Goal: Transaction & Acquisition: Obtain resource

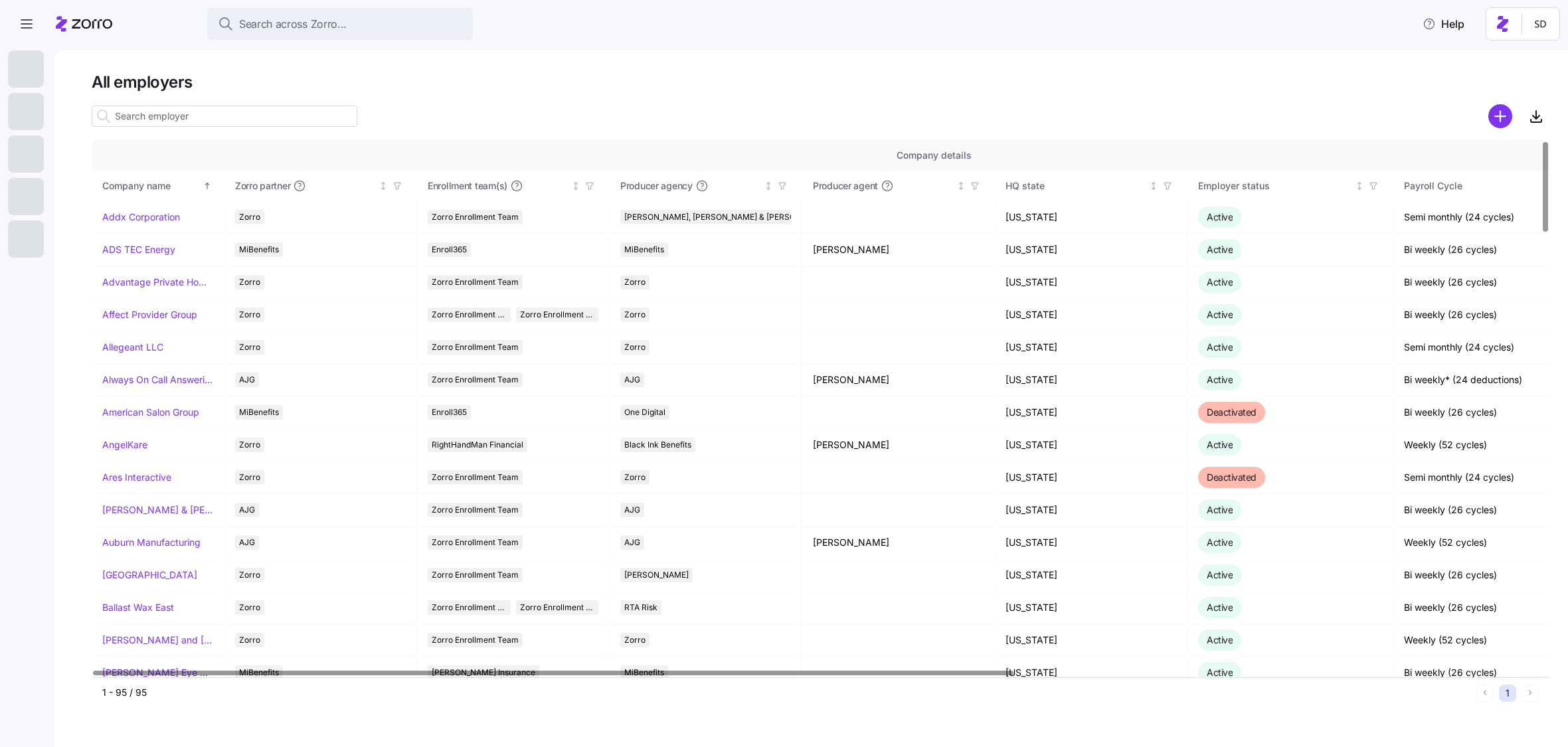
click at [960, 64] on div "All employers Company details Benefit status Company name [PERSON_NAME] partner…" at bounding box center [811, 398] width 1514 height 697
click at [188, 113] on input at bounding box center [224, 116] width 266 height 21
click at [1500, 118] on circle "add icon" at bounding box center [1500, 116] width 22 height 22
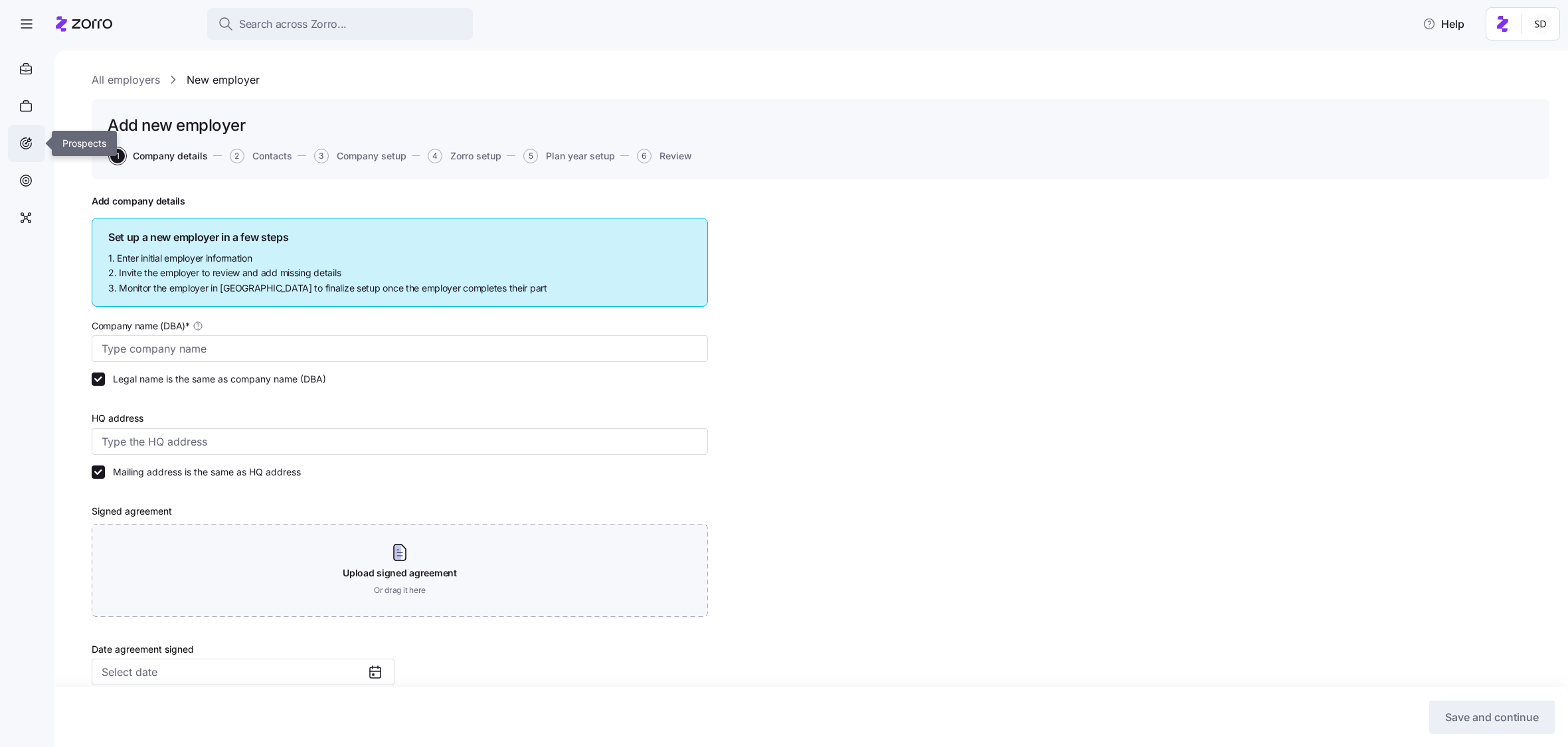
click at [25, 155] on div at bounding box center [26, 143] width 37 height 37
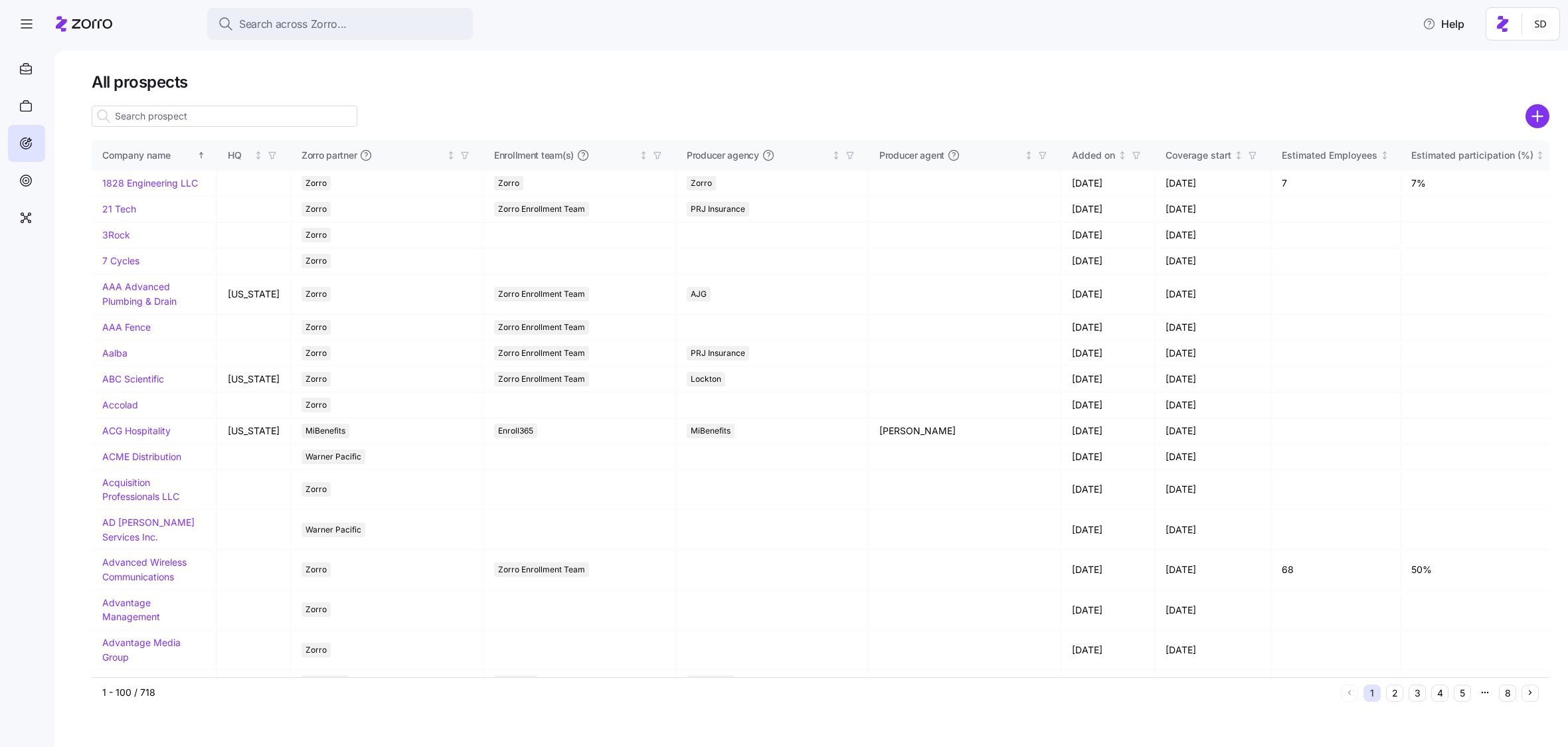
click at [1550, 115] on div "All prospects Company name HQ Zorro partner Enrollment team(s) Producer agency …" at bounding box center [811, 398] width 1514 height 697
drag, startPoint x: 1541, startPoint y: 116, endPoint x: 411, endPoint y: 82, distance: 1130.5
click at [1541, 116] on icon "add icon" at bounding box center [1537, 116] width 10 height 0
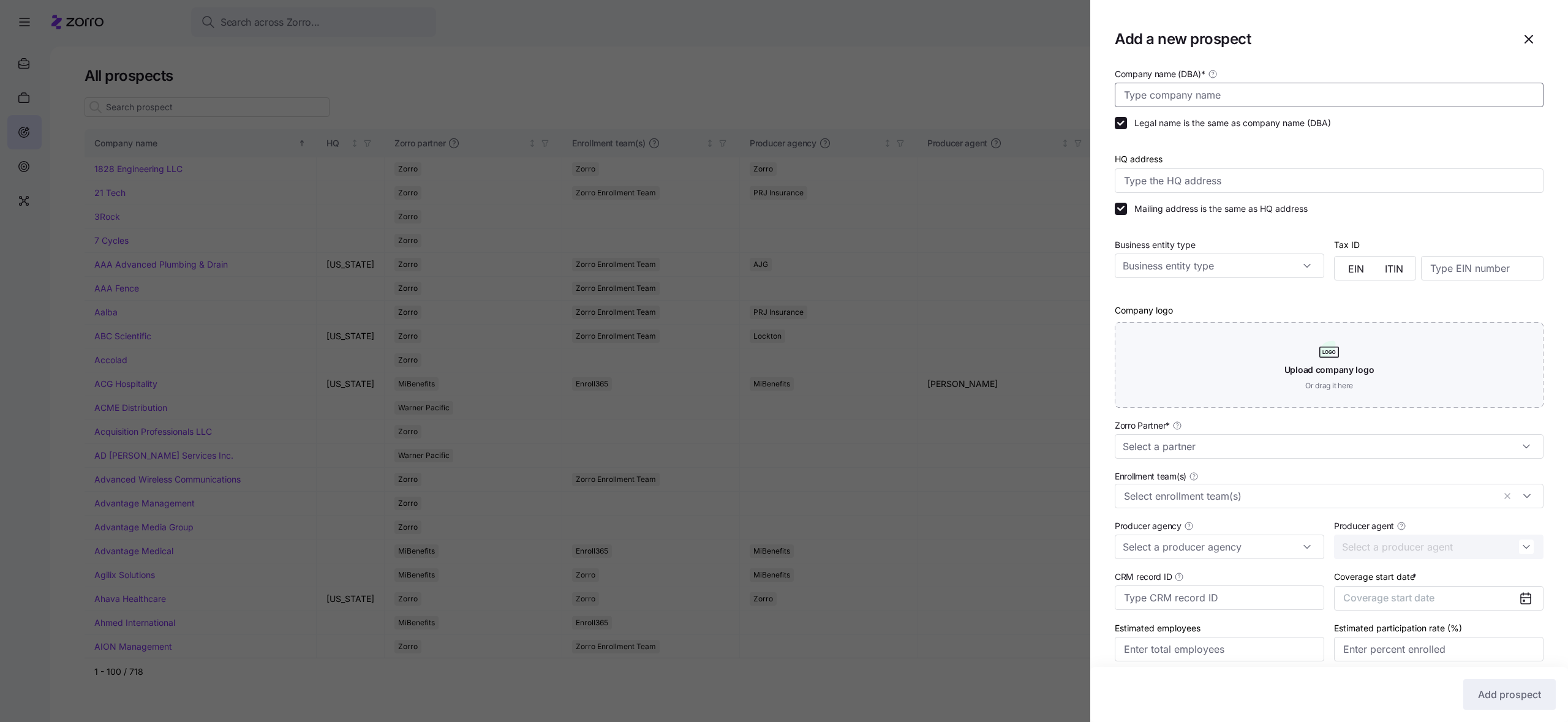
click at [1178, 103] on input "Company name (DBA) *" at bounding box center [1328, 94] width 429 height 24
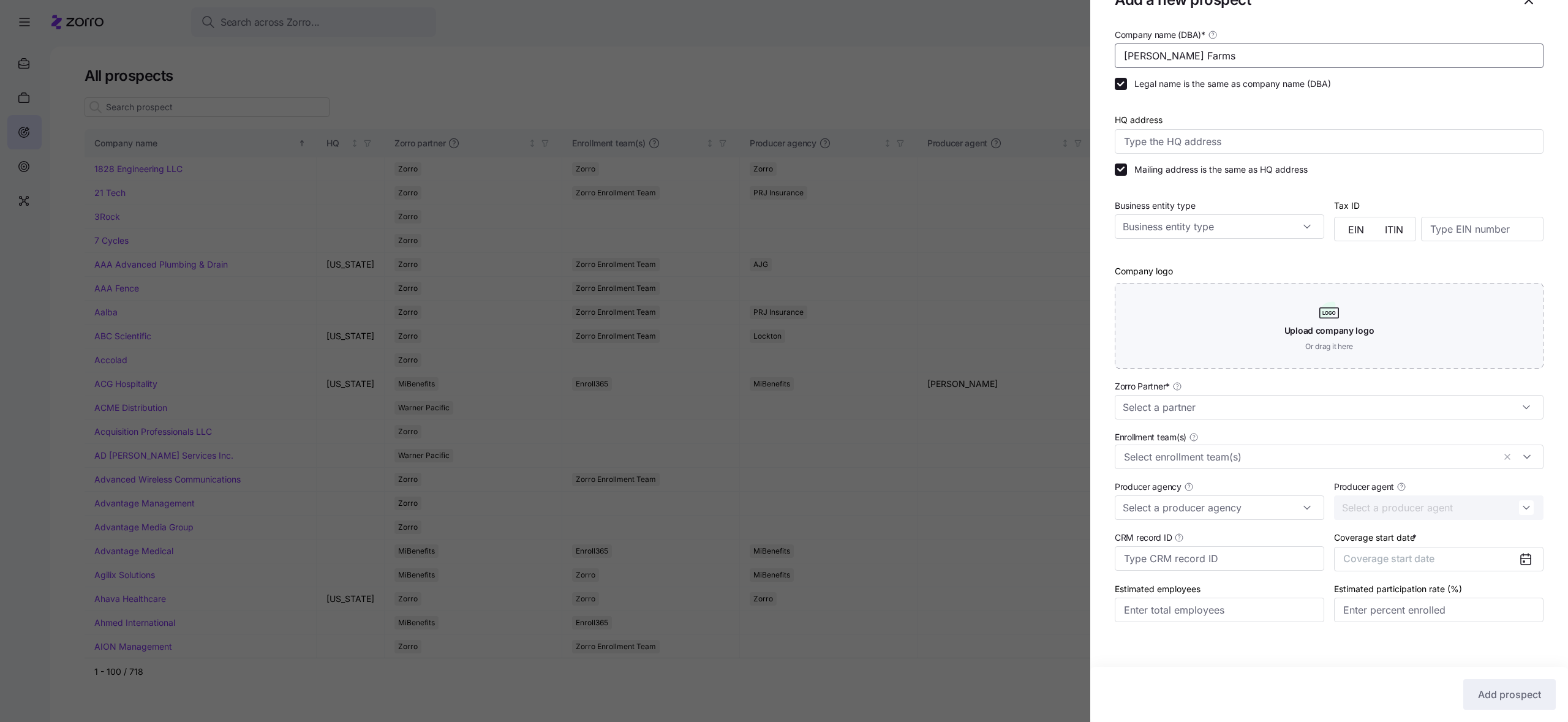
scroll to position [48, 0]
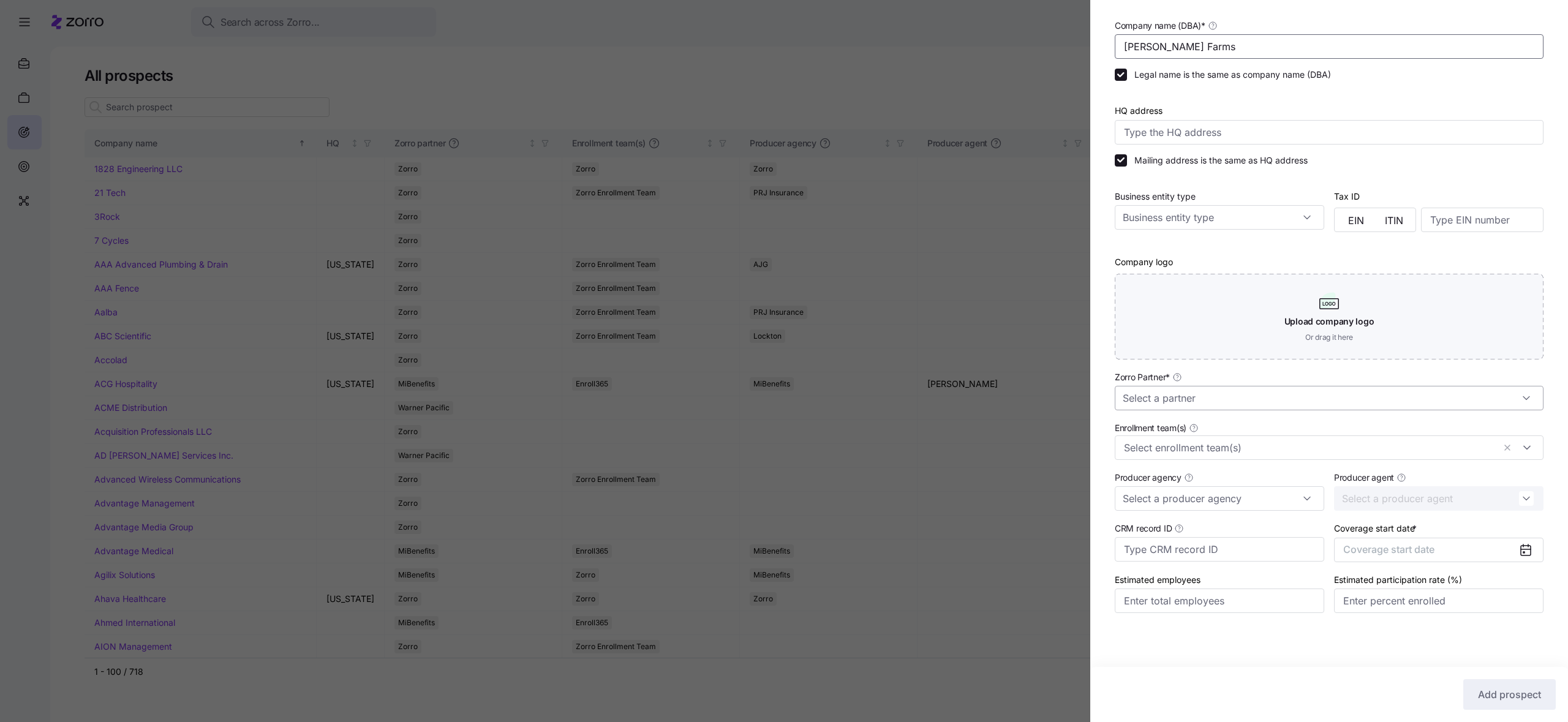
type input "[PERSON_NAME] Farms"
click at [1230, 390] on input "Zorro Partner *" at bounding box center [1328, 398] width 429 height 24
click at [1218, 430] on div "AJG" at bounding box center [1329, 431] width 419 height 23
type input "AJG"
click at [1401, 565] on div "Coverage start date * Coverage start date" at bounding box center [1439, 541] width 219 height 52
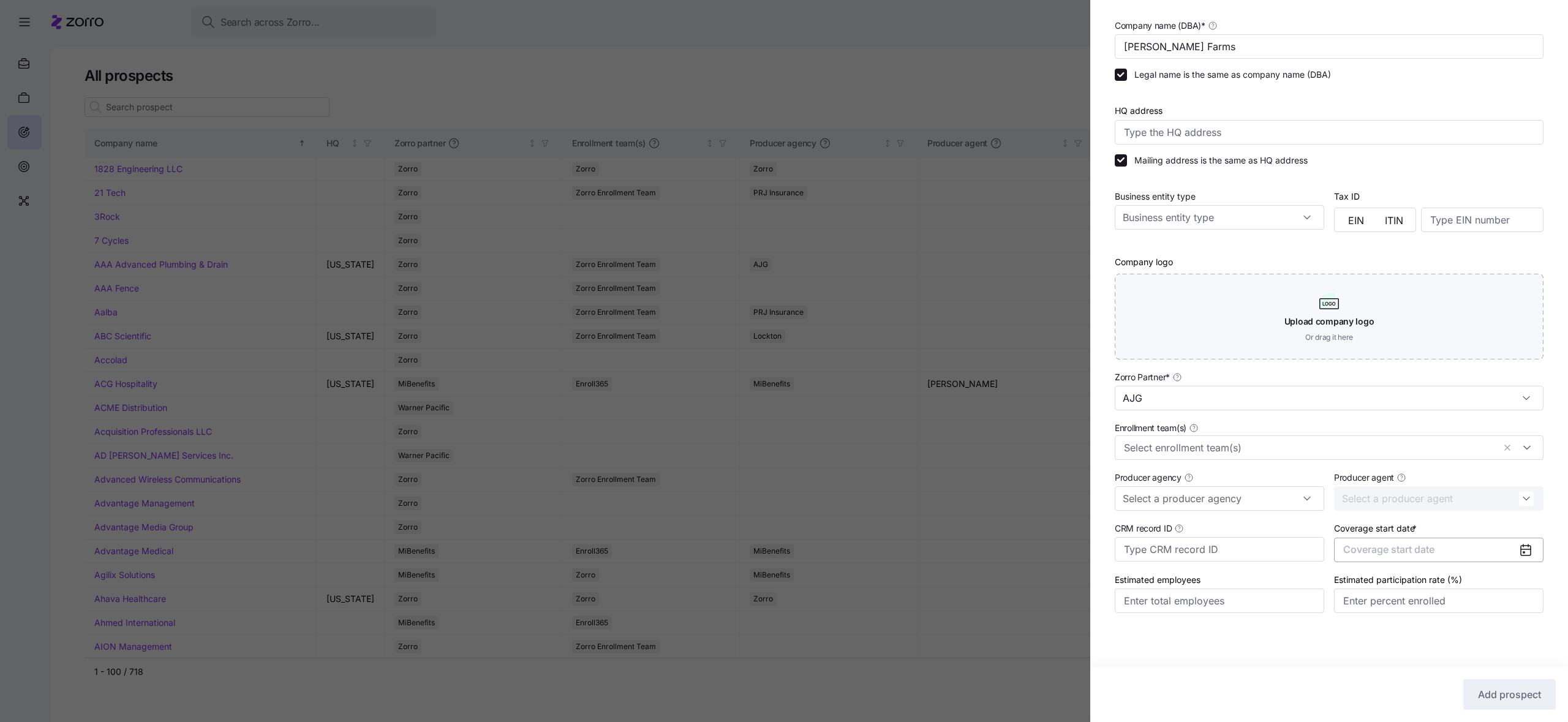
click at [1400, 556] on button "Coverage start date" at bounding box center [1438, 549] width 209 height 24
click at [1445, 595] on button "button" at bounding box center [1515, 587] width 26 height 26
click at [1377, 610] on button "Jan" at bounding box center [1375, 618] width 62 height 26
click at [1445, 688] on span "Add prospect" at bounding box center [1509, 694] width 63 height 14
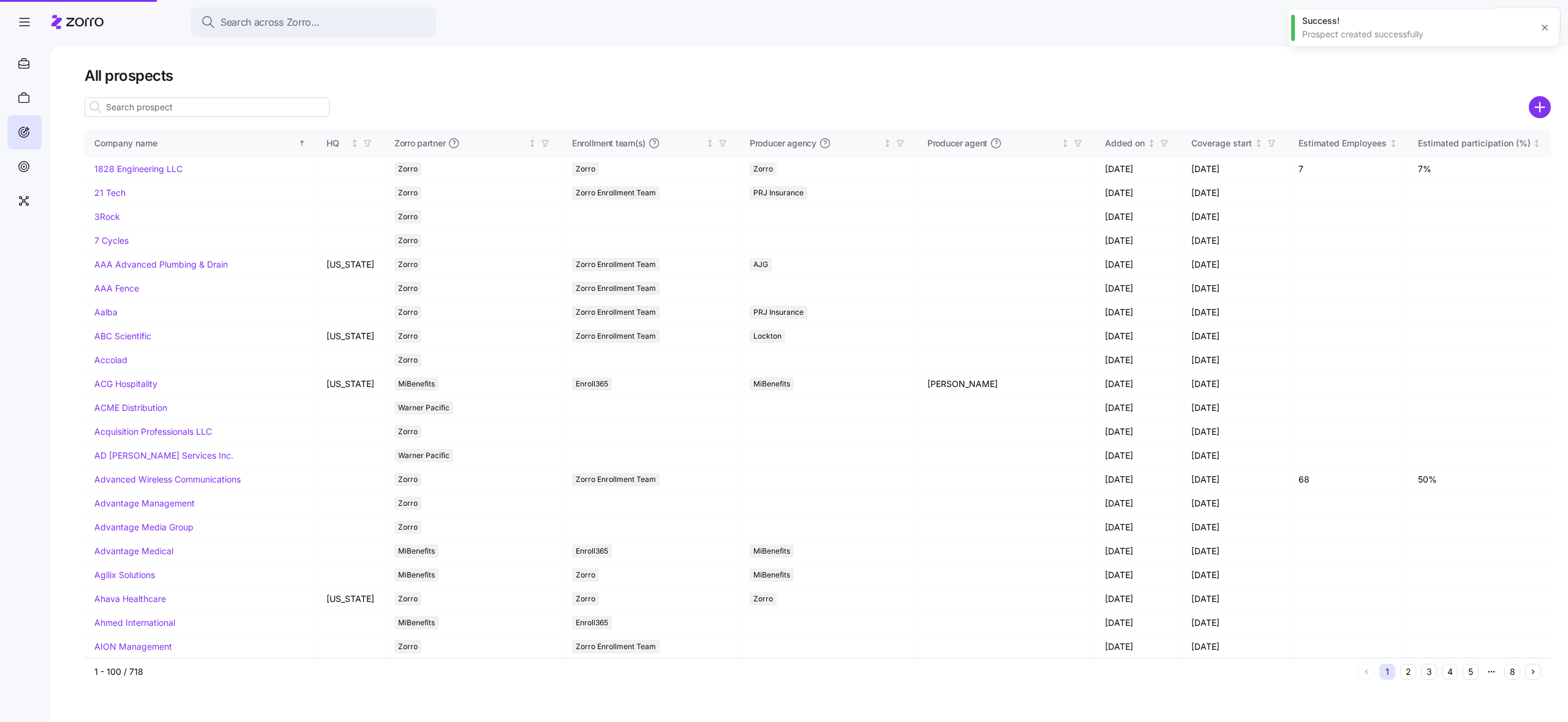
click at [208, 104] on div at bounding box center [784, 361] width 1568 height 722
click at [208, 109] on div at bounding box center [784, 361] width 1568 height 722
click at [129, 104] on input at bounding box center [207, 107] width 245 height 20
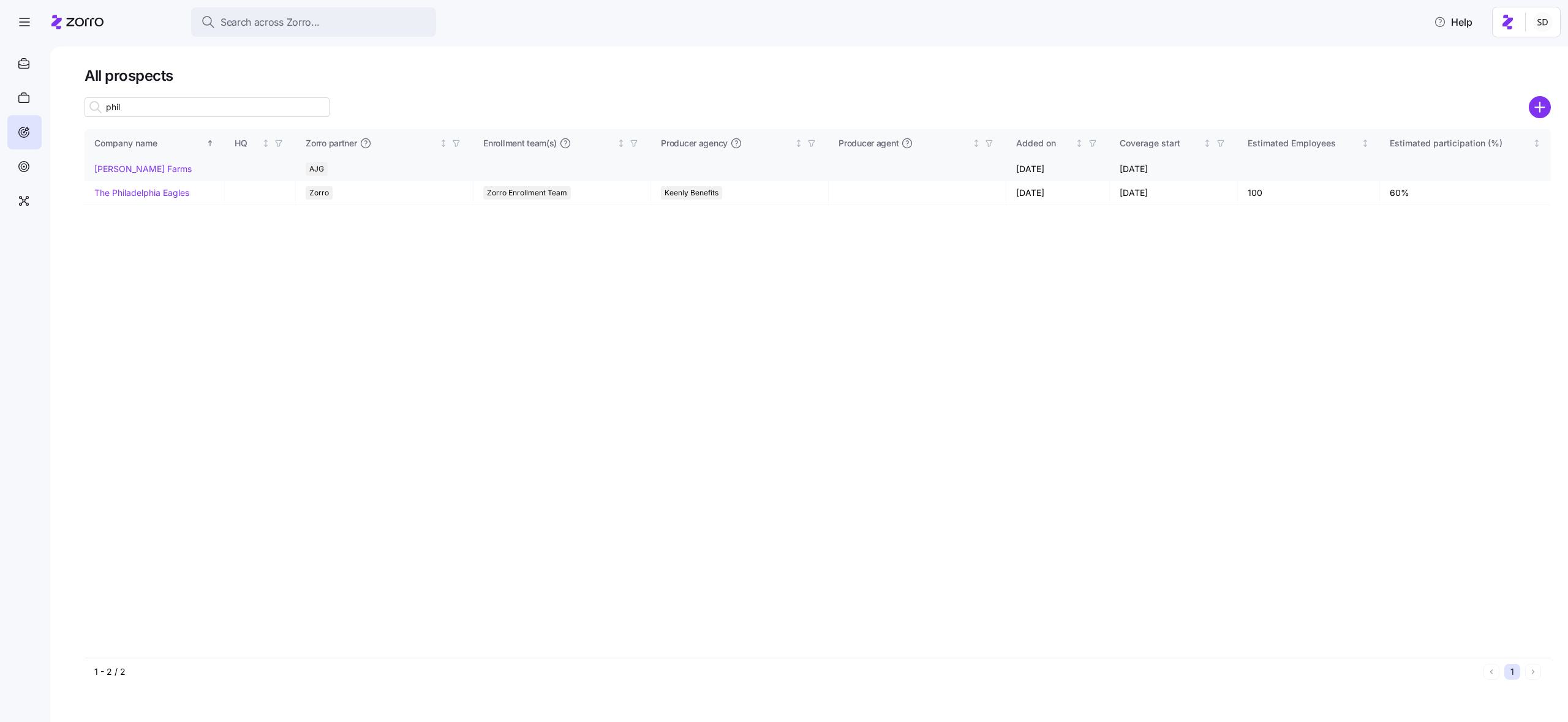
type input "phil"
click at [129, 166] on link "[PERSON_NAME] Farms" at bounding box center [143, 168] width 97 height 11
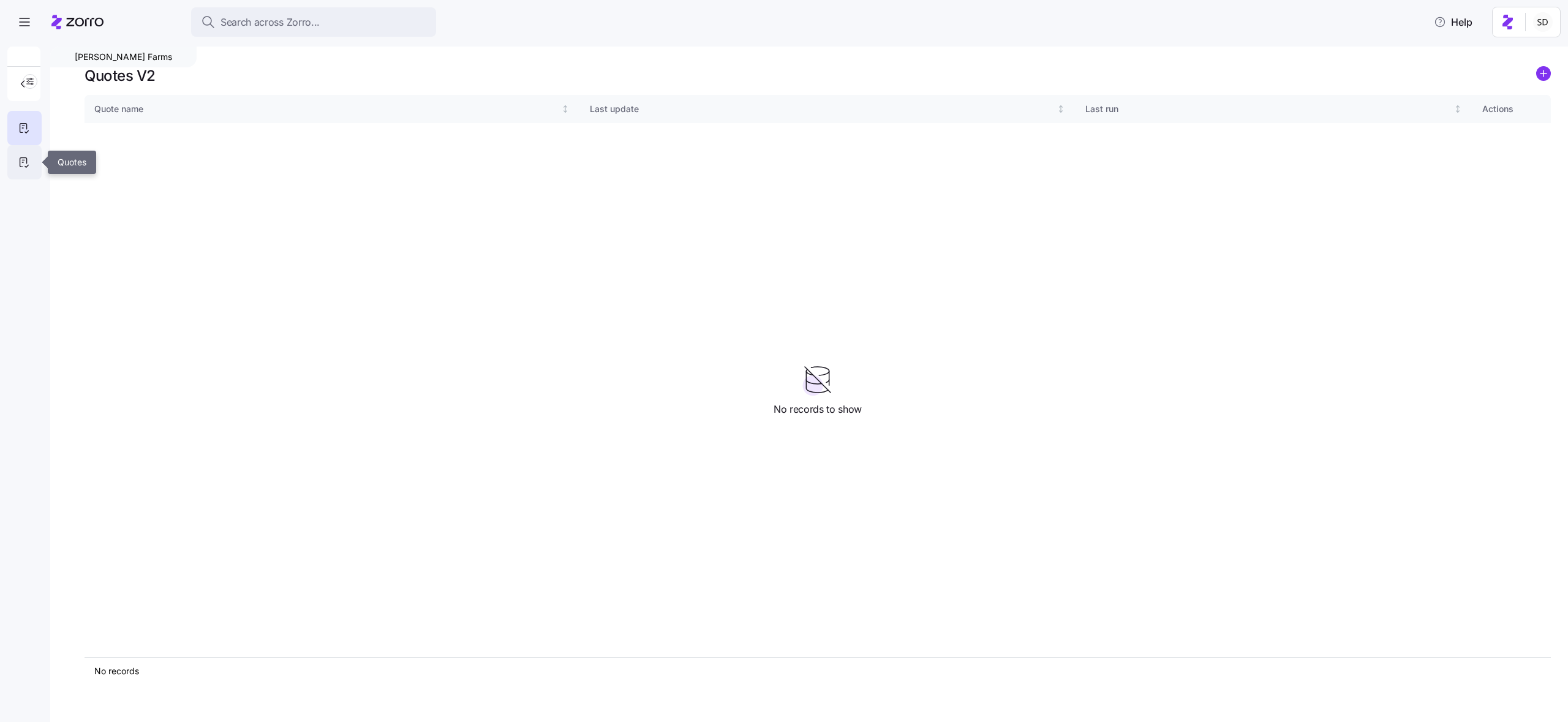
click at [24, 160] on icon at bounding box center [23, 160] width 3 height 0
click at [23, 128] on icon at bounding box center [23, 127] width 13 height 14
click at [1445, 76] on circle "add icon" at bounding box center [1543, 73] width 13 height 13
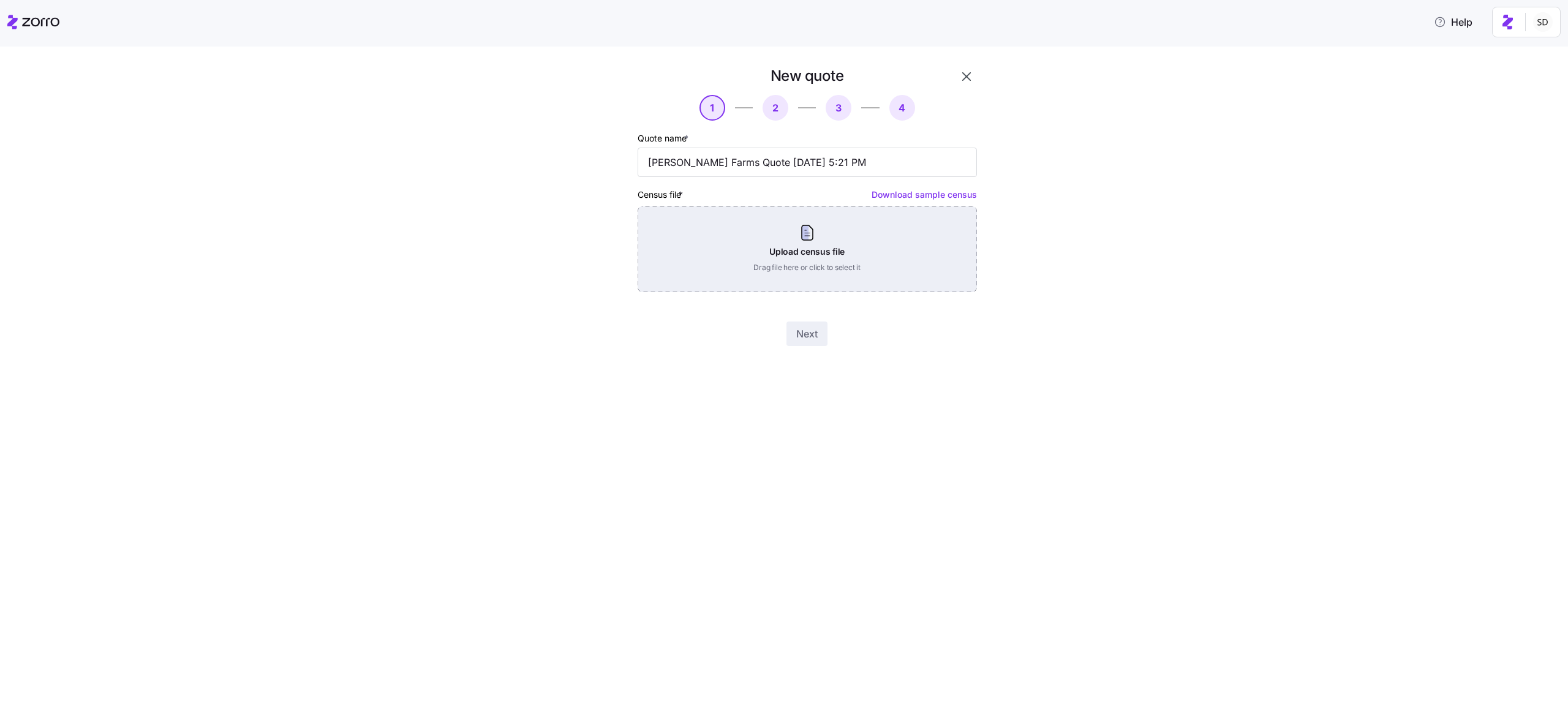
click at [841, 234] on div "Upload census file Drag file here or click to select it" at bounding box center [807, 250] width 340 height 86
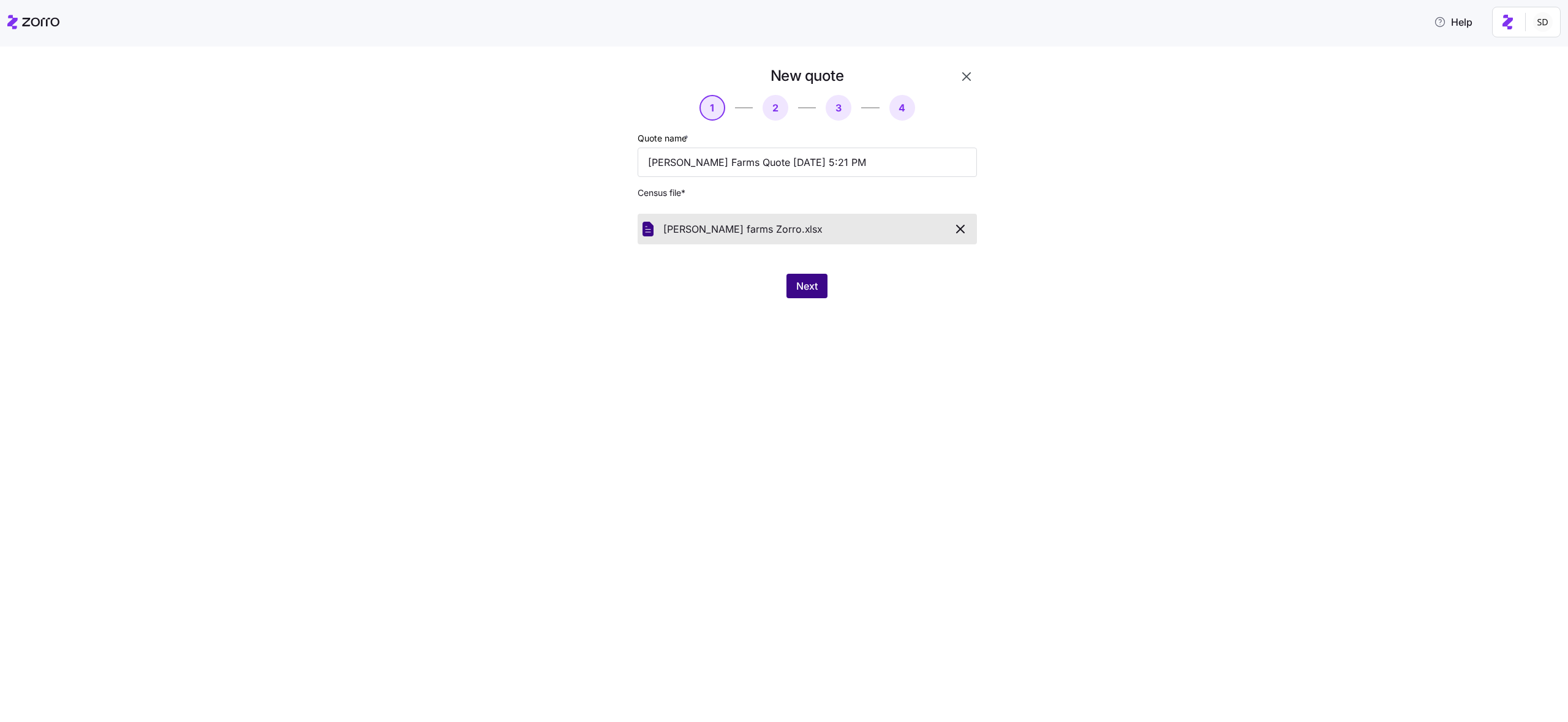
click at [805, 280] on span "Next" at bounding box center [807, 286] width 21 height 14
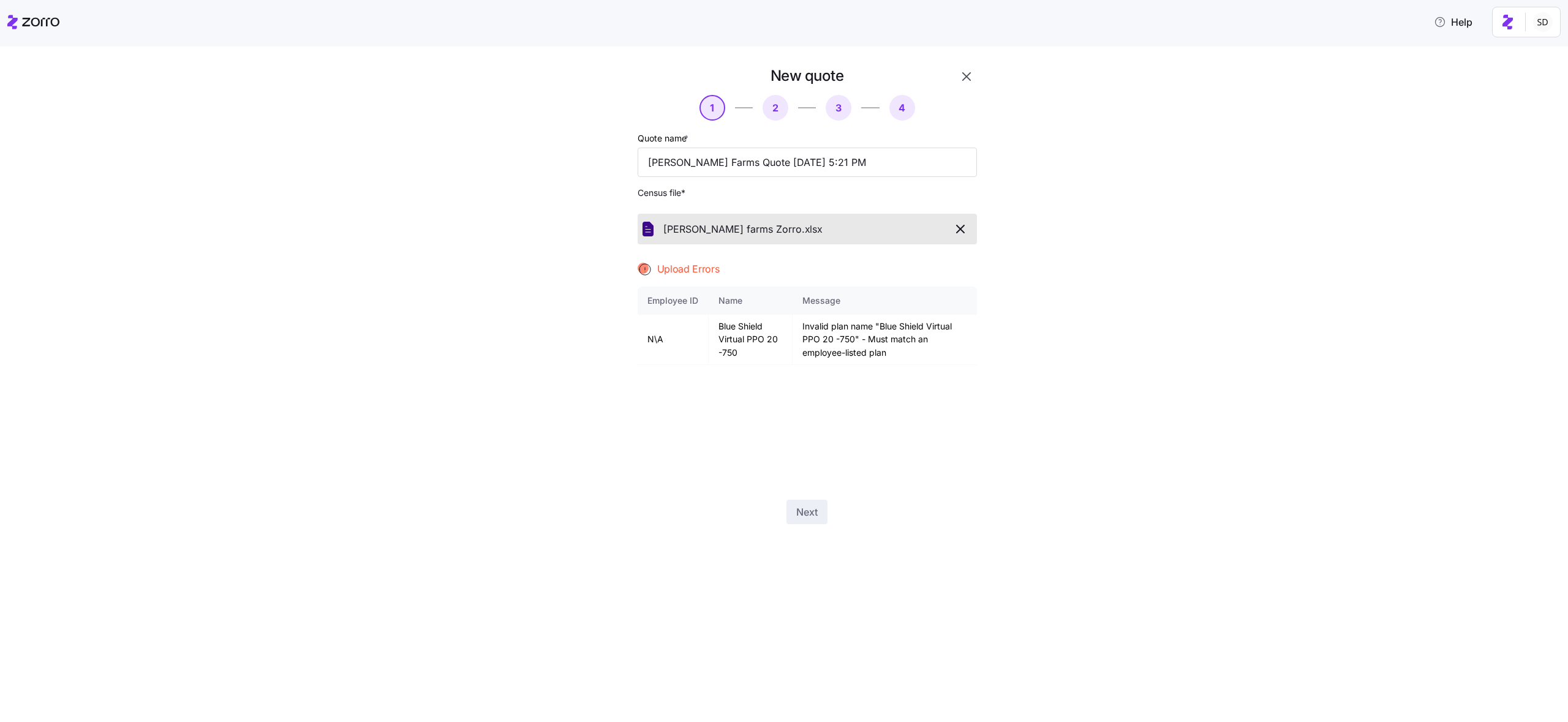
click at [969, 226] on span "button" at bounding box center [960, 229] width 21 height 14
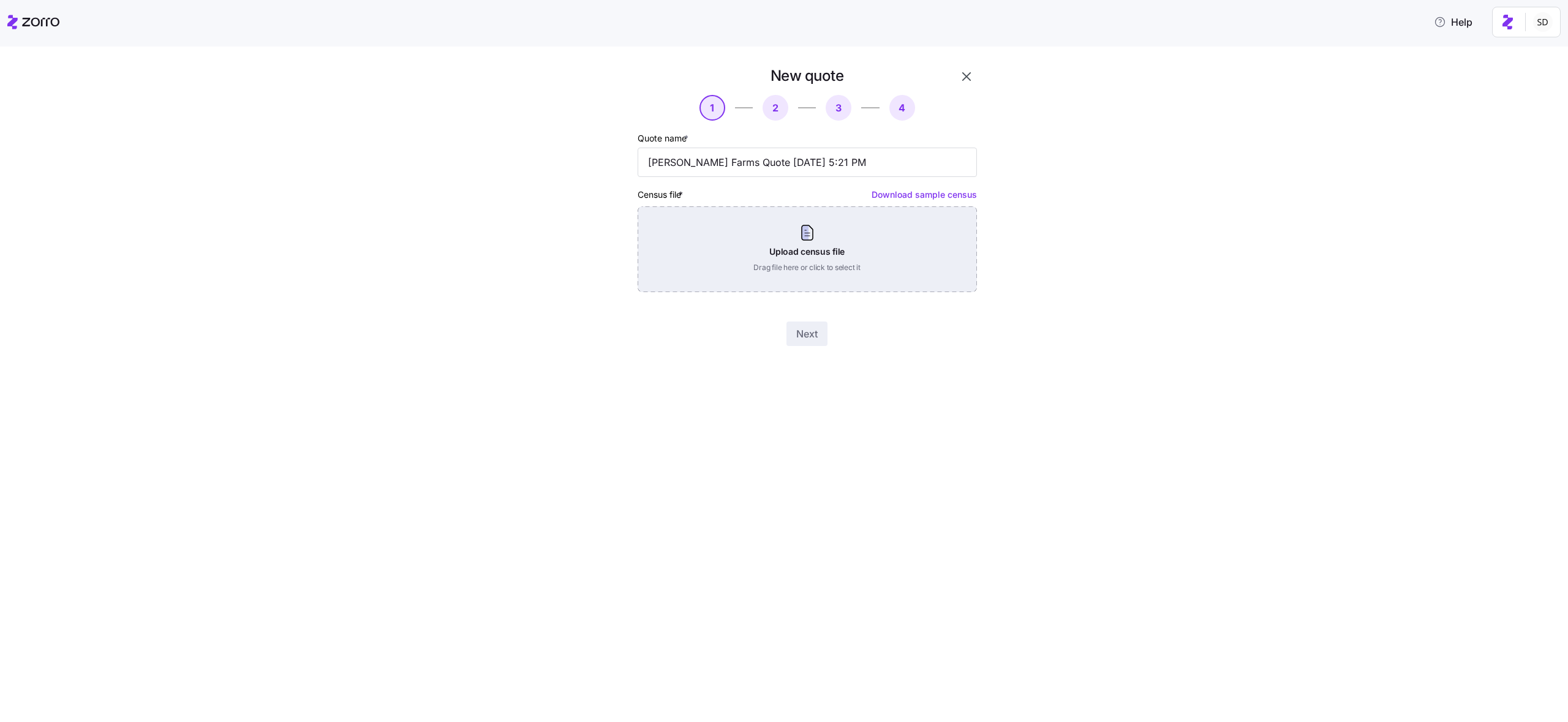
click at [815, 242] on div "Upload census file Drag file here or click to select it" at bounding box center [807, 250] width 340 height 86
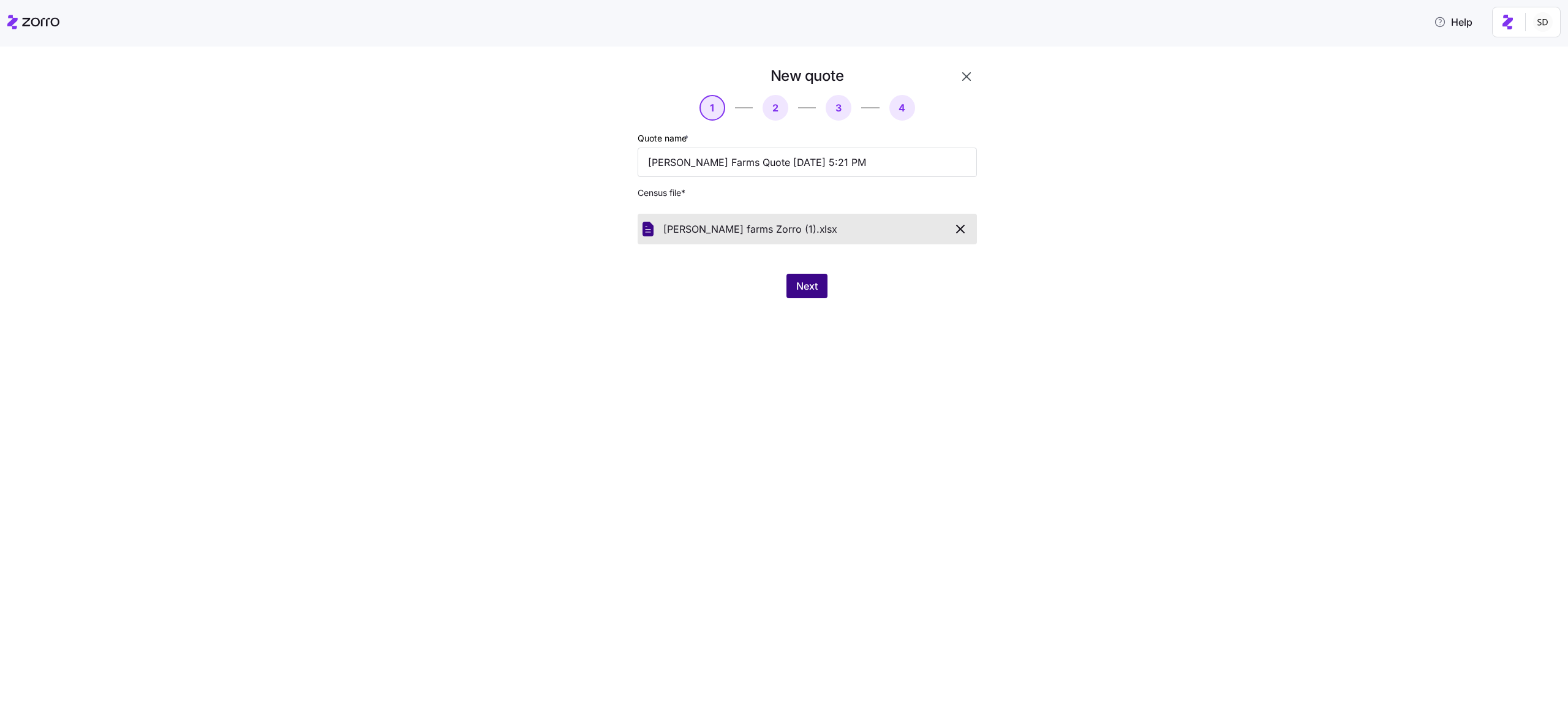
click at [806, 286] on span "Next" at bounding box center [807, 286] width 21 height 14
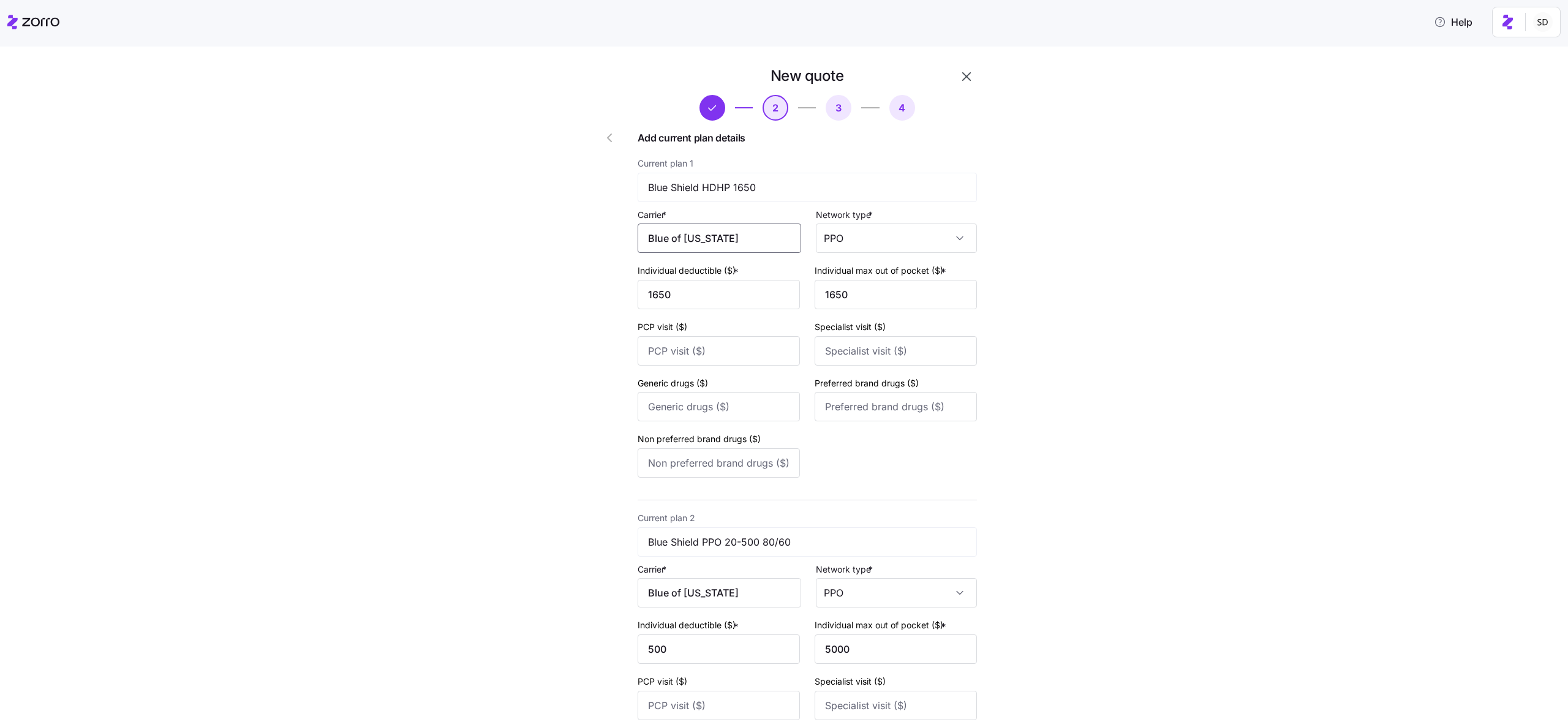
click at [743, 234] on input "Blue of [US_STATE]" at bounding box center [718, 238] width 163 height 29
click at [717, 299] on span "BlueShield of [US_STATE]" at bounding box center [713, 306] width 119 height 15
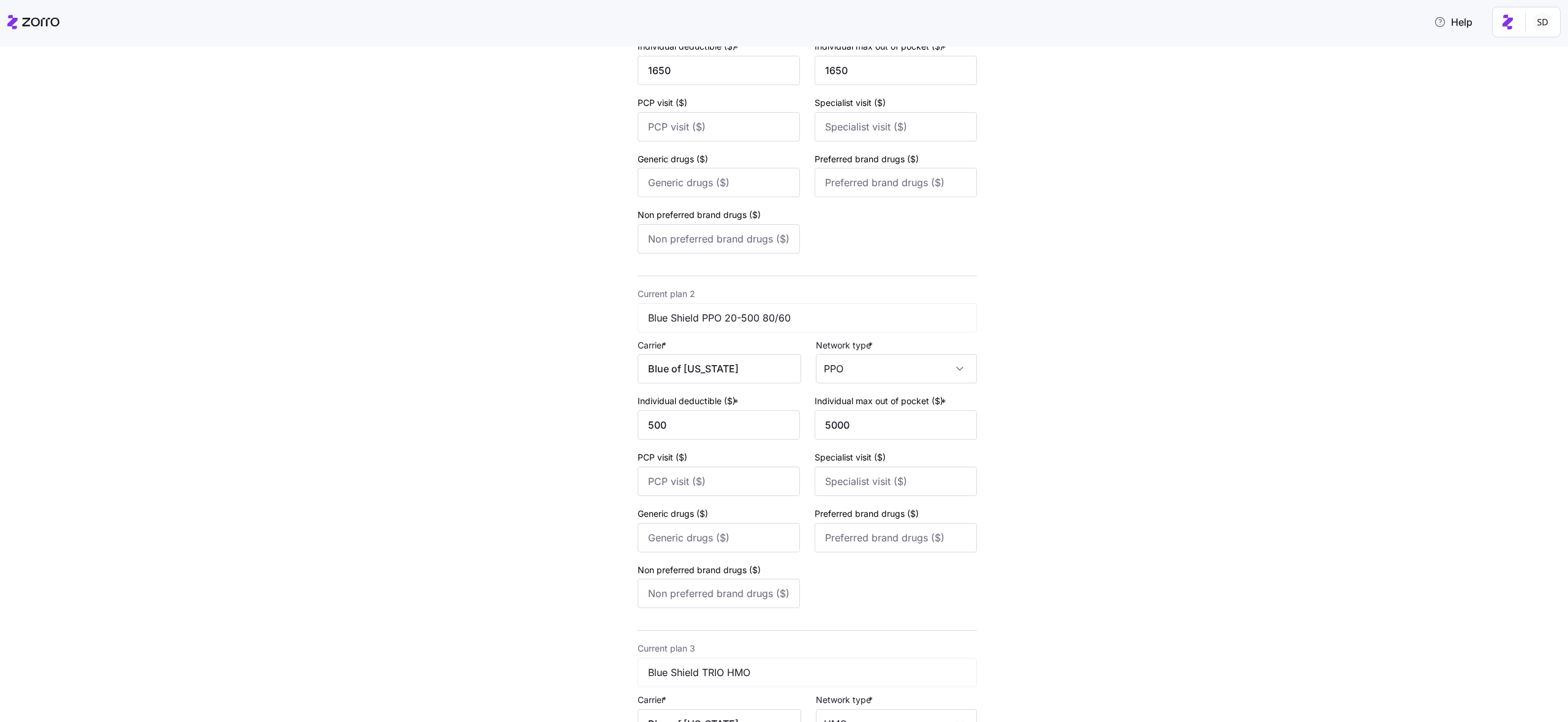
type input "BlueShield of [US_STATE]"
click at [752, 374] on input "Blue of [US_STATE]" at bounding box center [718, 373] width 163 height 29
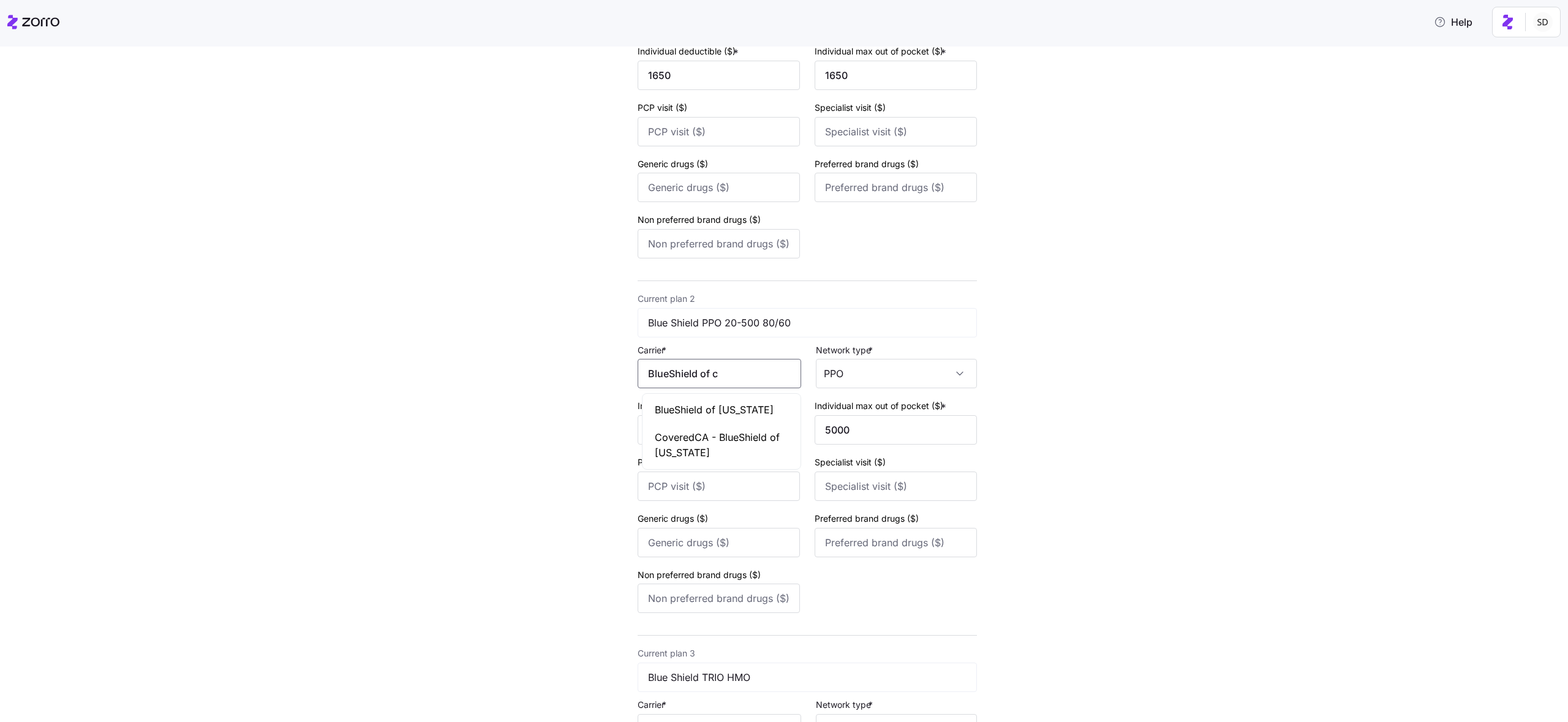
click at [721, 415] on span "BlueShield of [US_STATE]" at bounding box center [713, 409] width 119 height 15
click at [712, 366] on input "BlueShield of [US_STATE]" at bounding box center [718, 373] width 163 height 29
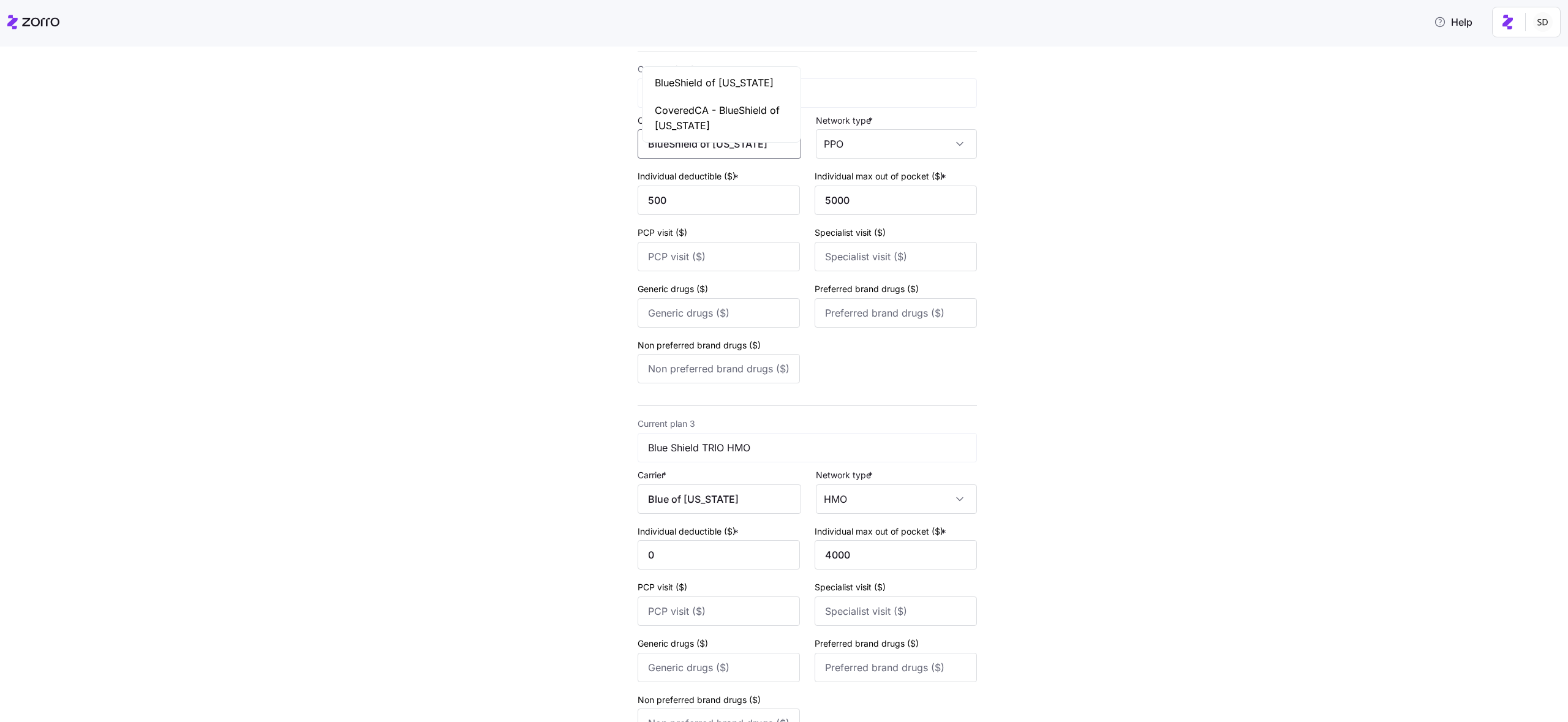
scroll to position [546, 0]
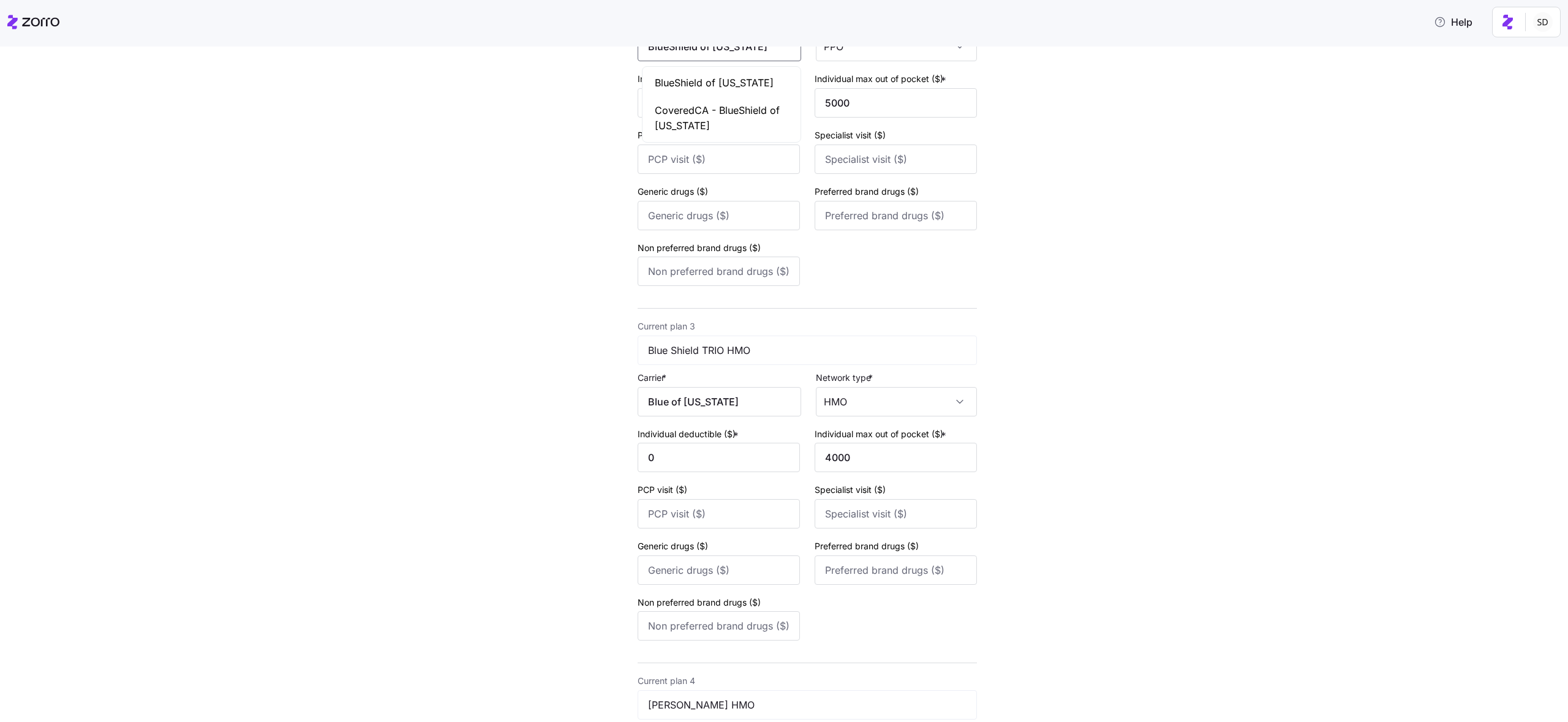
type input "BlueShield of [US_STATE]"
click at [699, 418] on div "Current plan 3 Blue Shield TRIO HMO Carrier * Blue of [US_STATE] Network type *…" at bounding box center [807, 481] width 340 height 327
click at [699, 406] on input "Blue of [US_STATE]" at bounding box center [718, 401] width 163 height 29
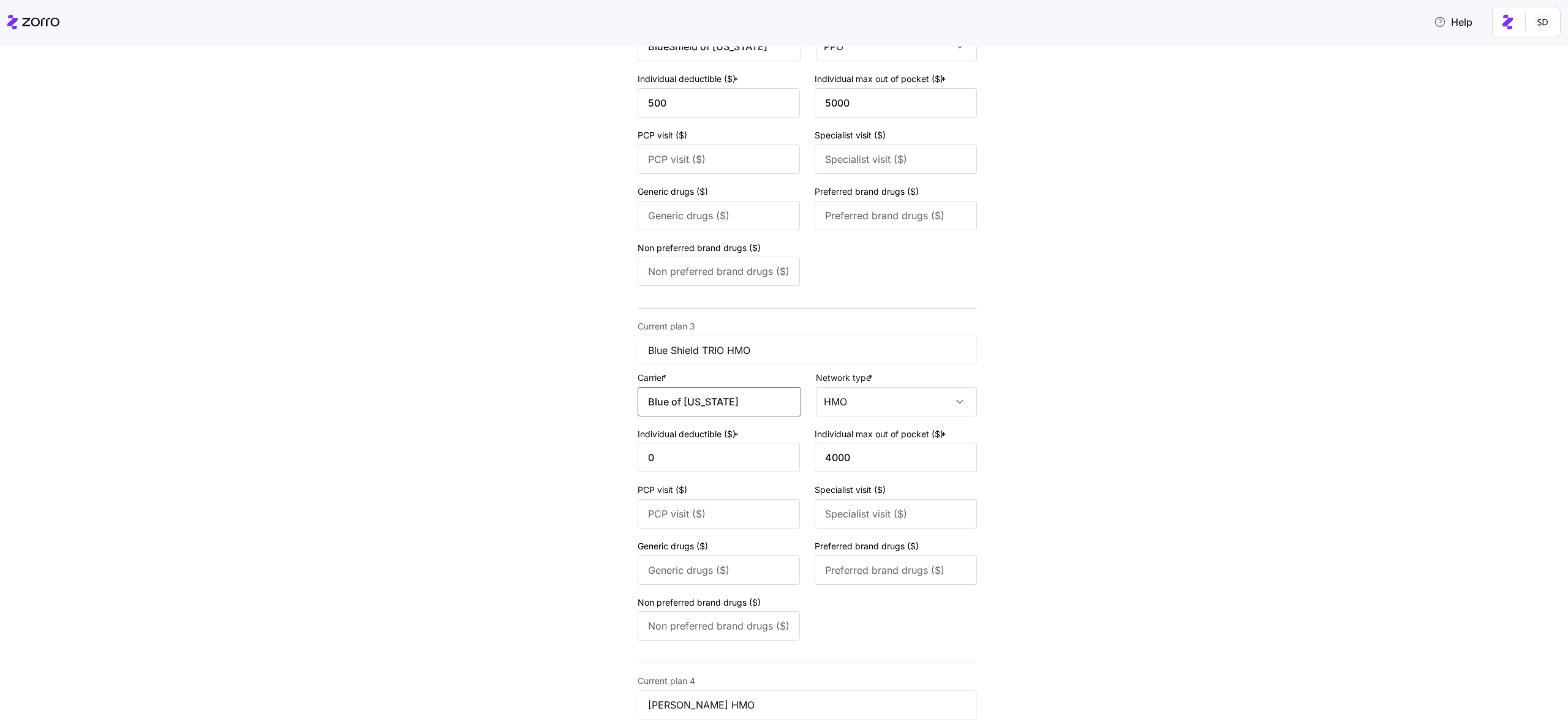
click at [699, 406] on input "Blue of [US_STATE]" at bounding box center [718, 401] width 163 height 29
paste input "BlueShield of [US_STATE]"
click at [715, 441] on span "BlueShield of [US_STATE]" at bounding box center [713, 438] width 119 height 15
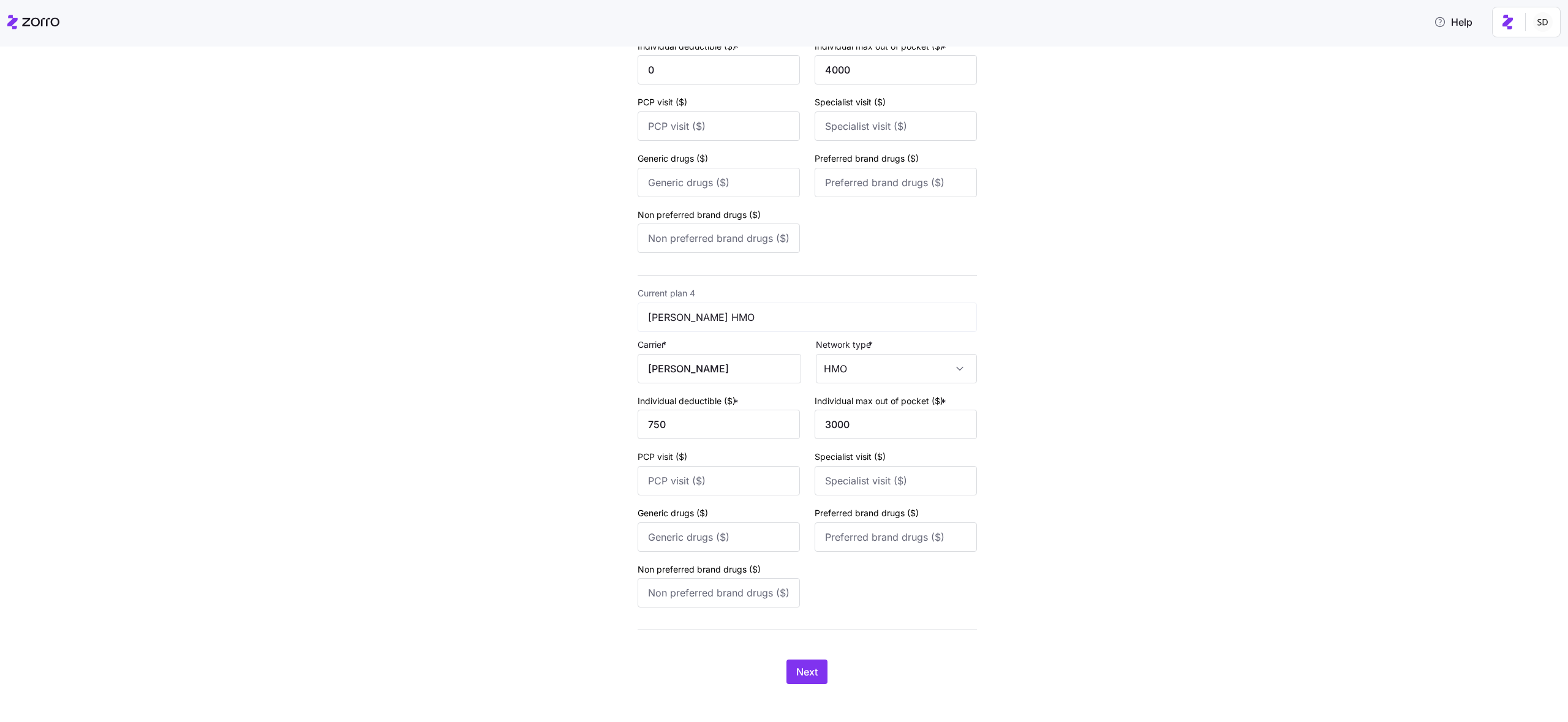
scroll to position [938, 0]
type input "BlueShield of [US_STATE]"
click at [685, 361] on input "[PERSON_NAME]" at bounding box center [718, 365] width 163 height 29
click at [692, 399] on span "[PERSON_NAME] Permanente" at bounding box center [721, 409] width 134 height 30
type input "[PERSON_NAME] Permanente"
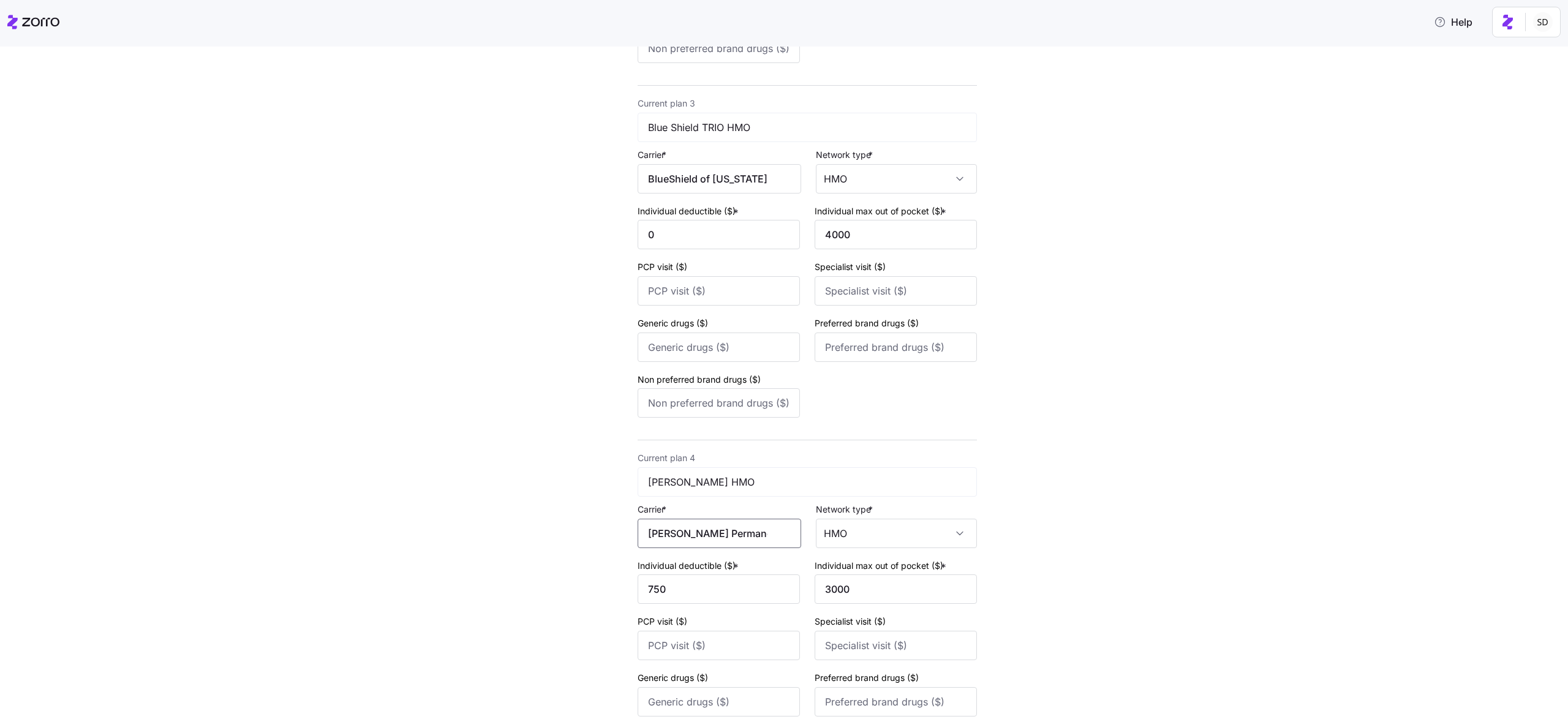
scroll to position [939, 0]
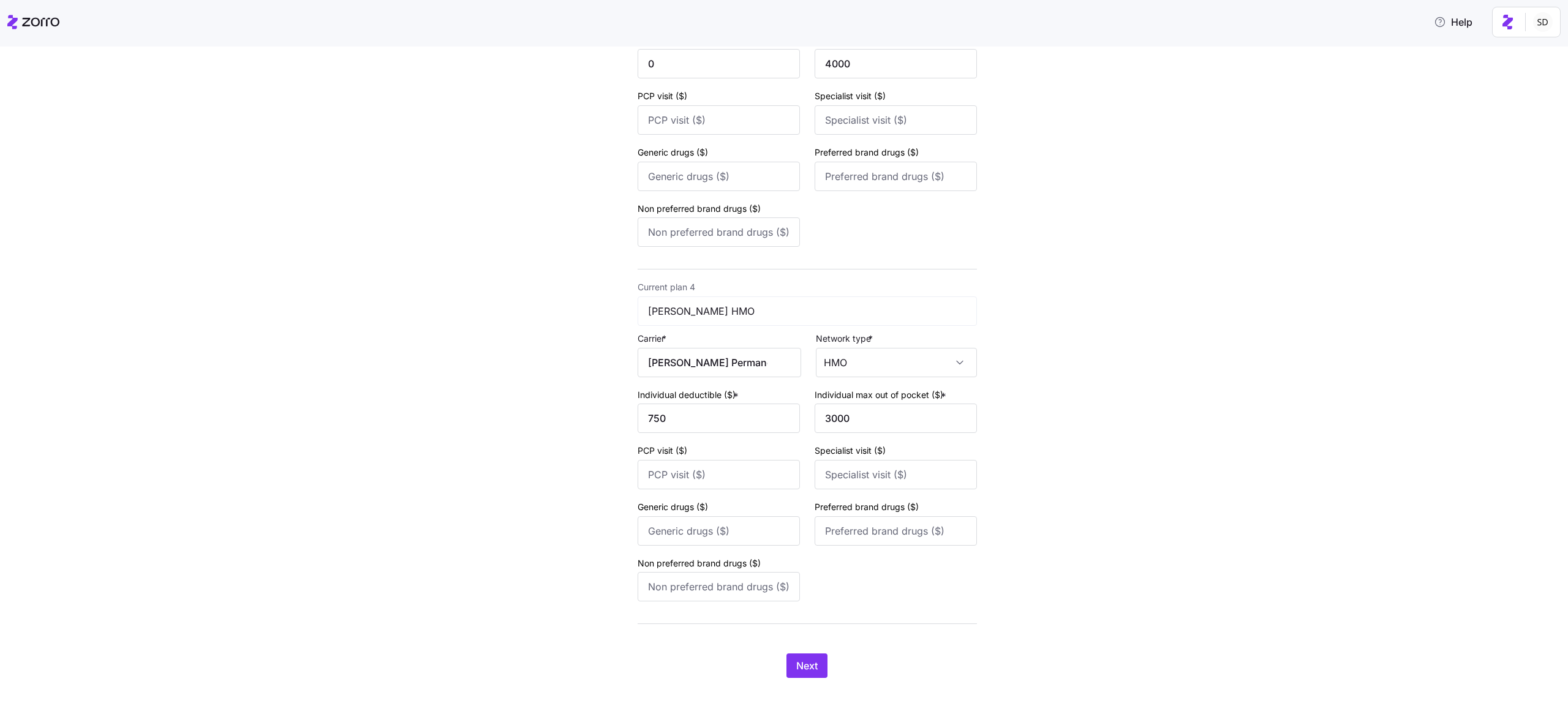
click at [799, 665] on span "Next" at bounding box center [807, 665] width 21 height 14
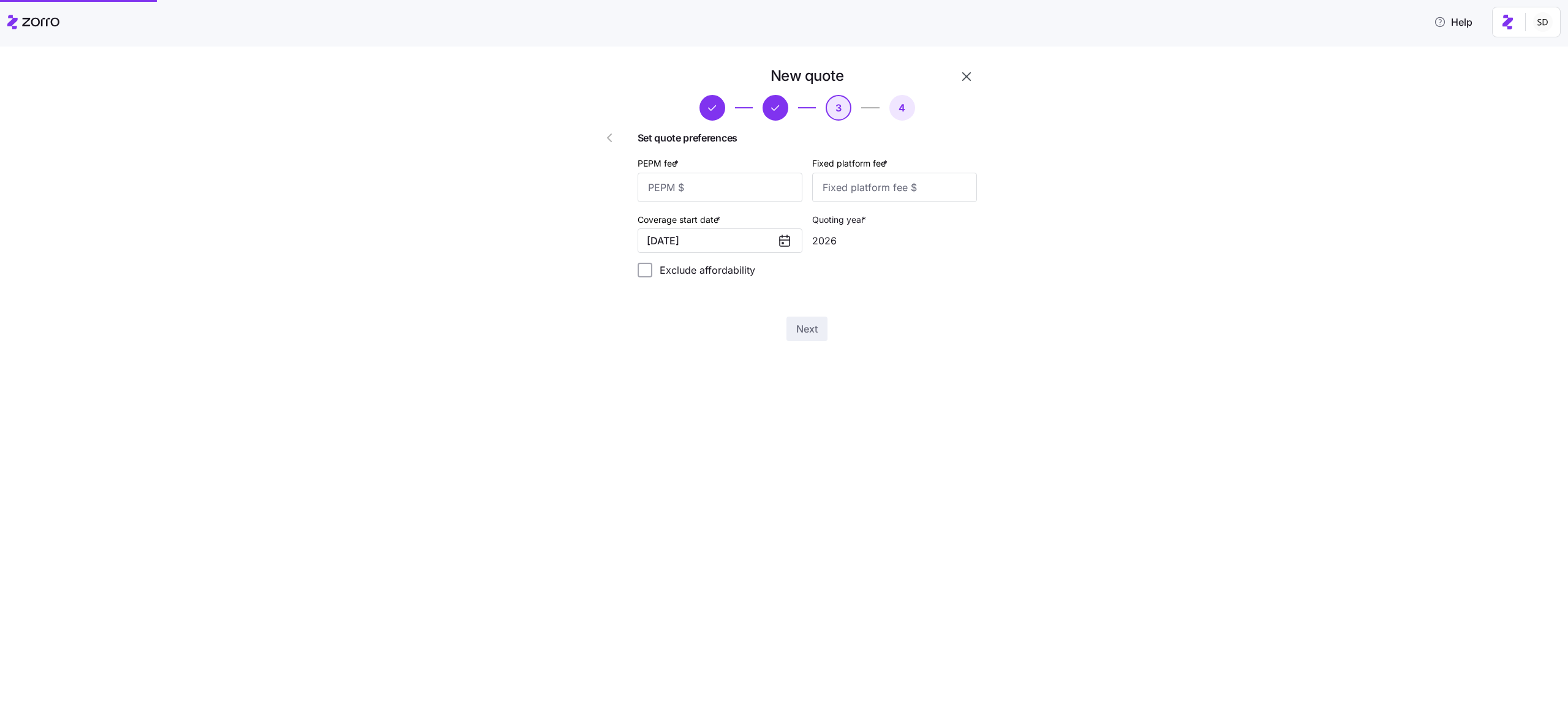
scroll to position [0, 0]
click at [748, 194] on input "PEPM fee *" at bounding box center [719, 187] width 165 height 29
type input "65"
click at [873, 185] on input "Fixed platform fee *" at bounding box center [894, 187] width 165 height 29
type input "1"
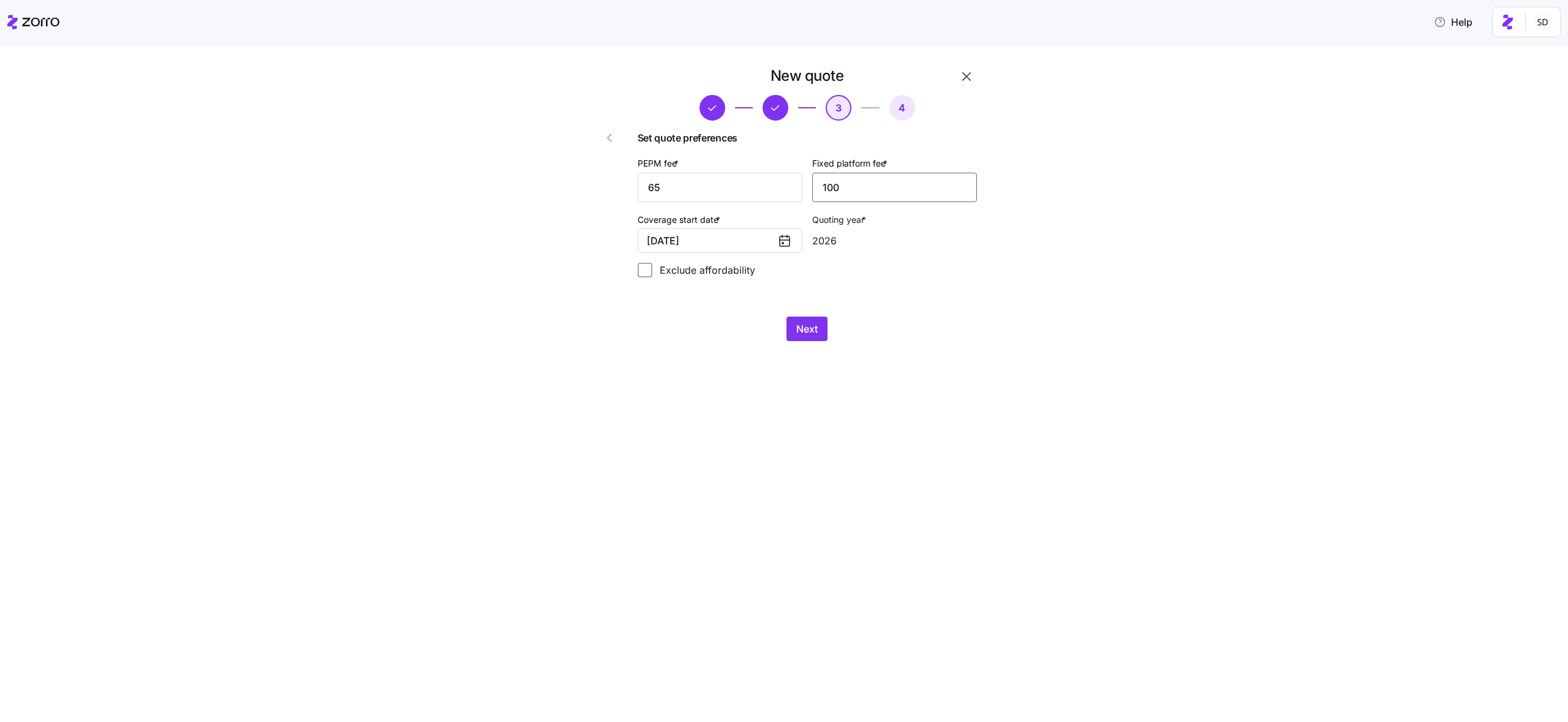
type input "100"
click at [852, 379] on div "New quote 3 4 Set quote preferences PEPM fee * 65 Fixed platform fee * 100 Cove…" at bounding box center [784, 384] width 1568 height 676
click at [812, 336] on button "Next" at bounding box center [807, 328] width 41 height 24
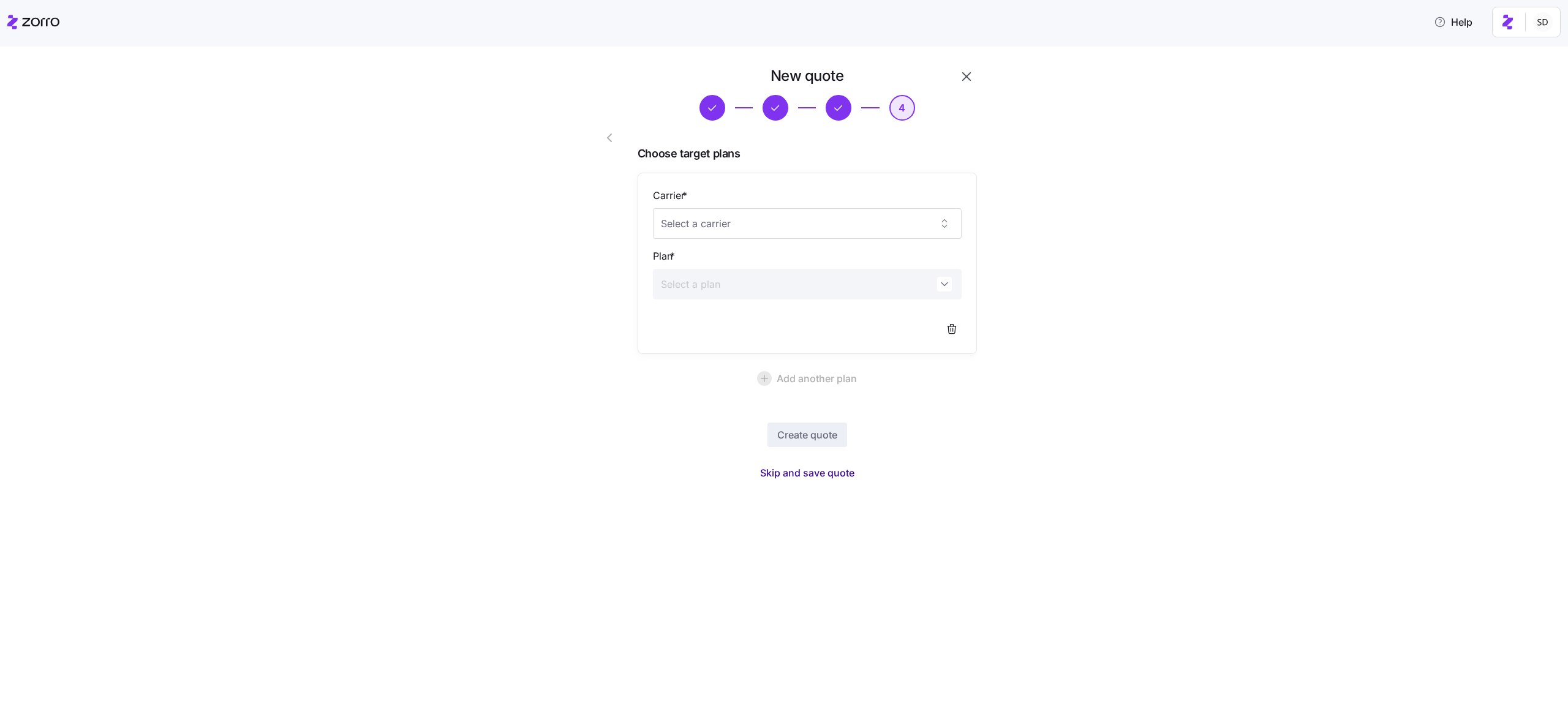
click at [810, 465] on span "Skip and save quote" at bounding box center [808, 472] width 94 height 14
click at [1445, 30] on icon "button" at bounding box center [1544, 27] width 10 height 10
click at [969, 78] on icon "button" at bounding box center [966, 77] width 14 height 14
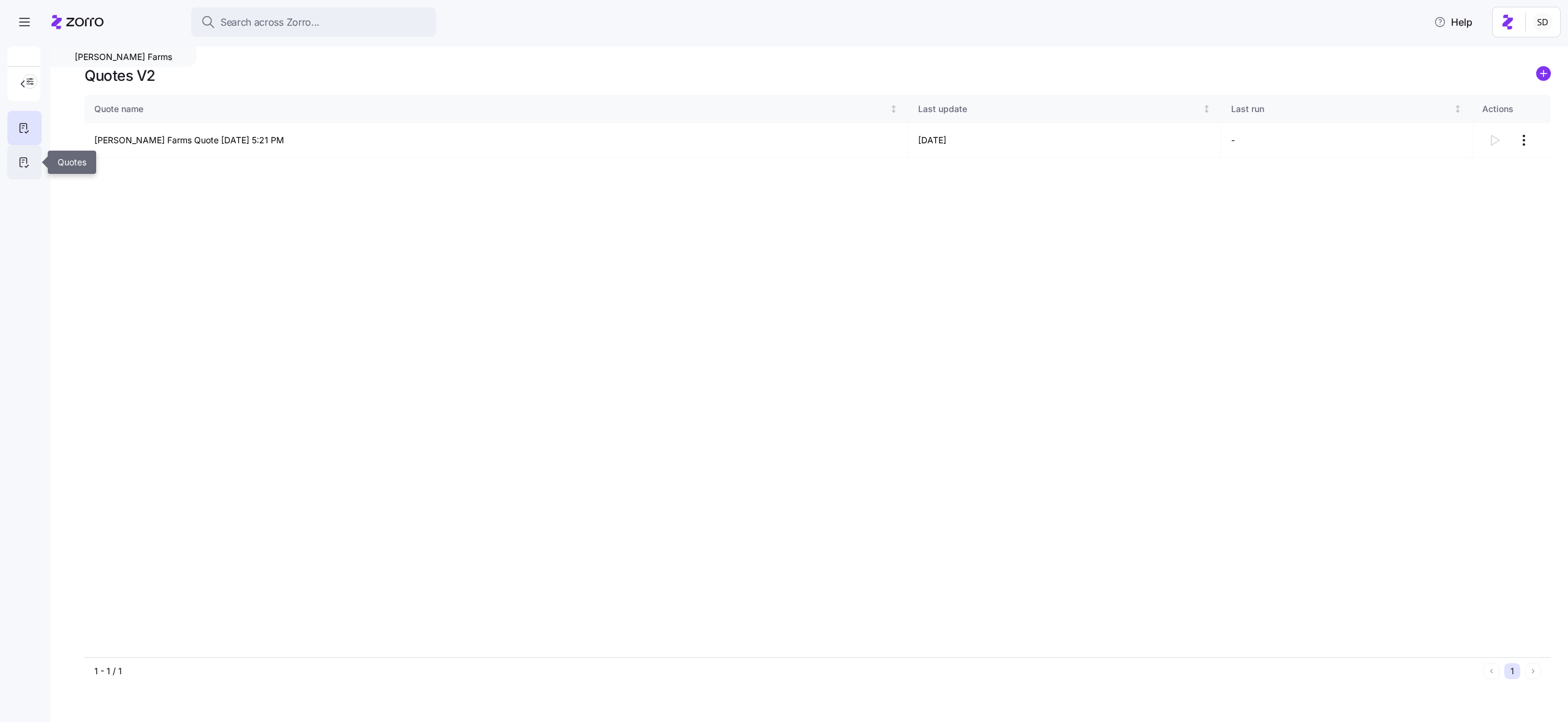
click at [12, 169] on div at bounding box center [24, 162] width 34 height 34
click at [1445, 79] on circle "add icon" at bounding box center [1543, 73] width 13 height 13
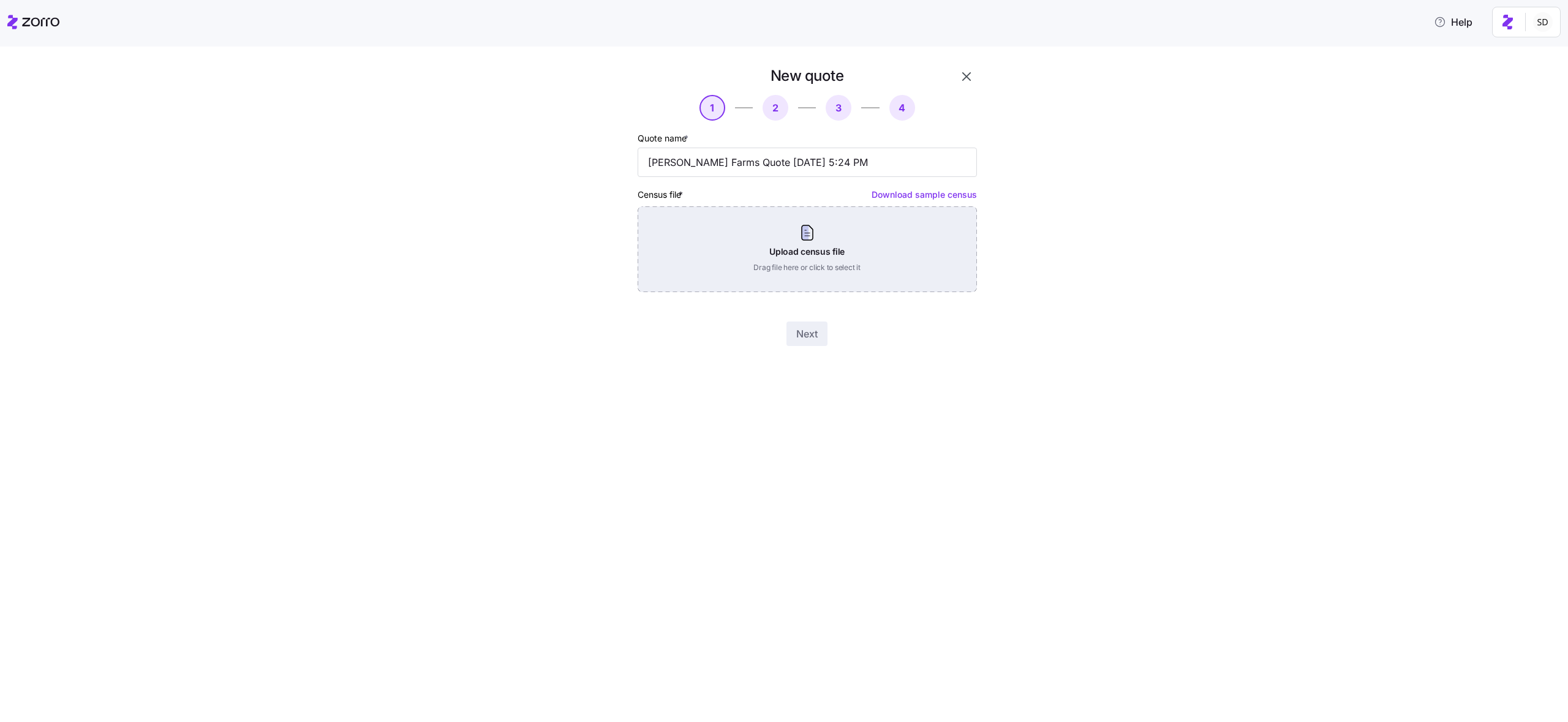
click at [842, 251] on div "Upload census file Drag file here or click to select it" at bounding box center [807, 250] width 340 height 86
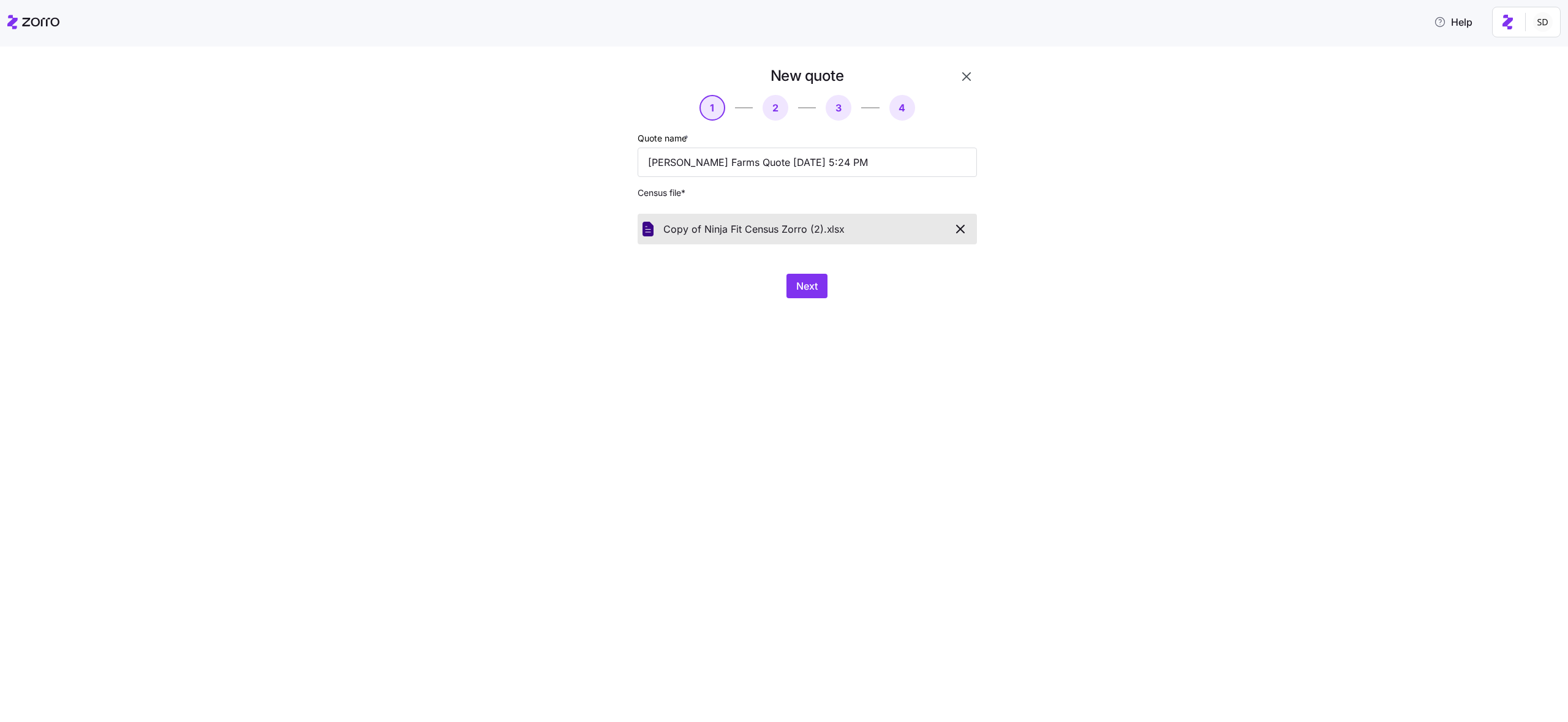
click at [961, 227] on icon "button" at bounding box center [960, 229] width 14 height 14
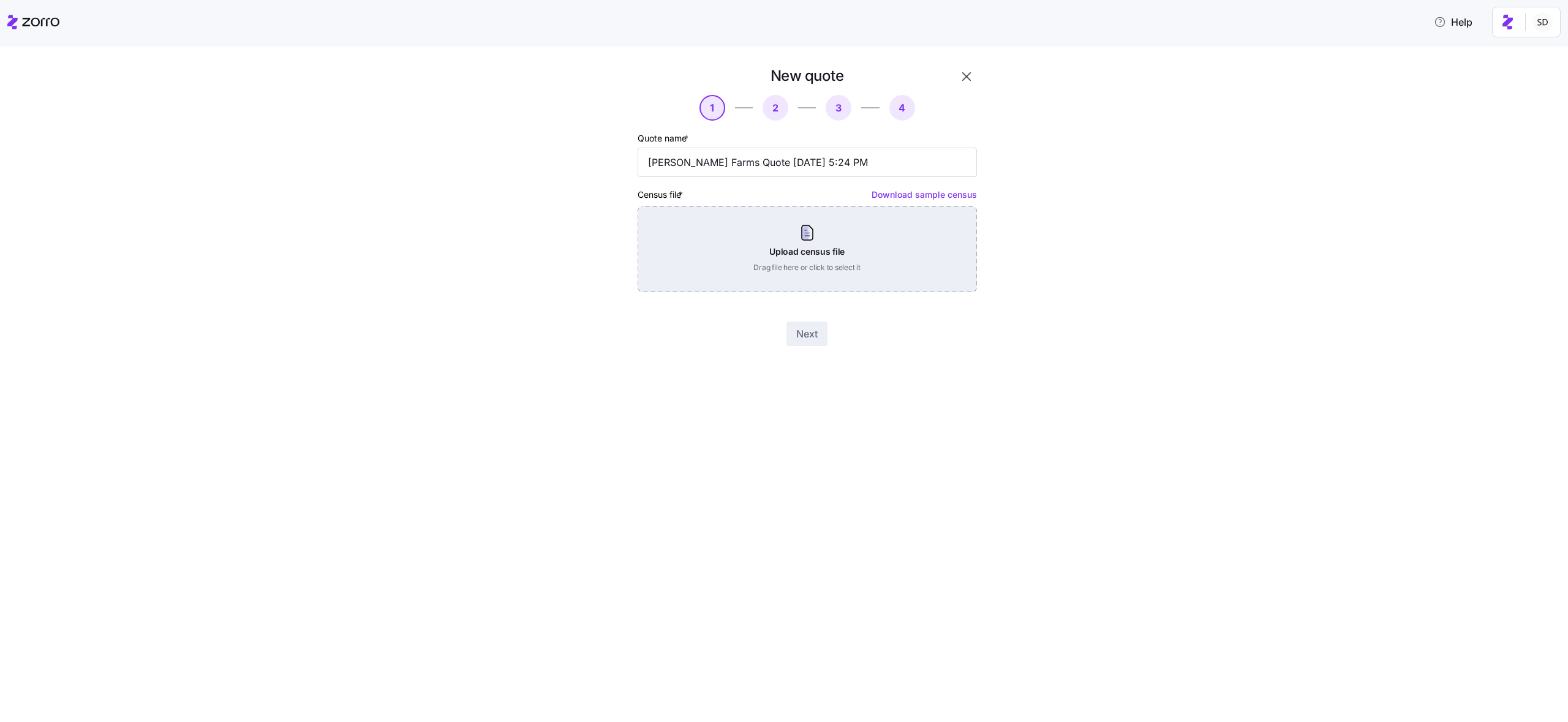
click at [840, 228] on div "Upload census file Drag file here or click to select it" at bounding box center [807, 250] width 340 height 86
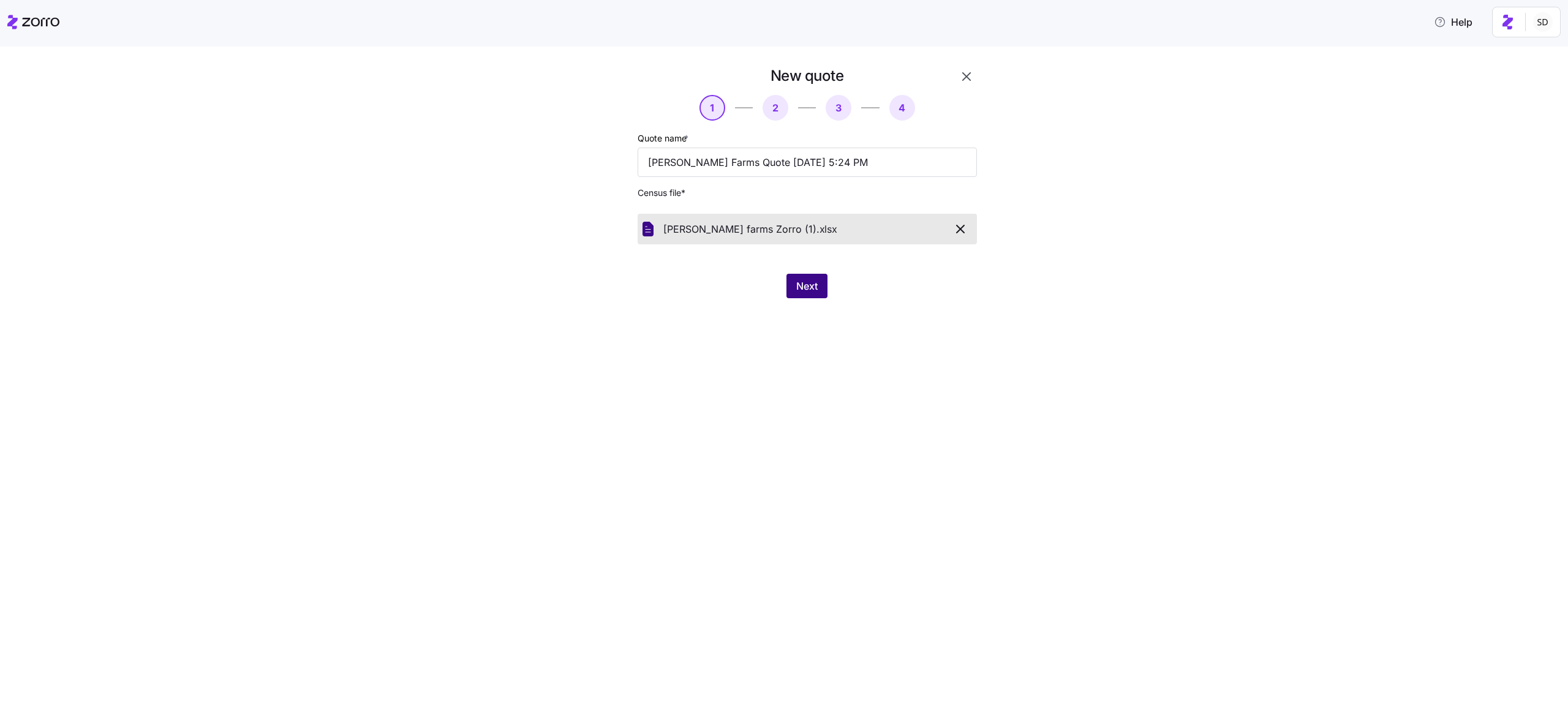
click at [796, 282] on span "Next" at bounding box center [807, 286] width 21 height 14
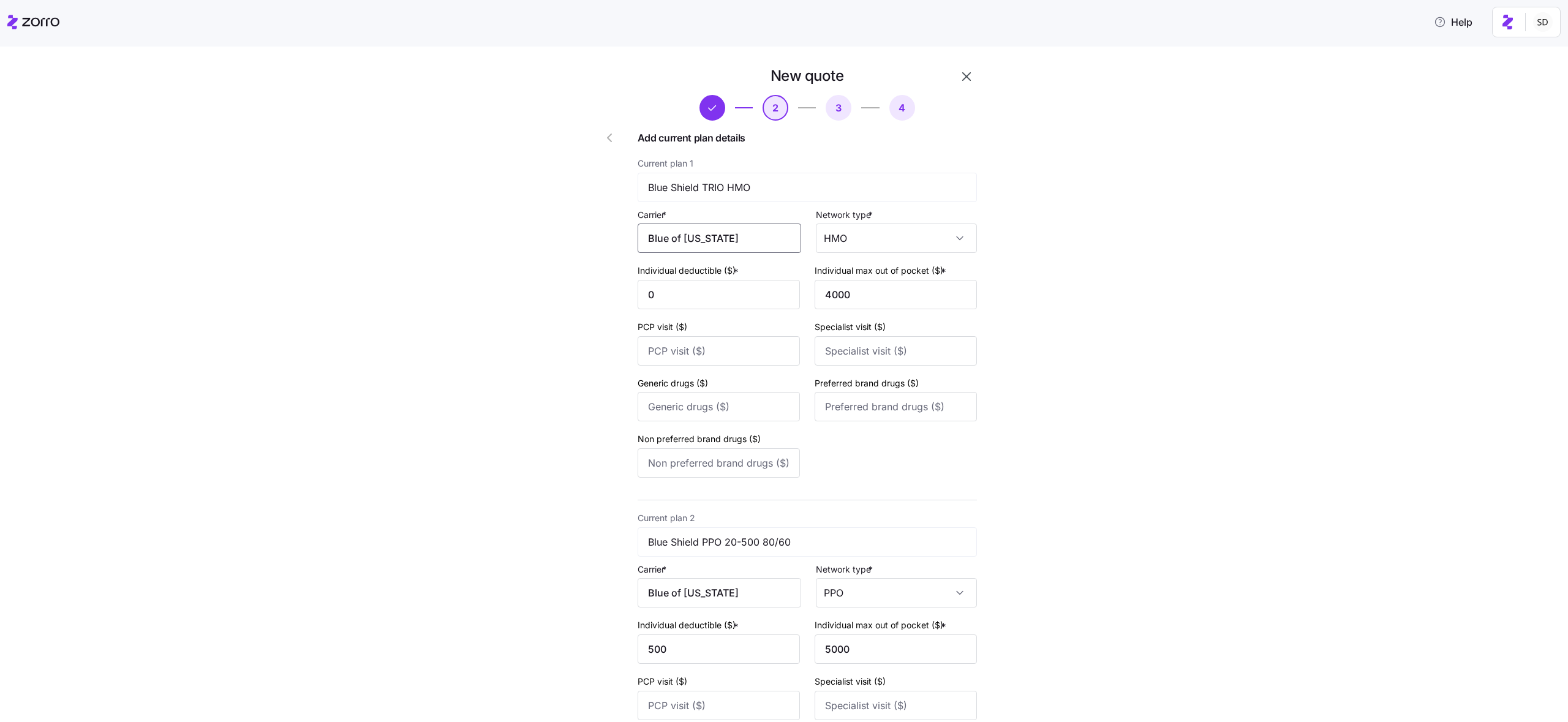
click at [752, 242] on input "Blue of [US_STATE]" at bounding box center [718, 238] width 163 height 29
drag, startPoint x: 733, startPoint y: 234, endPoint x: 671, endPoint y: 234, distance: 62.0
click at [671, 234] on input "Blue of [US_STATE]" at bounding box center [718, 238] width 163 height 29
click at [680, 273] on span "BlueShield of [US_STATE]" at bounding box center [713, 275] width 119 height 15
click at [687, 242] on input "BlueShield of [US_STATE]" at bounding box center [718, 238] width 163 height 29
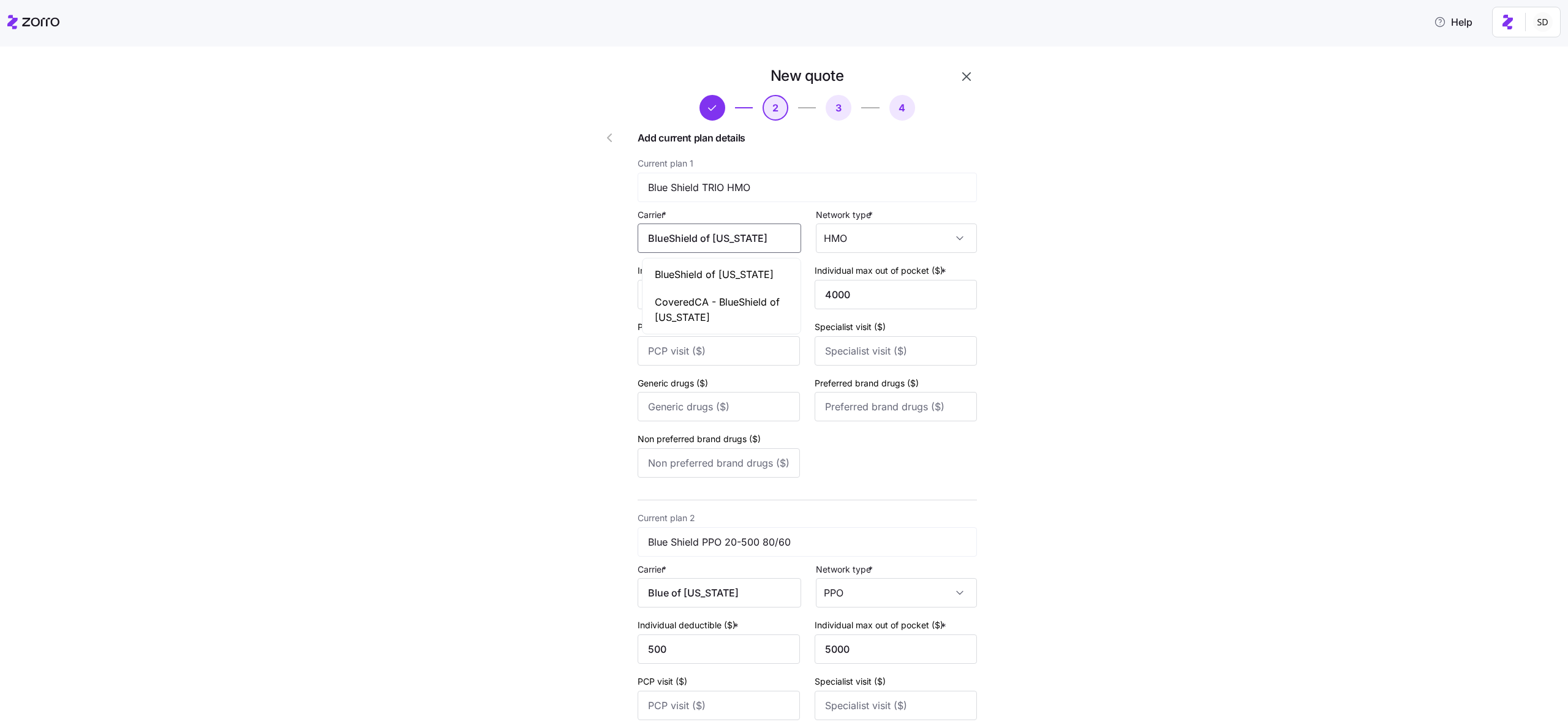
click at [687, 242] on input "BlueShield of [US_STATE]" at bounding box center [718, 238] width 163 height 29
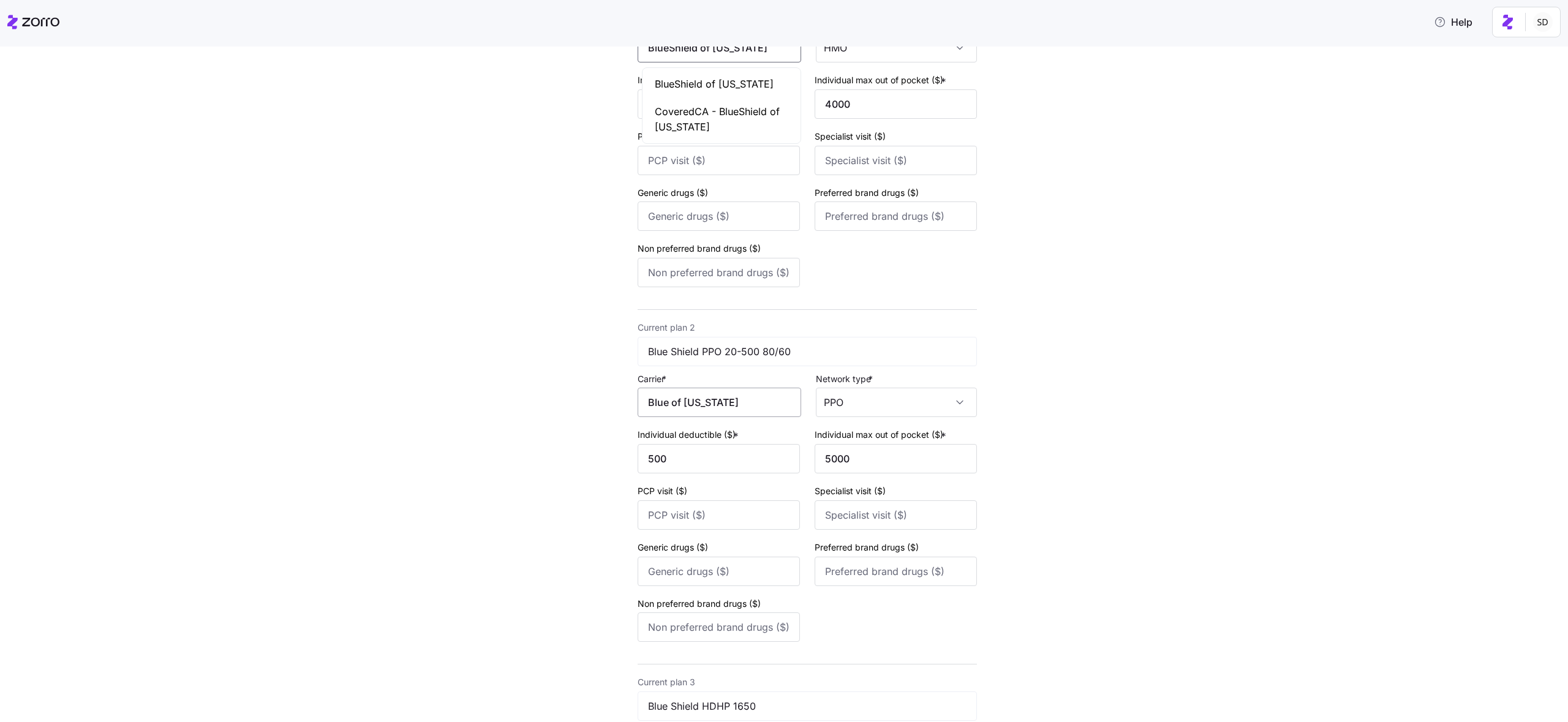
type input "BlueShield of [US_STATE]"
click at [697, 405] on input "Blue of [US_STATE]" at bounding box center [718, 402] width 163 height 29
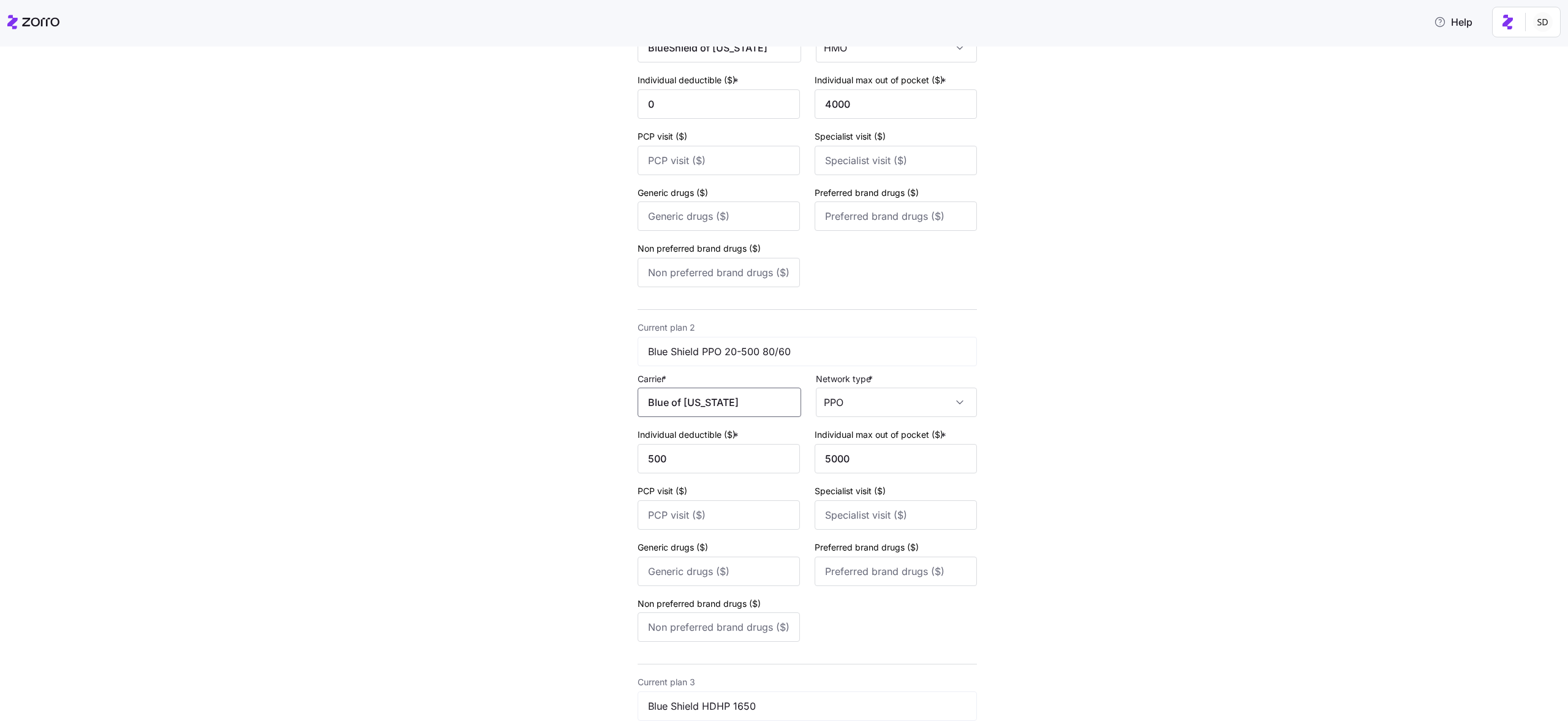
click at [697, 405] on input "Blue of [US_STATE]" at bounding box center [718, 402] width 163 height 29
paste input "BlueShield of [US_STATE]"
click at [725, 436] on span "BlueShield of [US_STATE]" at bounding box center [713, 439] width 119 height 15
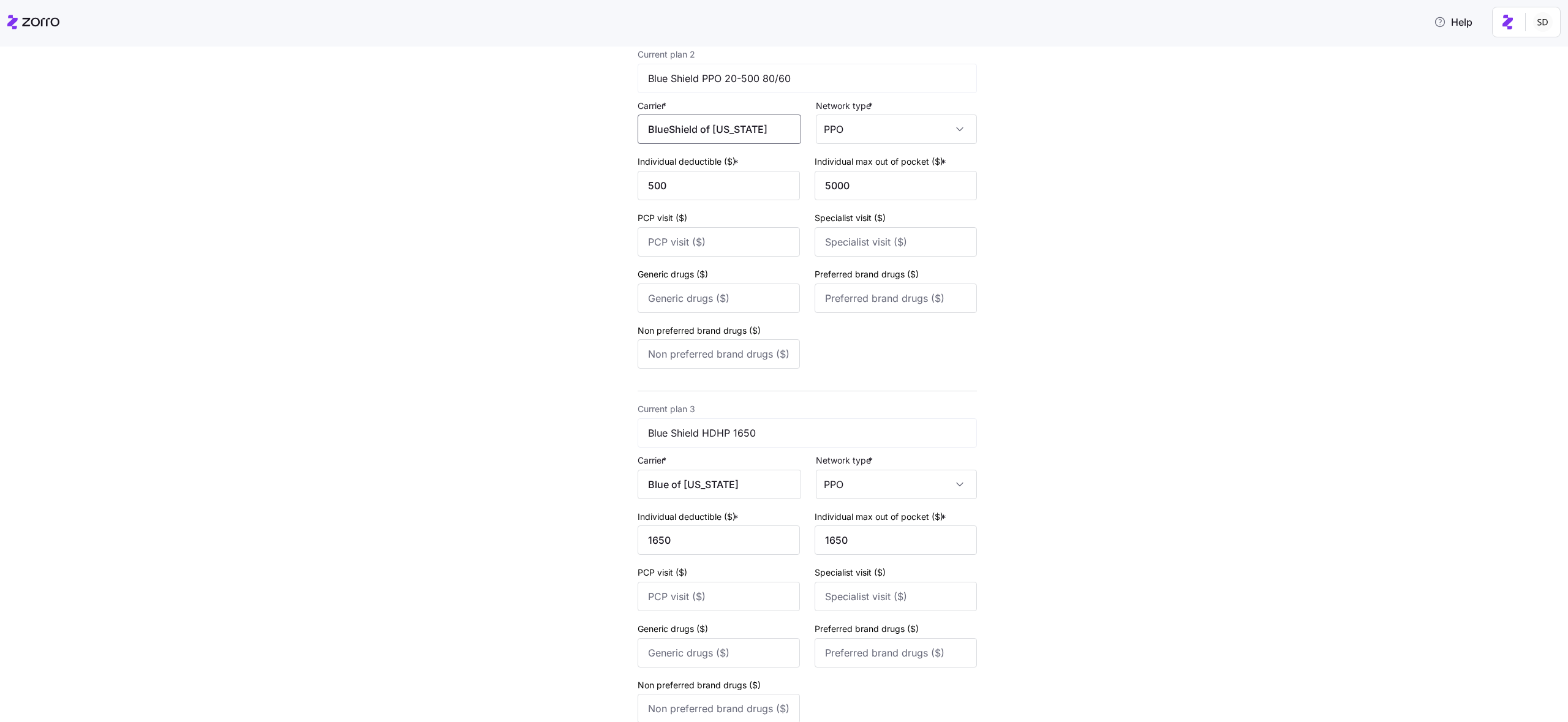
scroll to position [469, 0]
type input "BlueShield of [US_STATE]"
click at [700, 472] on input "Blue of [US_STATE]" at bounding box center [718, 479] width 163 height 29
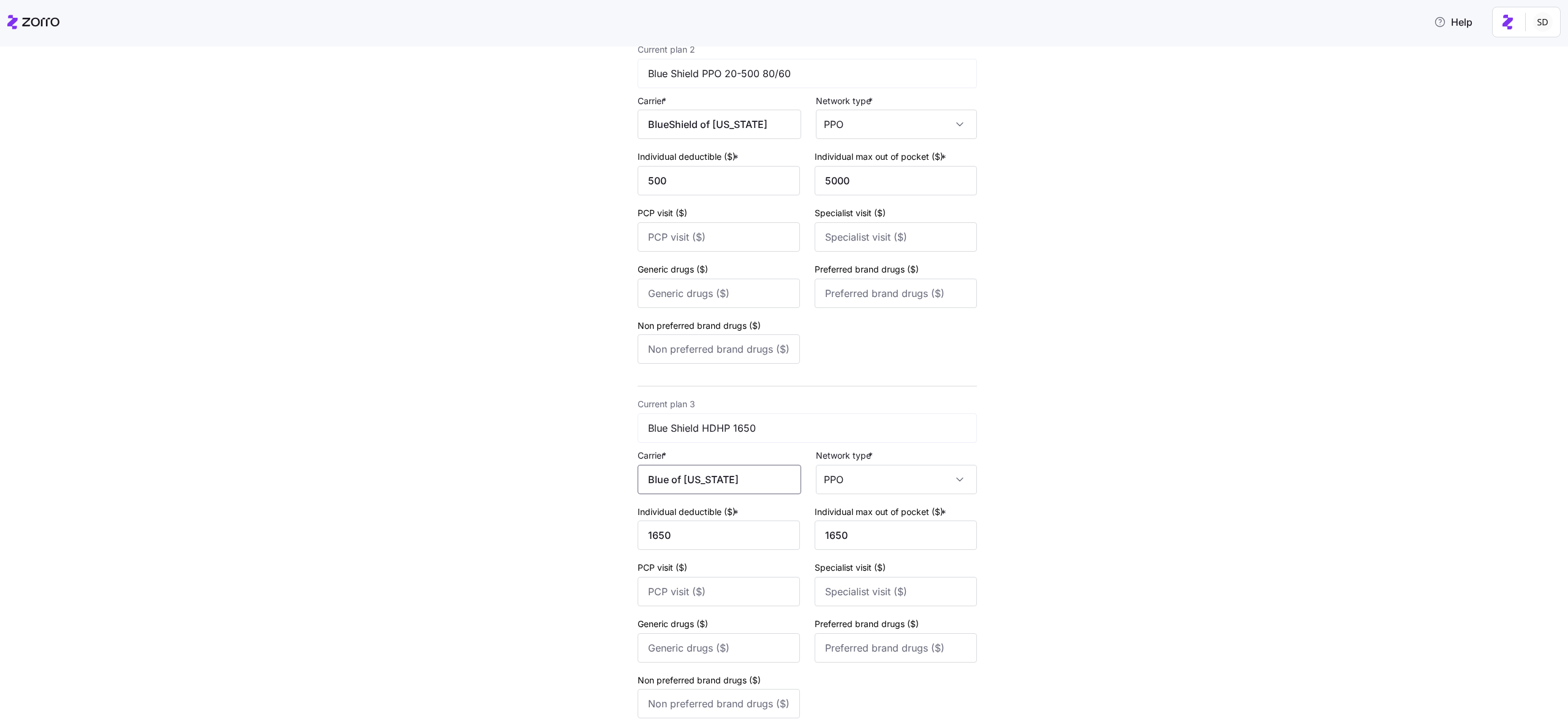
click at [700, 472] on input "Blue of [US_STATE]" at bounding box center [718, 479] width 163 height 29
paste input "BlueShield of [US_STATE]"
click at [694, 521] on span "BlueShield of [US_STATE]" at bounding box center [713, 515] width 119 height 15
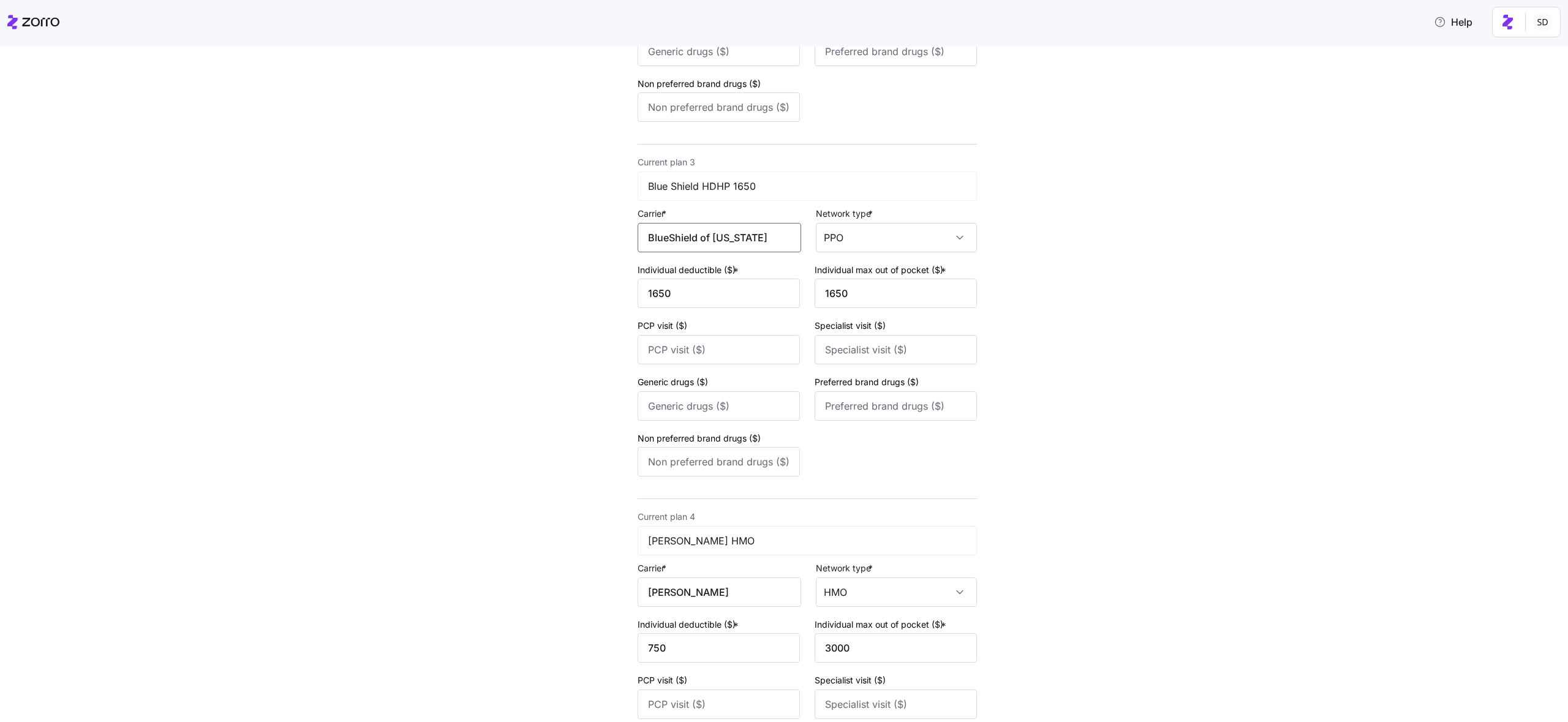
scroll to position [939, 0]
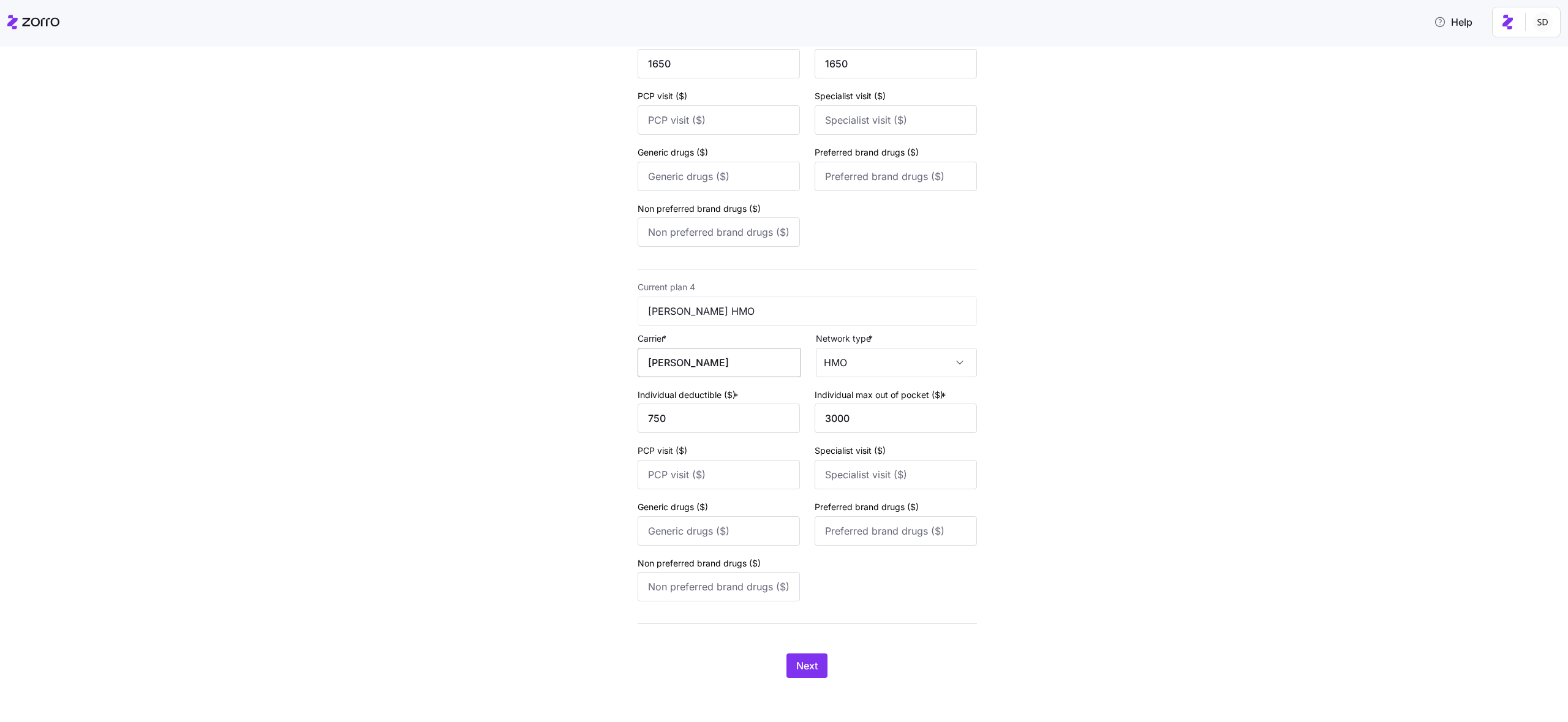
type input "BlueShield of [US_STATE]"
click at [682, 358] on input "[PERSON_NAME]" at bounding box center [718, 362] width 163 height 29
click at [669, 403] on span "[PERSON_NAME] Permanente" at bounding box center [721, 406] width 134 height 30
type input "[PERSON_NAME] Permanente"
click at [685, 365] on input "[PERSON_NAME] Permanente" at bounding box center [718, 362] width 163 height 29
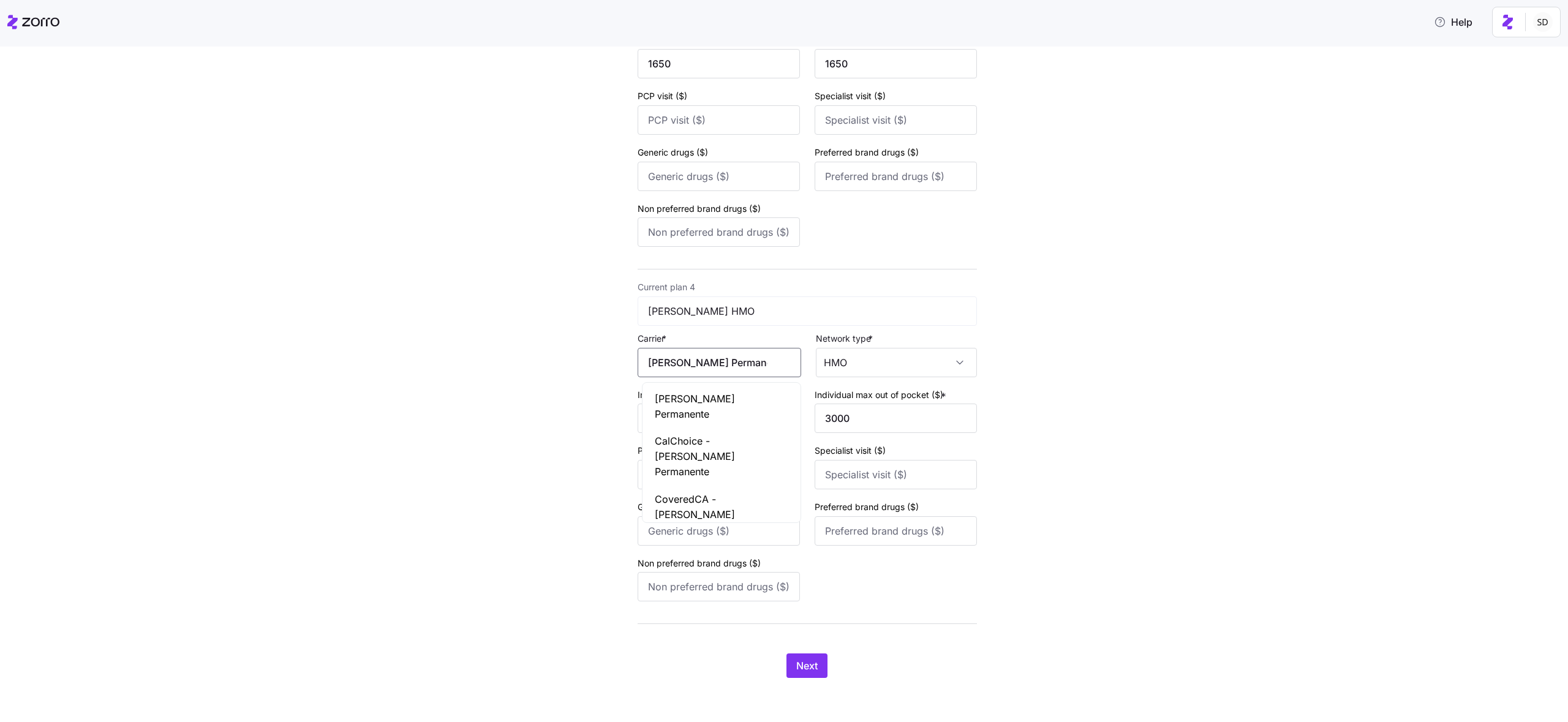
click at [695, 356] on input "[PERSON_NAME] Permanente" at bounding box center [718, 362] width 163 height 29
click at [809, 666] on span "Next" at bounding box center [807, 665] width 21 height 14
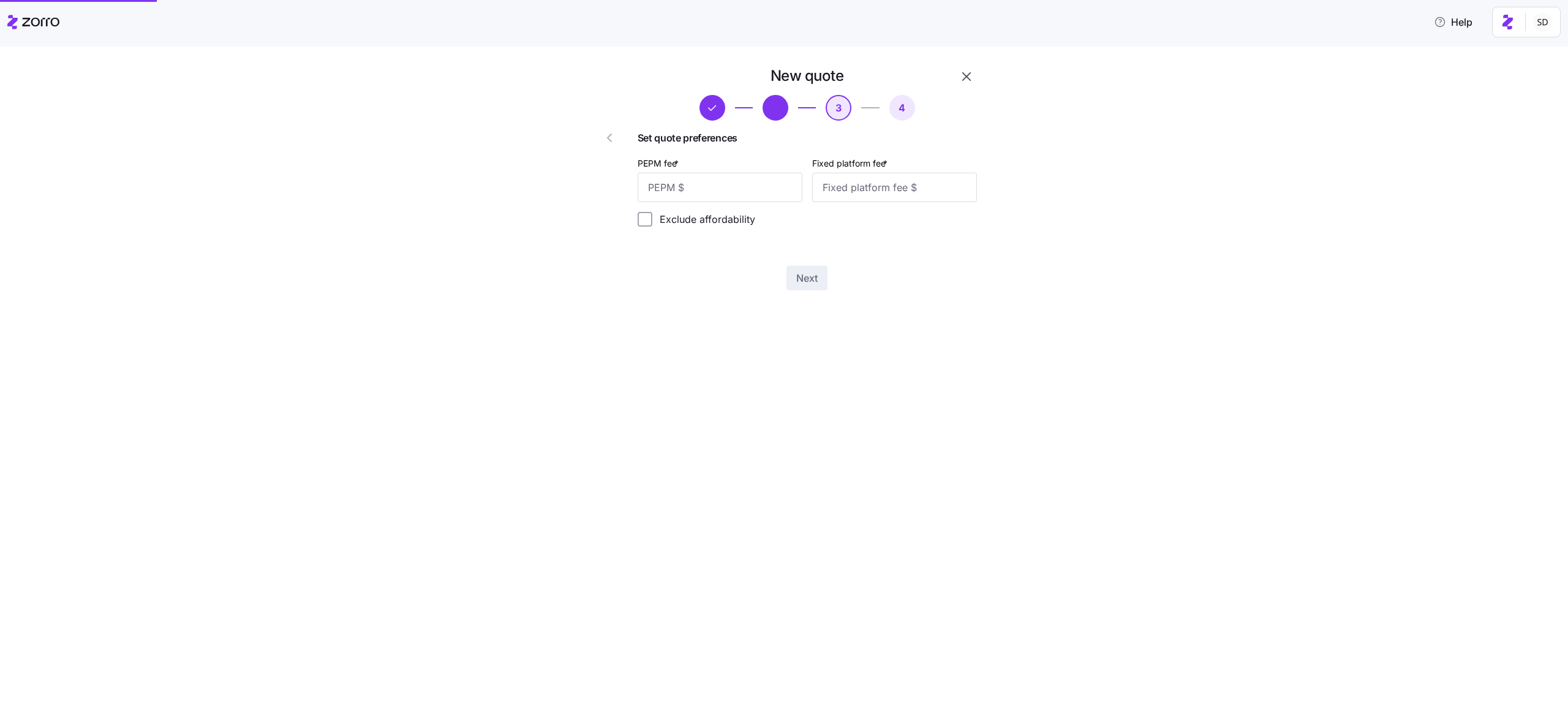
scroll to position [0, 0]
click at [760, 180] on input "PEPM fee *" at bounding box center [719, 187] width 165 height 29
type input "65"
click at [883, 189] on input "Fixed platform fee *" at bounding box center [894, 187] width 165 height 29
type input "100"
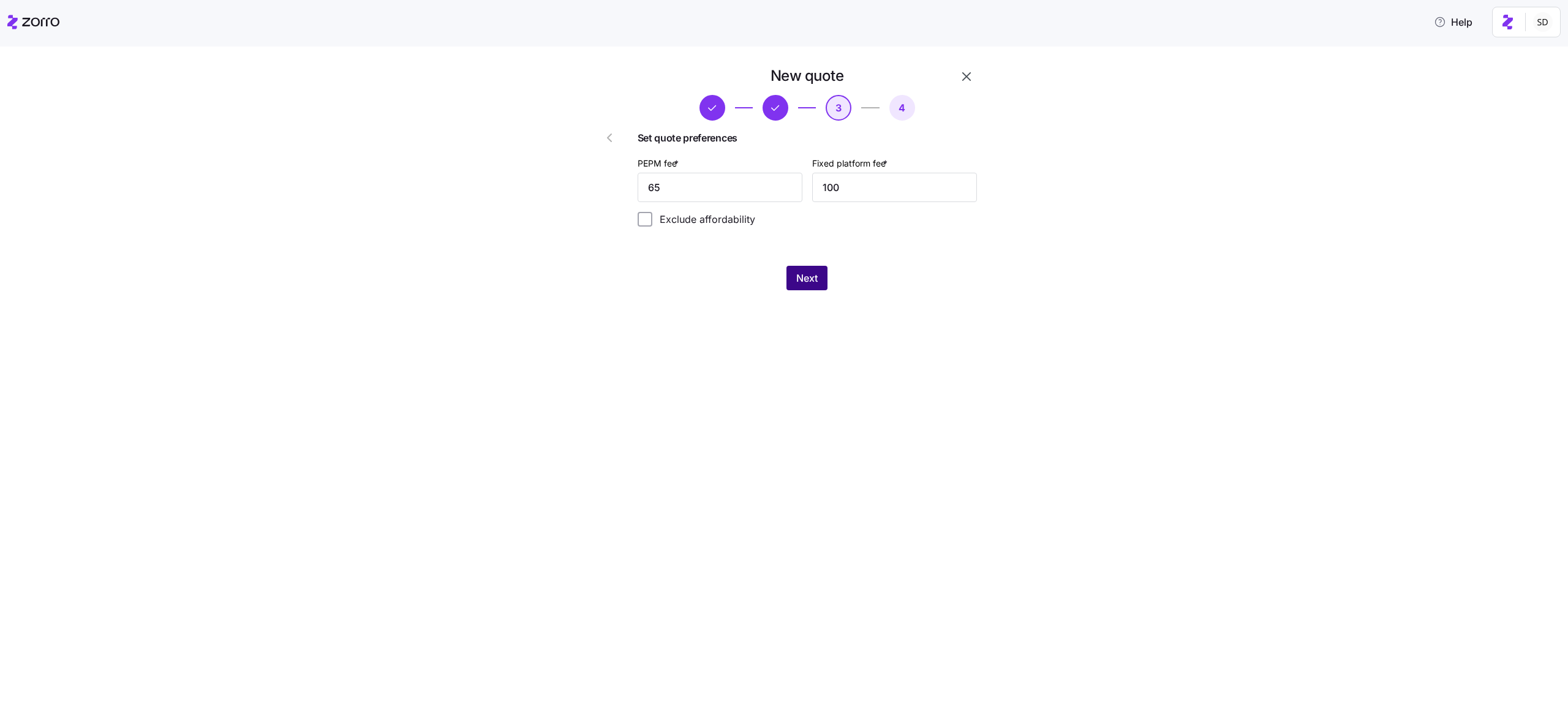
click at [801, 281] on span "Next" at bounding box center [807, 278] width 21 height 14
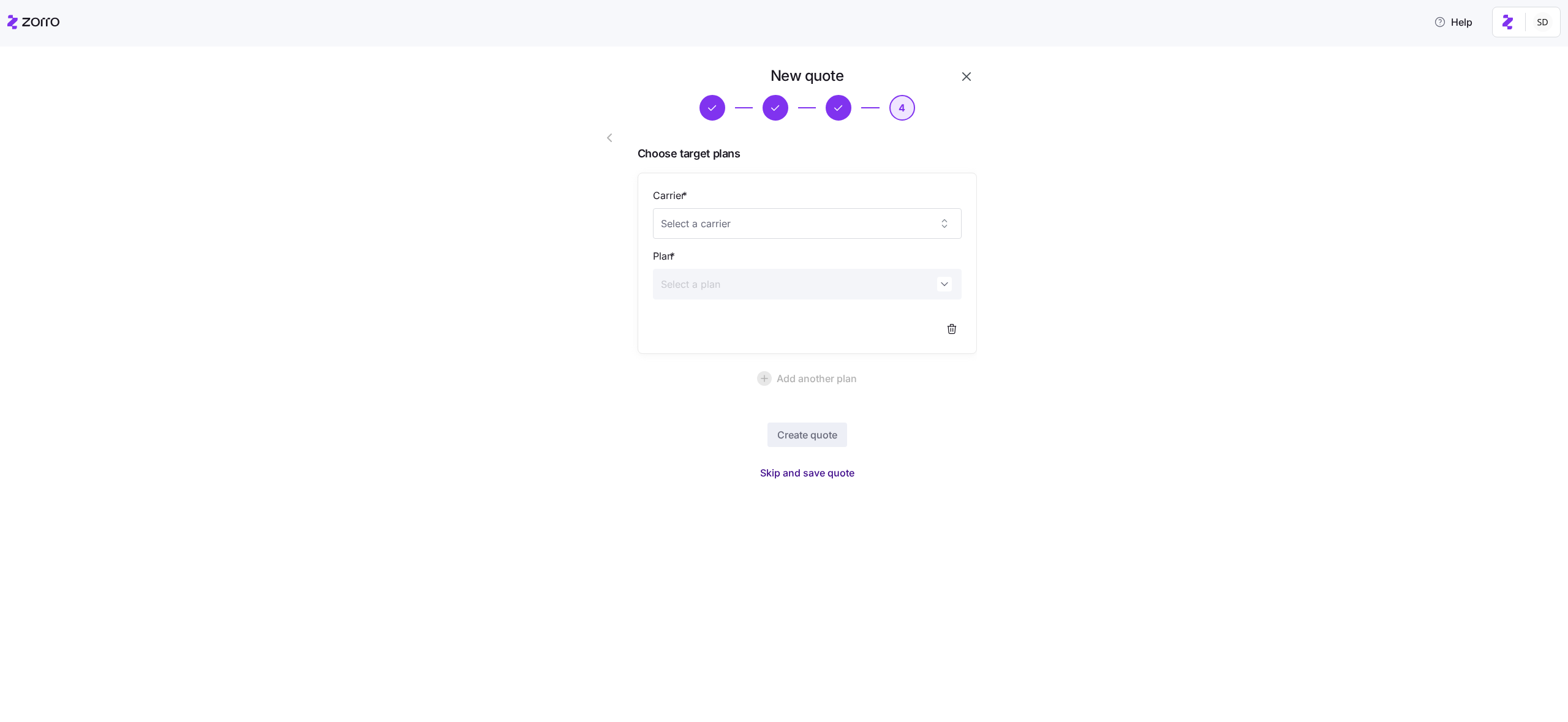
click at [807, 472] on span "Skip and save quote" at bounding box center [808, 472] width 94 height 14
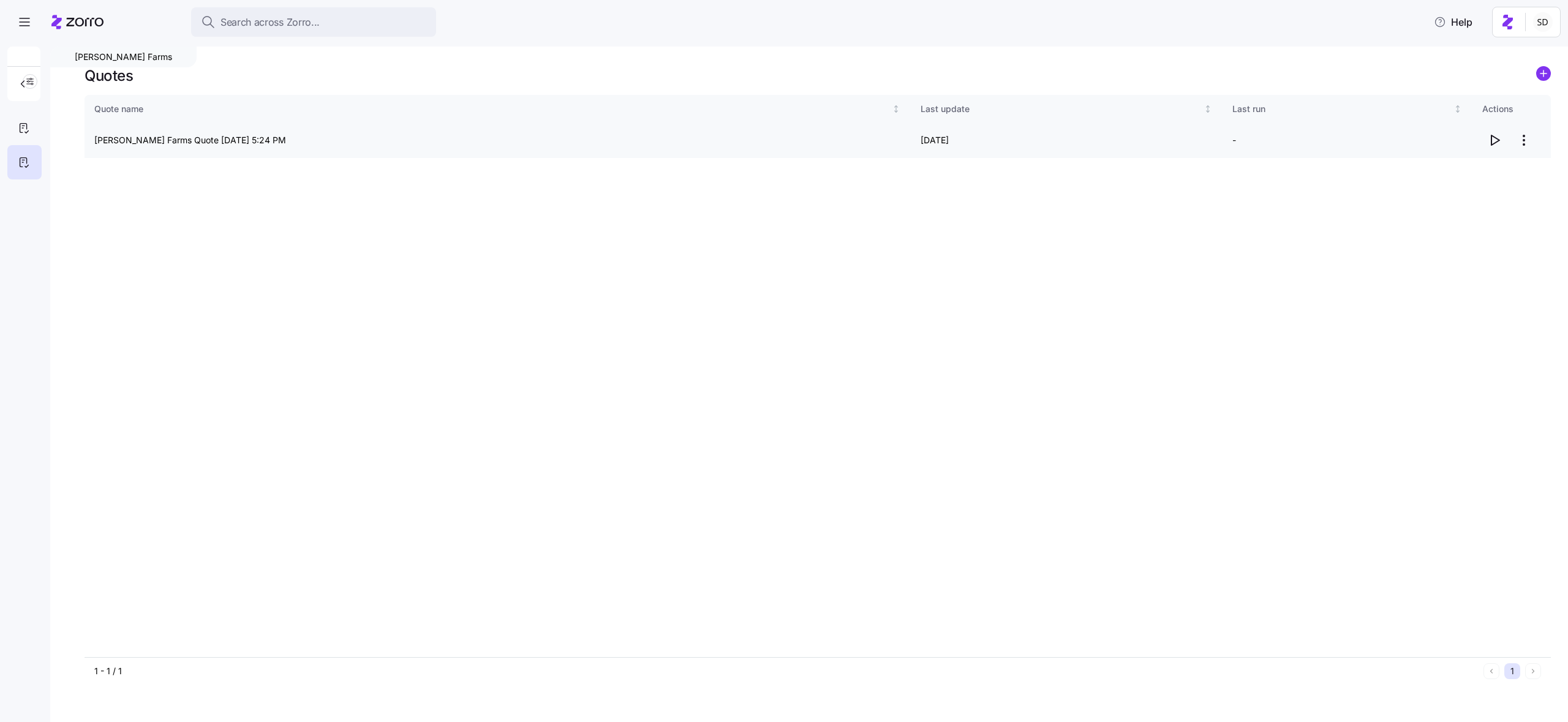
click at [1445, 140] on icon "button" at bounding box center [1494, 140] width 14 height 14
click at [23, 122] on icon at bounding box center [23, 127] width 13 height 14
click at [14, 86] on button "button" at bounding box center [23, 83] width 24 height 24
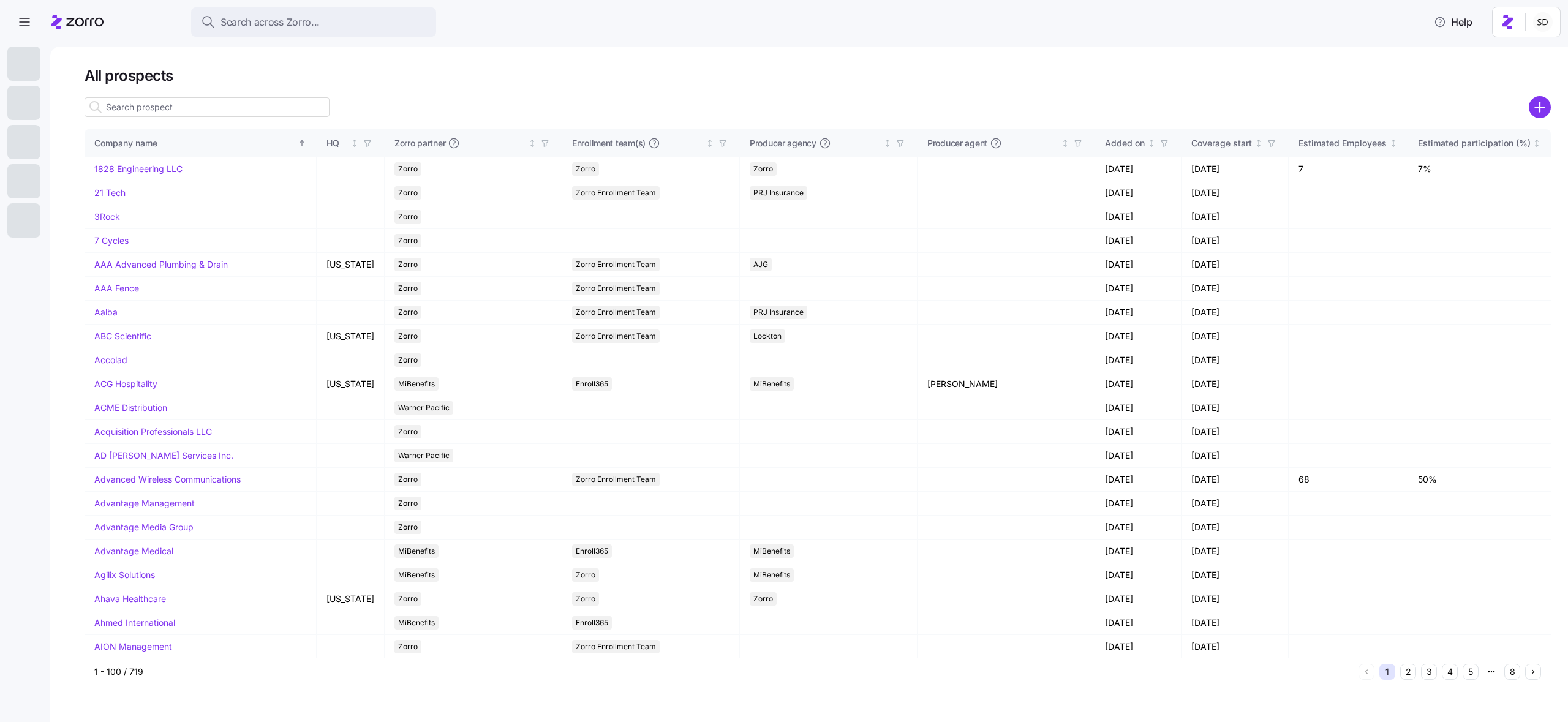
click at [164, 116] on input at bounding box center [207, 107] width 245 height 20
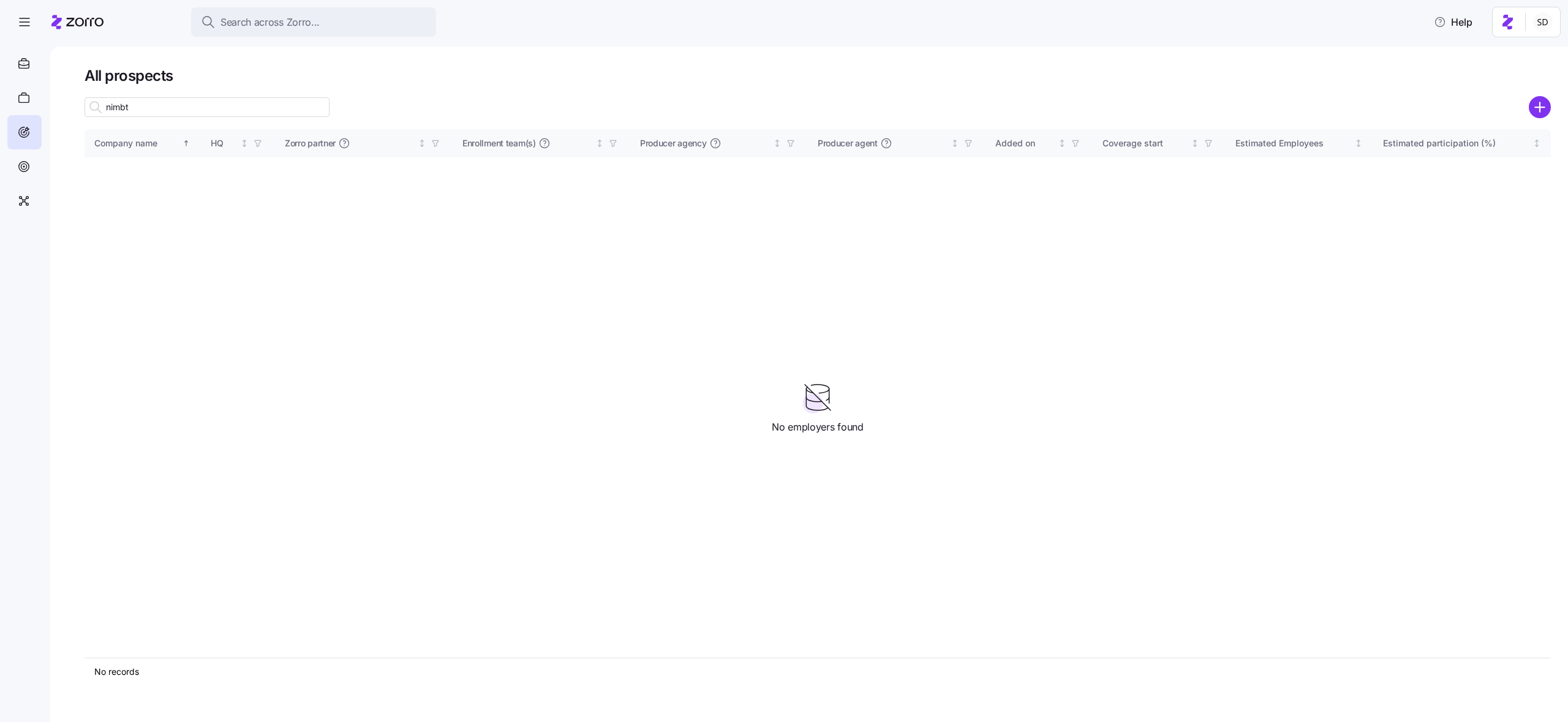
click at [130, 107] on input "nimbt" at bounding box center [207, 107] width 245 height 20
type input "nim"
click at [112, 173] on link "Nimble and Pharamatech" at bounding box center [145, 168] width 102 height 11
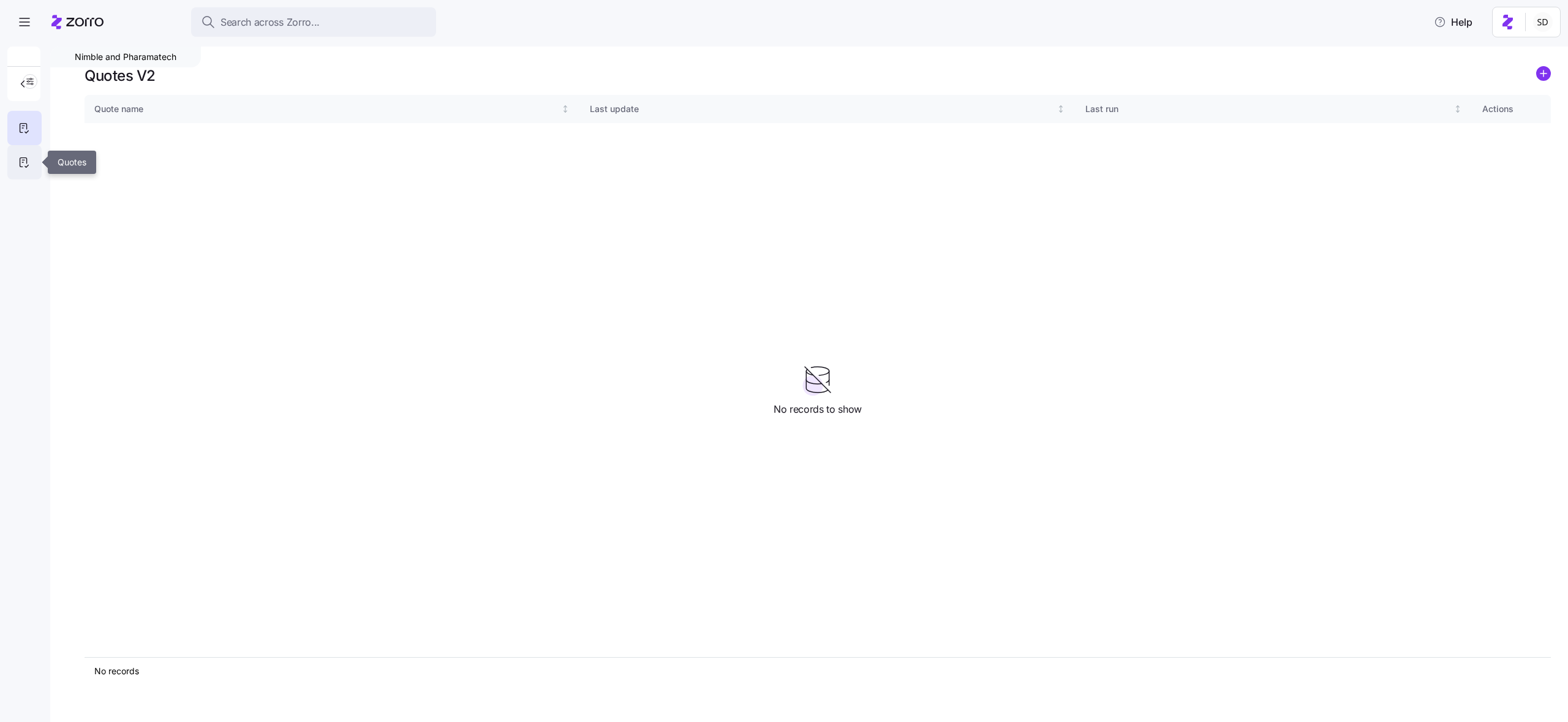
click at [22, 163] on icon at bounding box center [23, 162] width 13 height 14
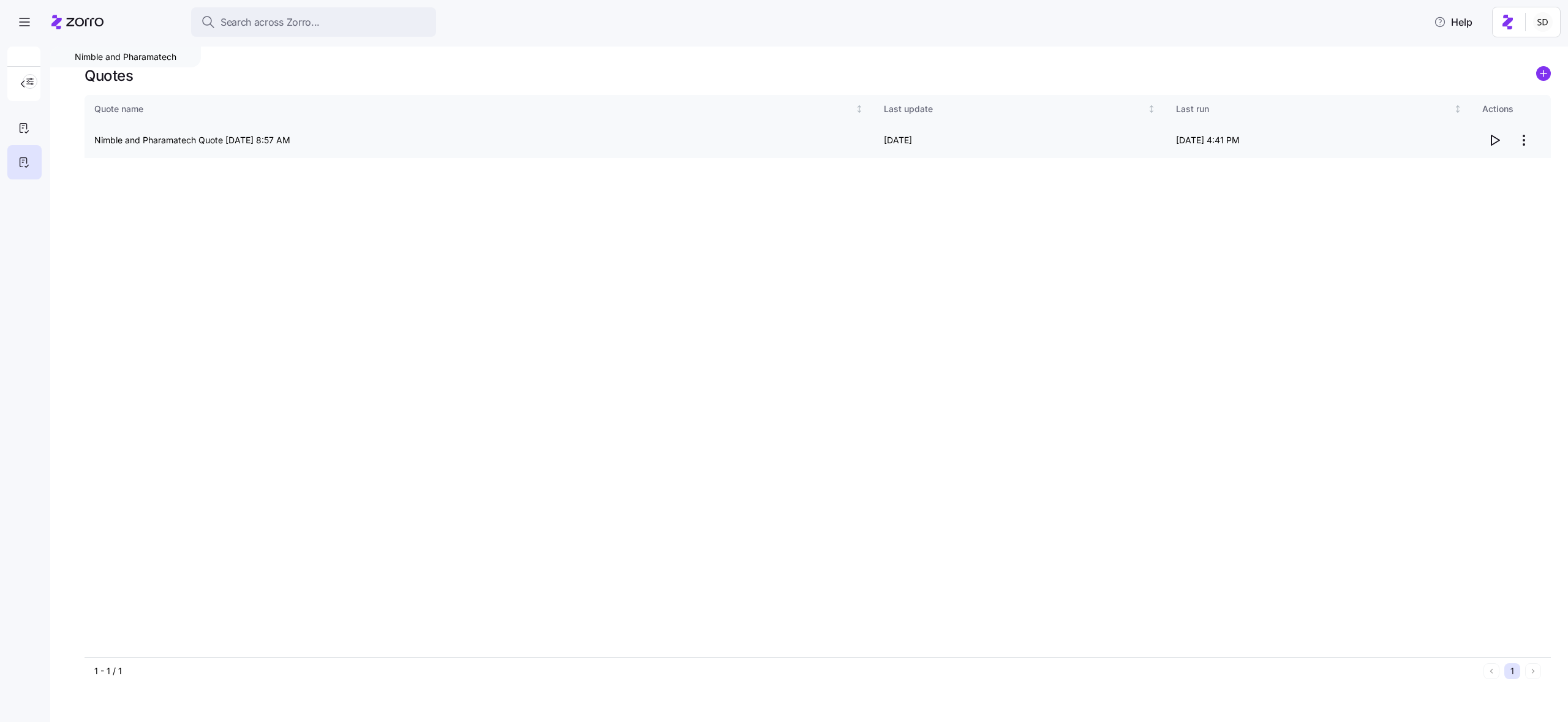
click at [1445, 141] on icon "button" at bounding box center [1495, 140] width 8 height 10
click at [21, 87] on icon "button" at bounding box center [23, 84] width 12 height 12
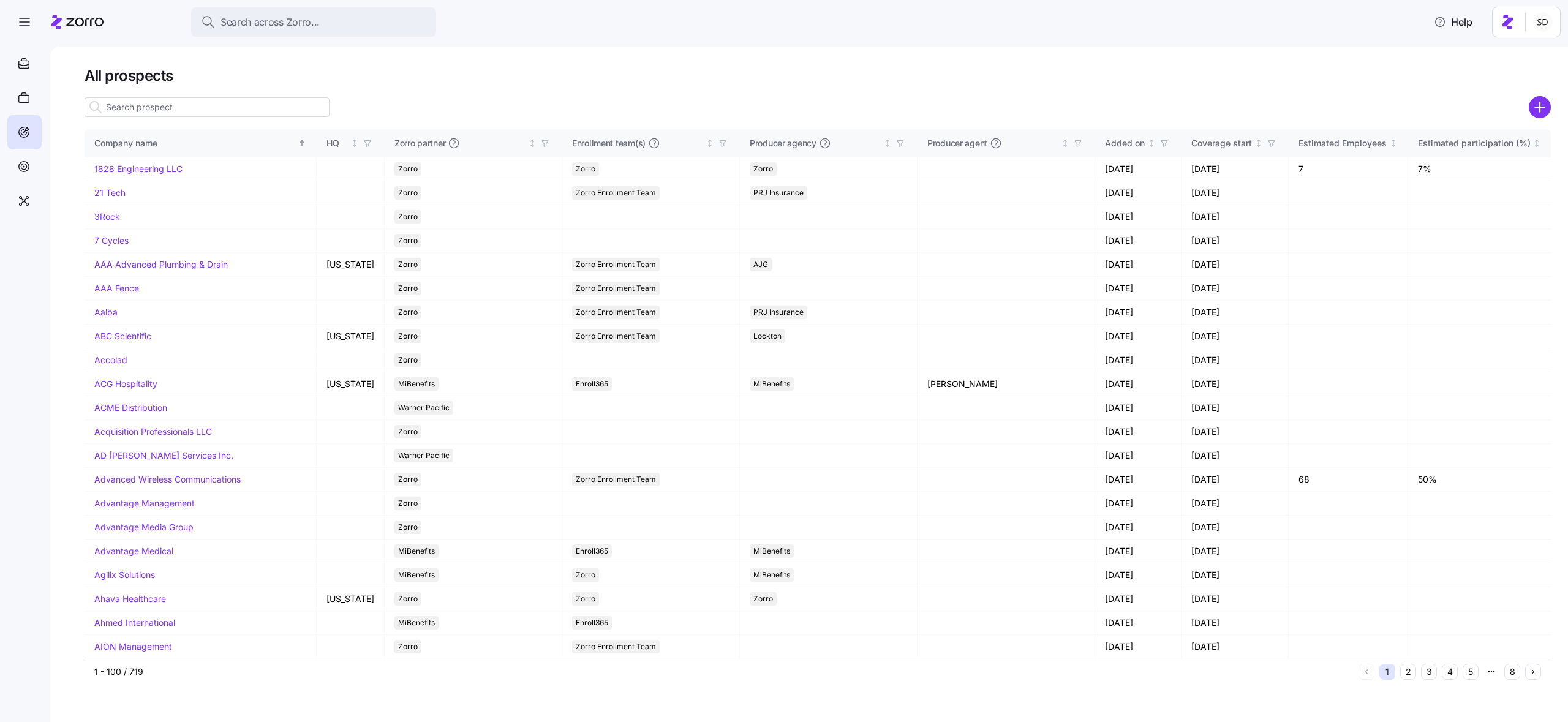
click at [115, 107] on input at bounding box center [207, 107] width 245 height 20
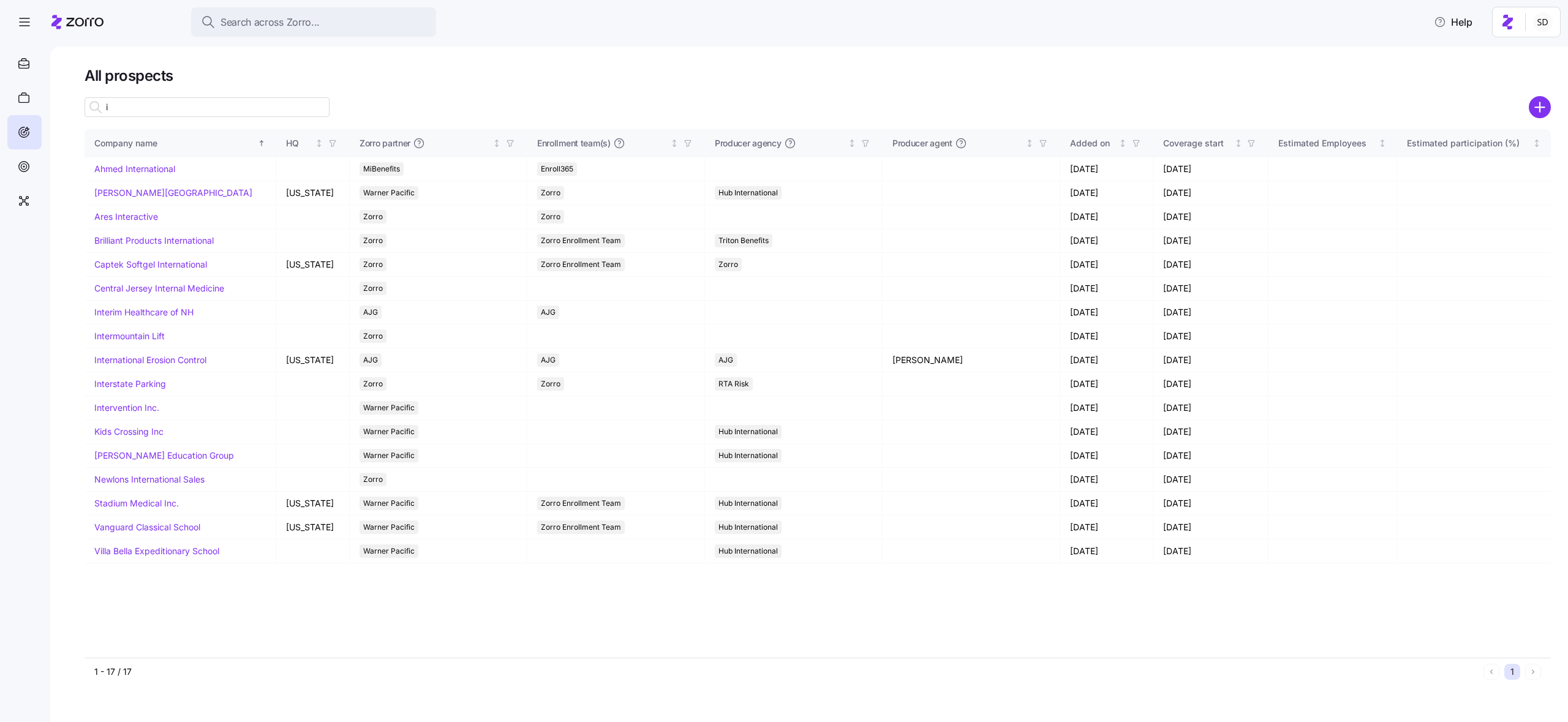
click at [111, 103] on input "i" at bounding box center [207, 107] width 245 height 20
type input "i"
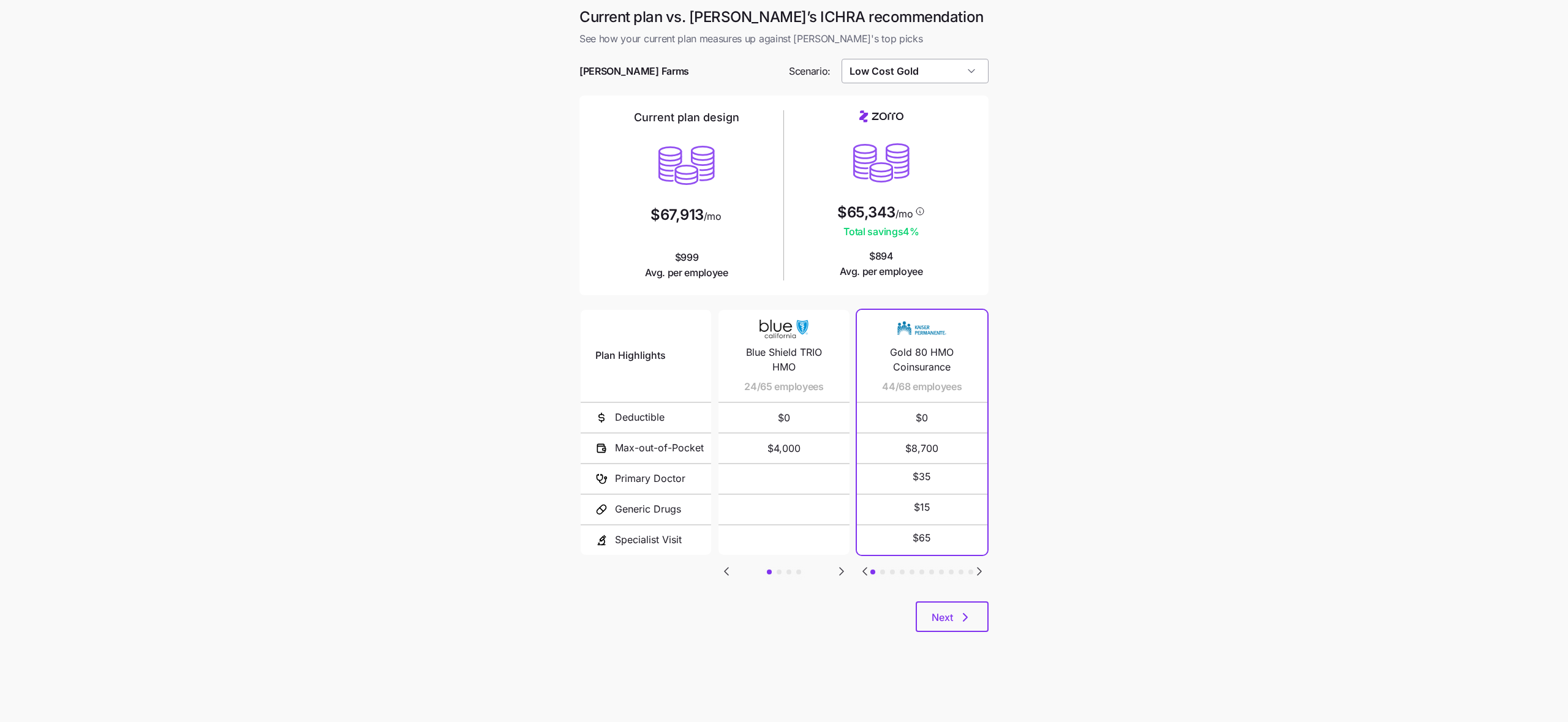
click at [907, 67] on input "Low Cost Gold" at bounding box center [915, 70] width 148 height 24
click at [911, 168] on div "Similar Care" at bounding box center [915, 174] width 138 height 23
click at [920, 76] on input "Similar Care" at bounding box center [915, 70] width 148 height 24
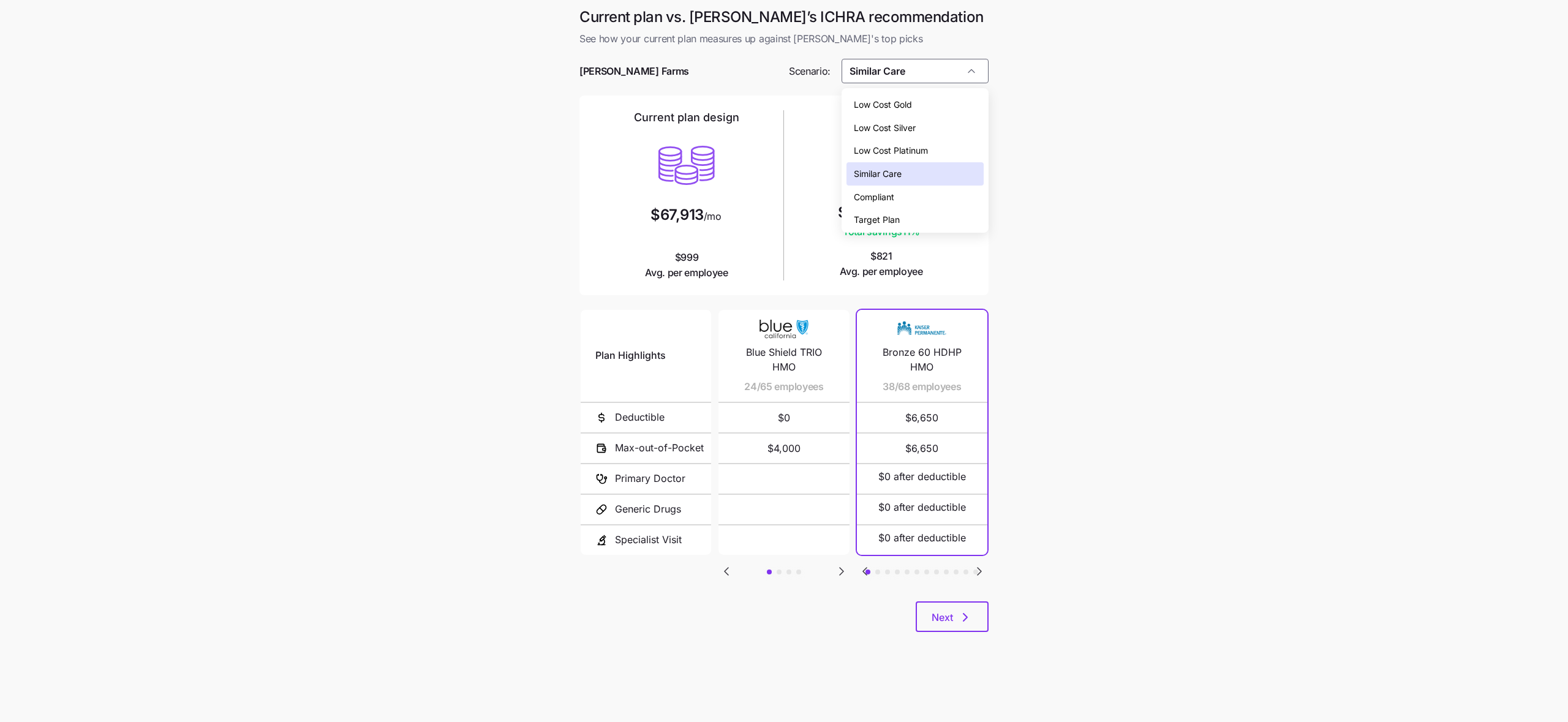
click at [915, 194] on div "Compliant" at bounding box center [915, 197] width 138 height 23
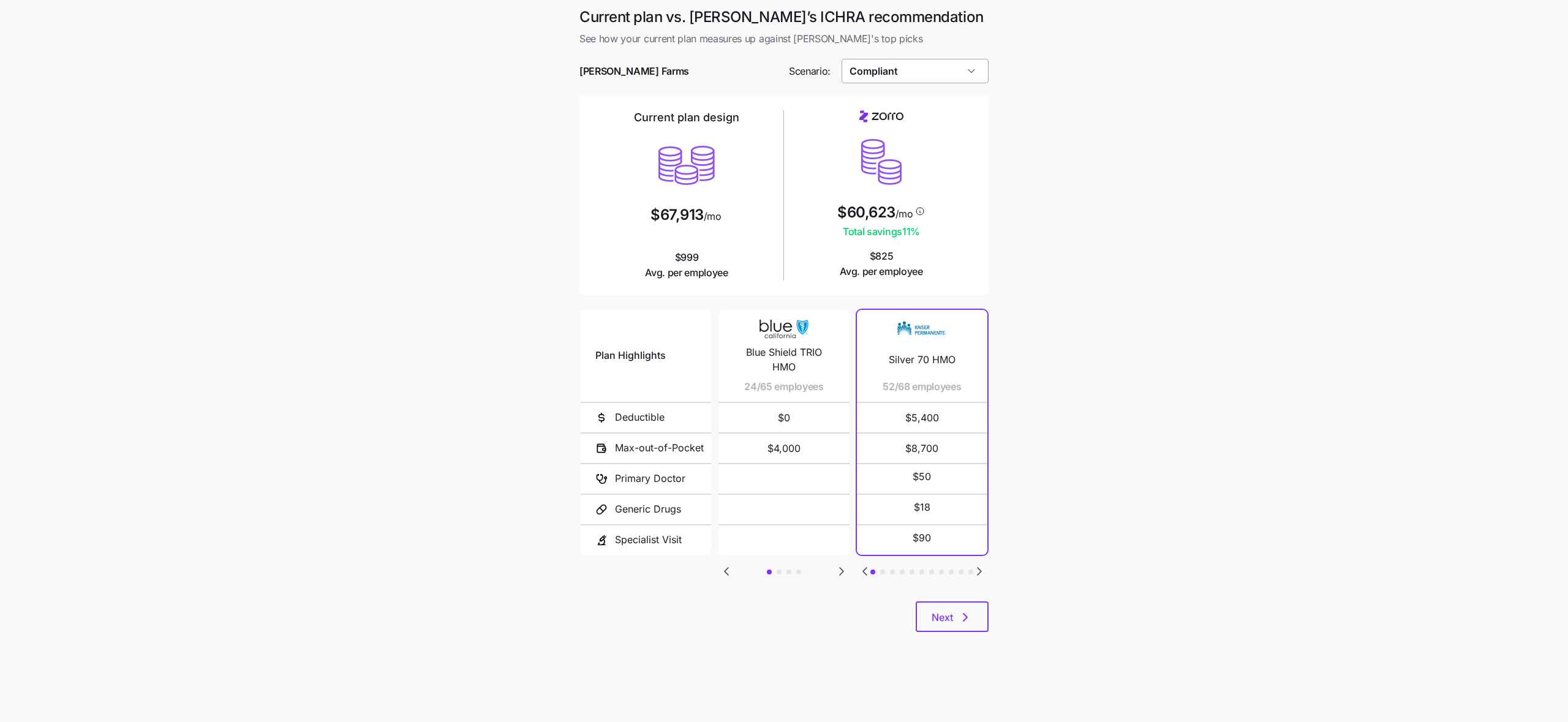
click at [891, 78] on input "Compliant" at bounding box center [915, 70] width 148 height 24
click at [900, 152] on span "Low Cost Platinum" at bounding box center [891, 150] width 74 height 13
click at [898, 75] on input "Low Cost Platinum" at bounding box center [915, 70] width 148 height 24
click at [899, 107] on span "Low Cost Gold" at bounding box center [883, 104] width 58 height 13
type input "Low Cost Gold"
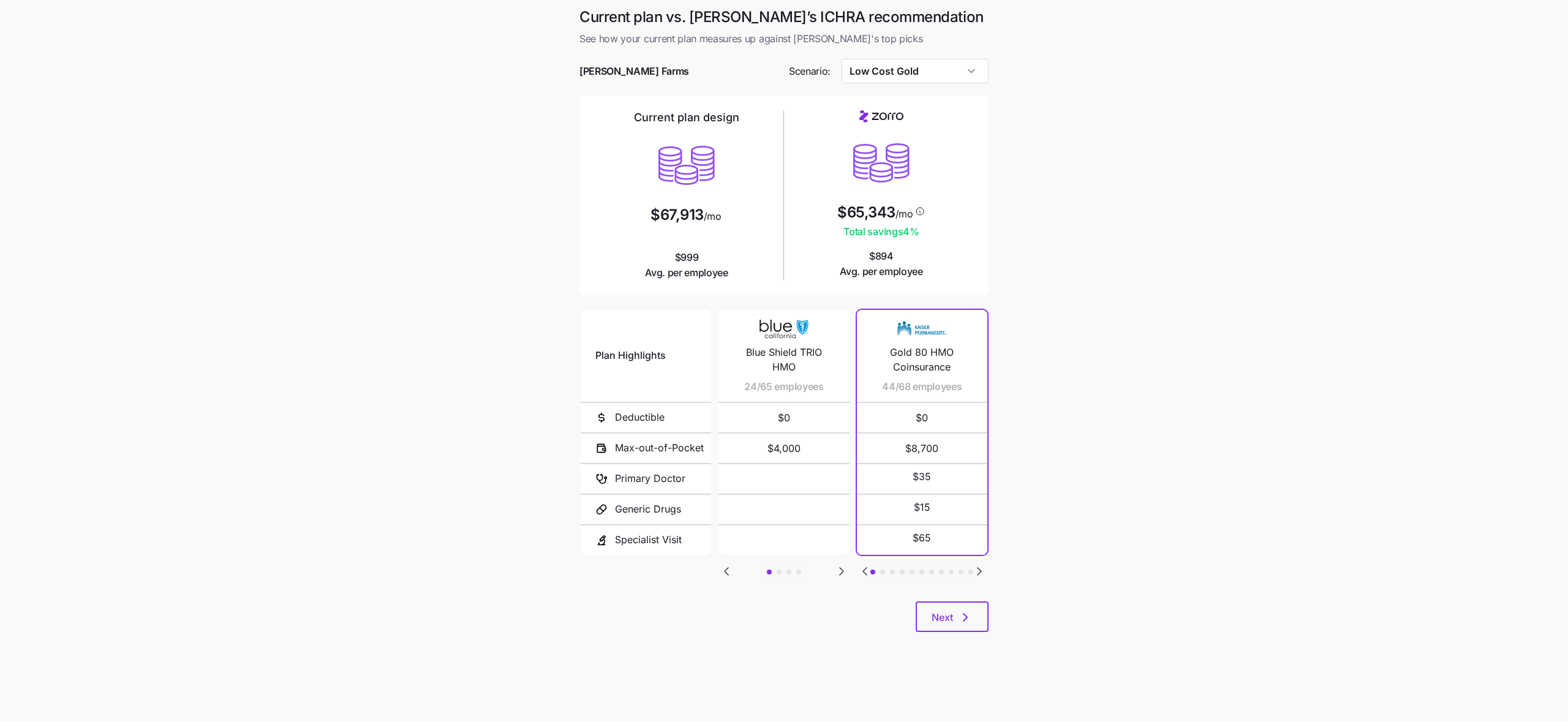
click at [979, 574] on icon "Go to next slide" at bounding box center [979, 571] width 14 height 14
click at [842, 572] on icon "Go to next slide" at bounding box center [841, 571] width 4 height 7
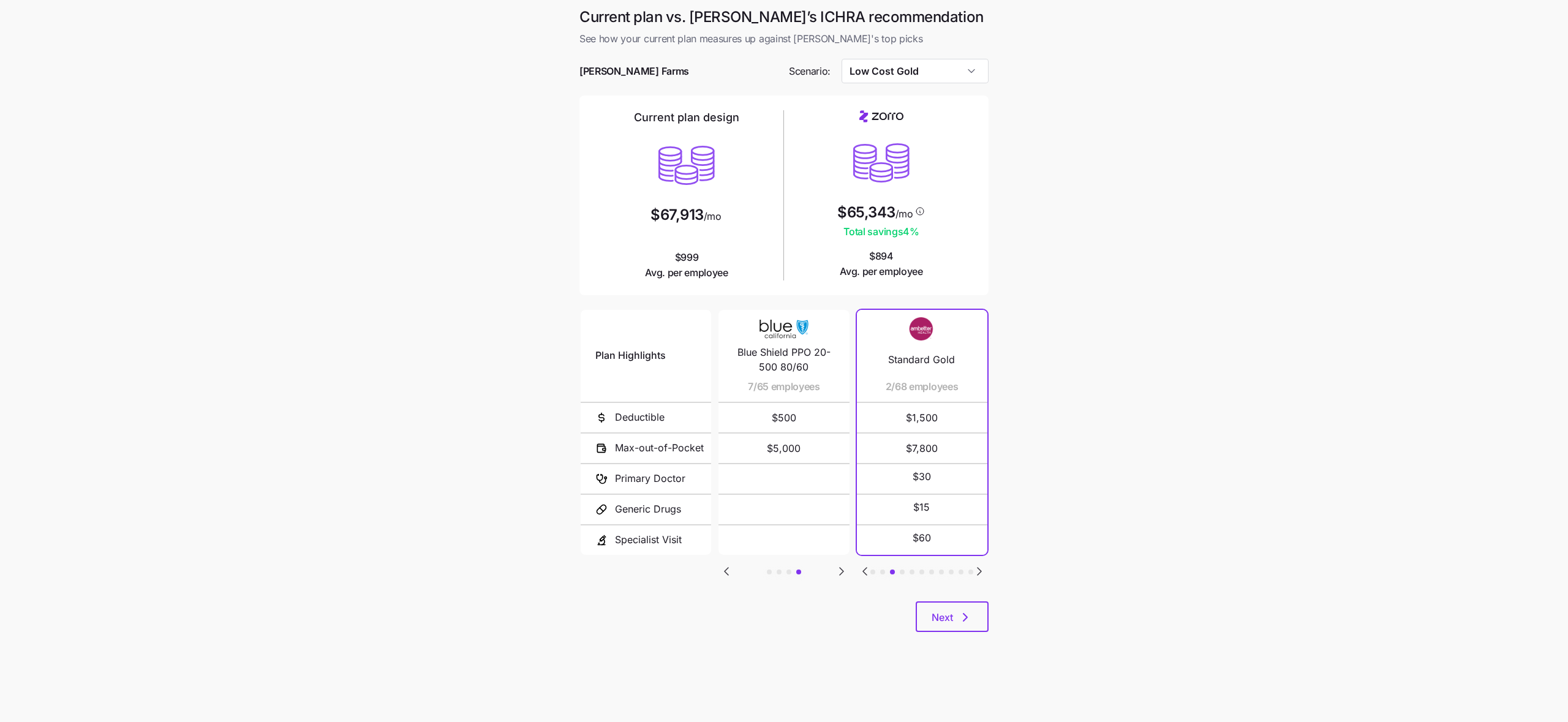
click at [979, 572] on icon "Go to next slide" at bounding box center [979, 571] width 4 height 7
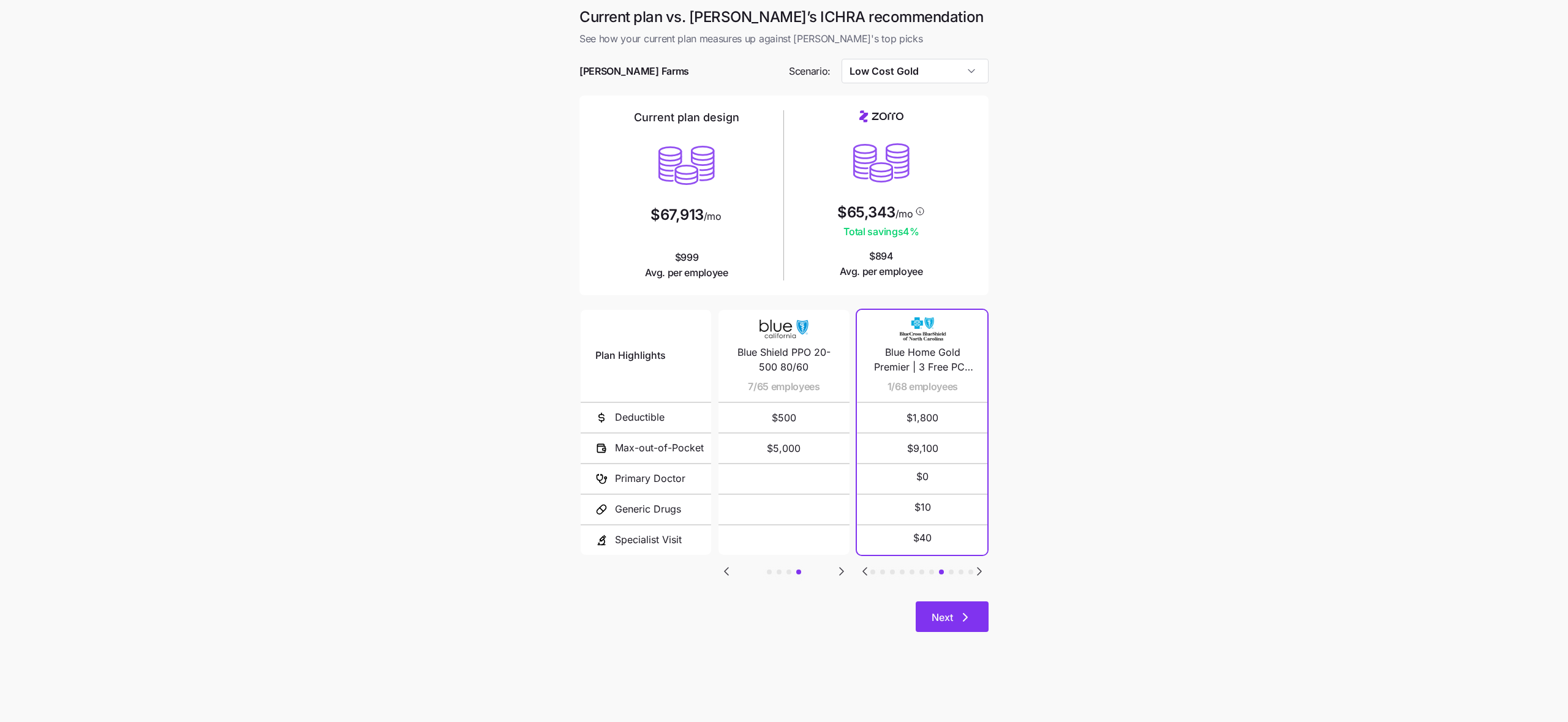
click at [942, 606] on button "Next" at bounding box center [952, 617] width 73 height 30
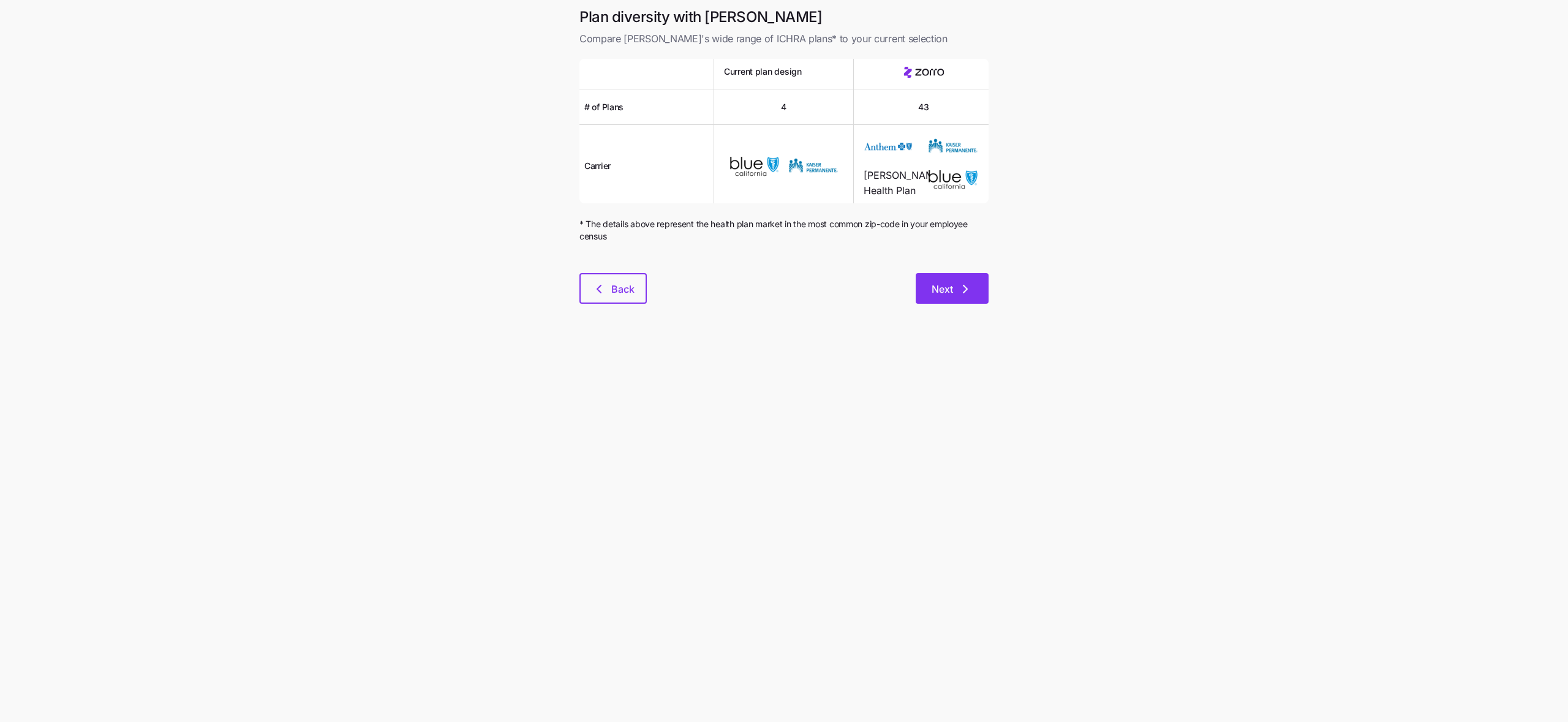
click at [946, 291] on span "Next" at bounding box center [942, 289] width 21 height 14
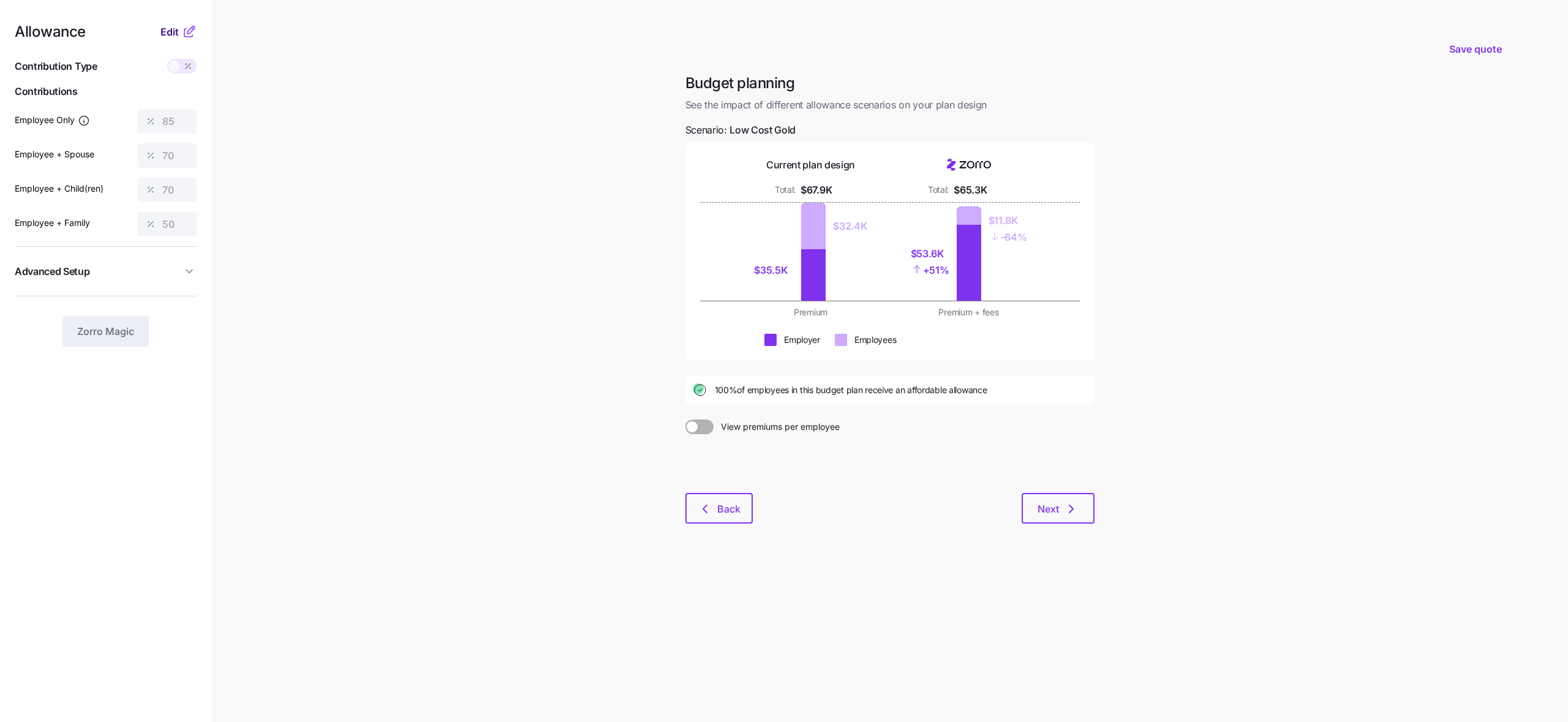
click at [170, 37] on span "Edit" at bounding box center [169, 31] width 19 height 14
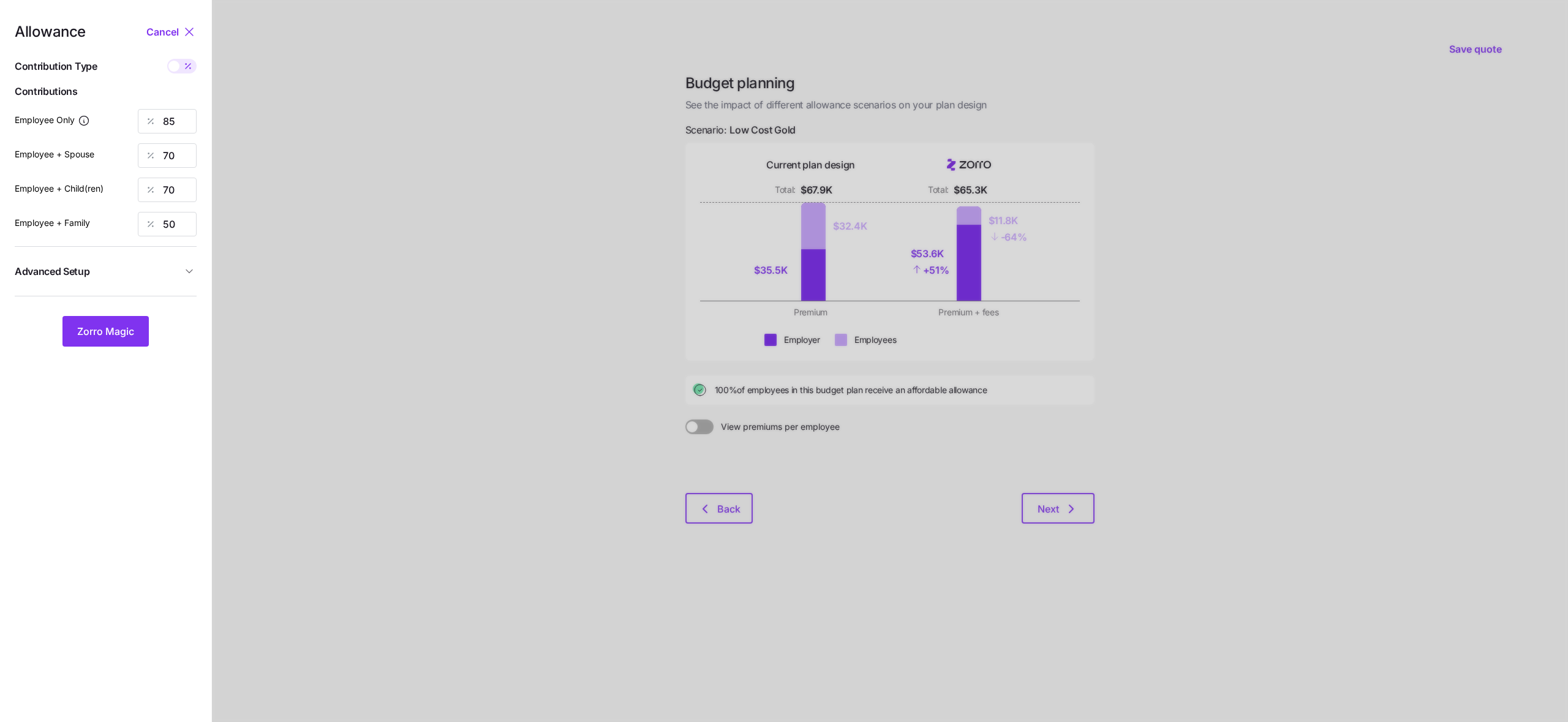
click at [188, 134] on div "Allowance Cancel Contribution Type Use classes Contributions Employee Only 85 E…" at bounding box center [105, 185] width 182 height 322
click at [189, 162] on input "70" at bounding box center [168, 155] width 59 height 24
type input "0"
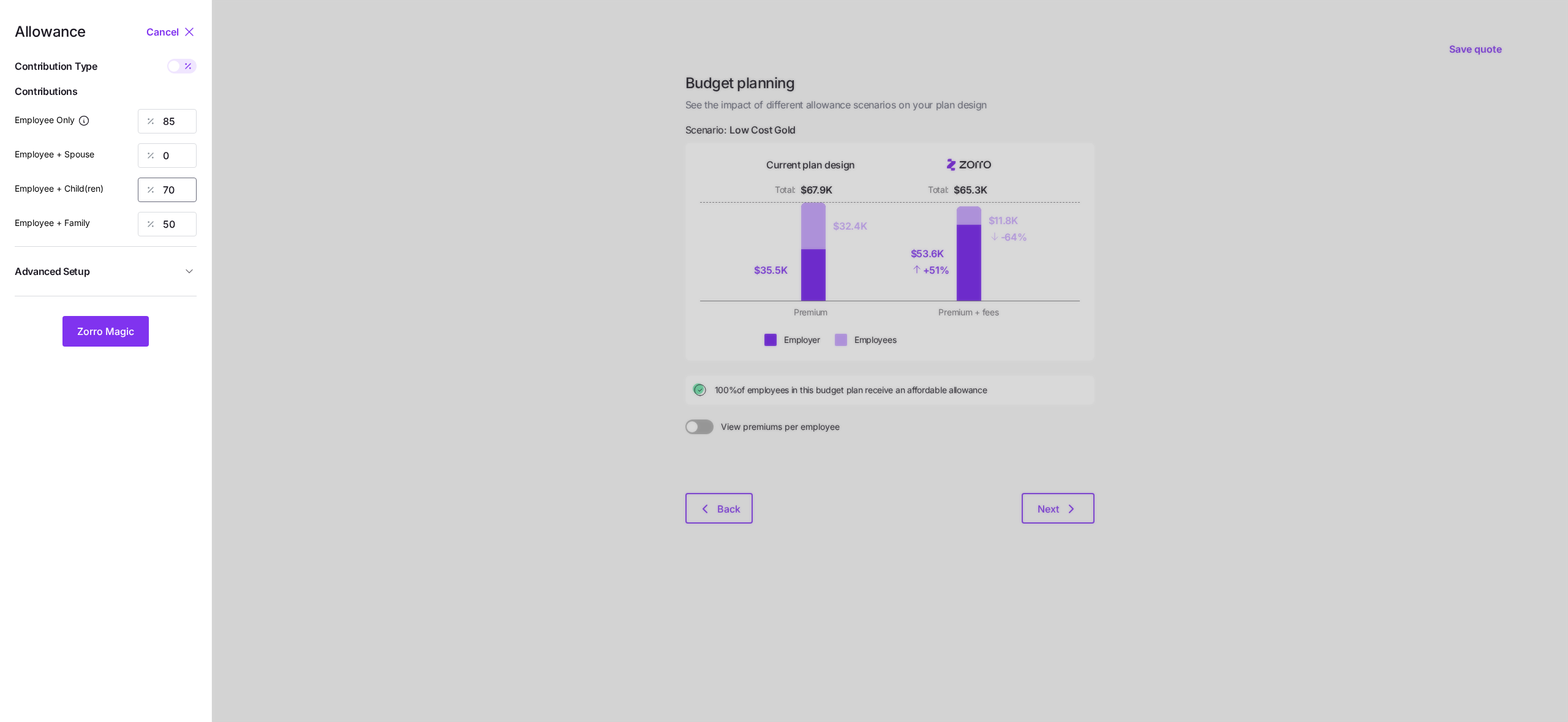
click at [185, 197] on input "70" at bounding box center [168, 189] width 59 height 24
drag, startPoint x: 185, startPoint y: 197, endPoint x: 192, endPoint y: 183, distance: 15.7
click at [185, 197] on input "70" at bounding box center [168, 189] width 59 height 24
type input "0"
click at [187, 224] on input "50" at bounding box center [168, 224] width 59 height 24
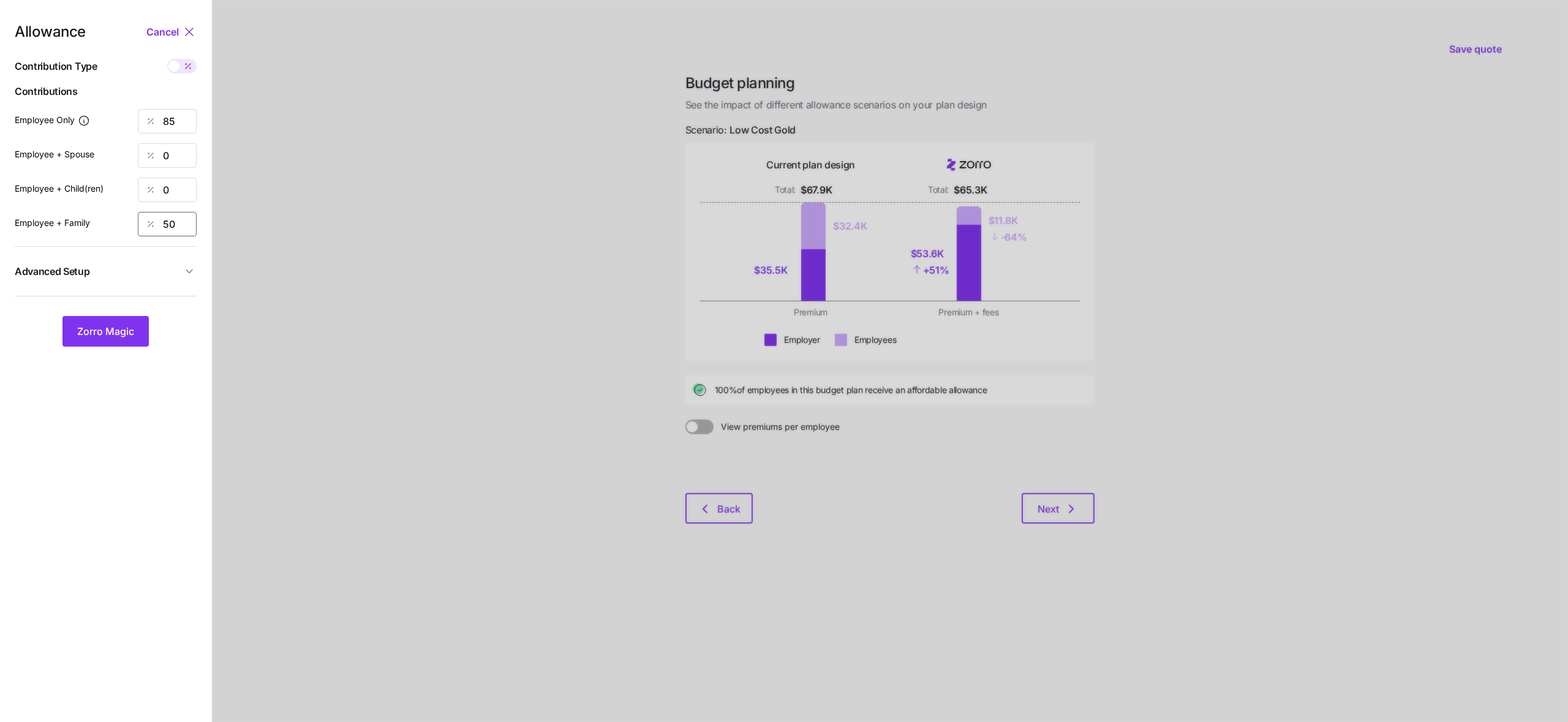
click at [187, 224] on input "50" at bounding box center [168, 224] width 59 height 24
type input "0"
click at [173, 126] on input "85" at bounding box center [168, 120] width 59 height 24
click at [89, 336] on span "Zorro Magic" at bounding box center [106, 331] width 57 height 14
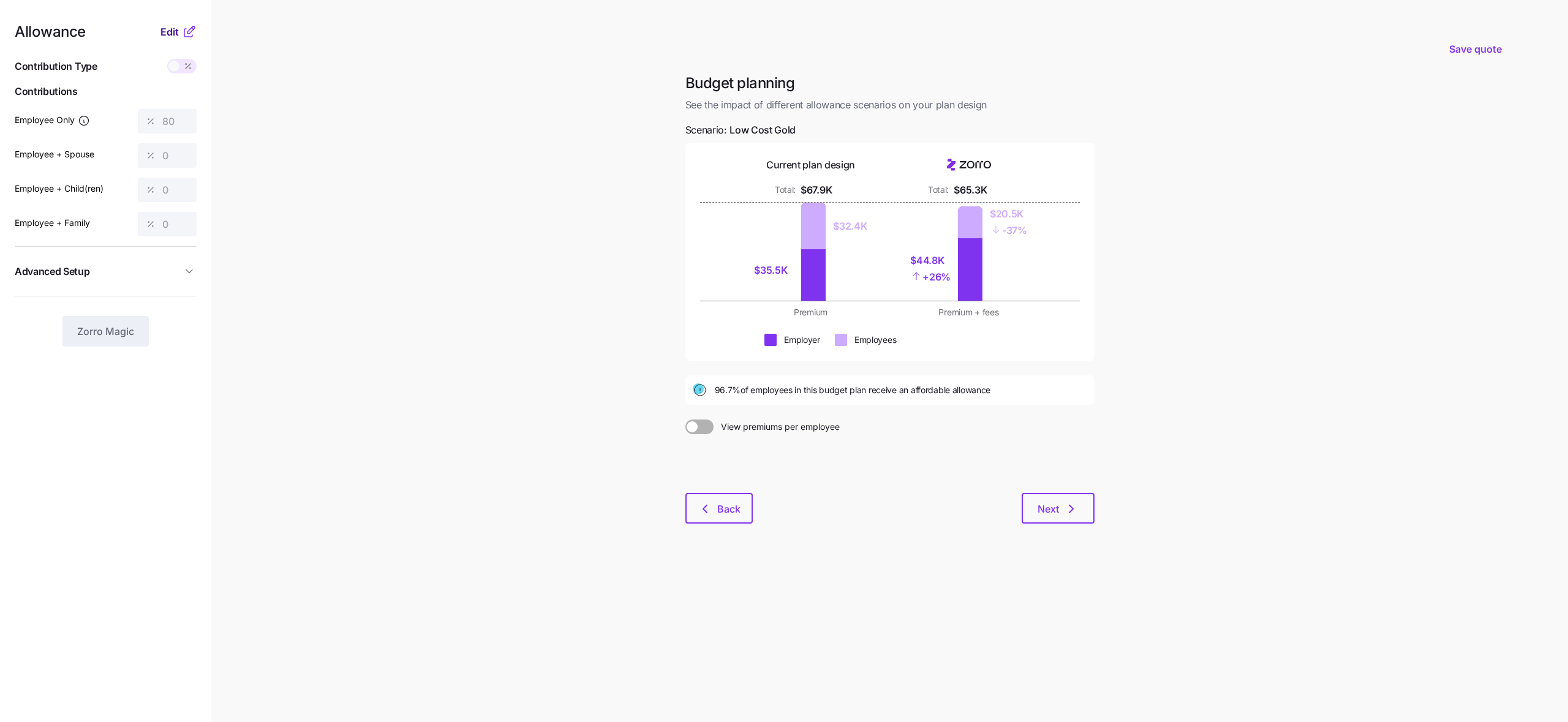
click at [171, 37] on span "Edit" at bounding box center [169, 31] width 19 height 14
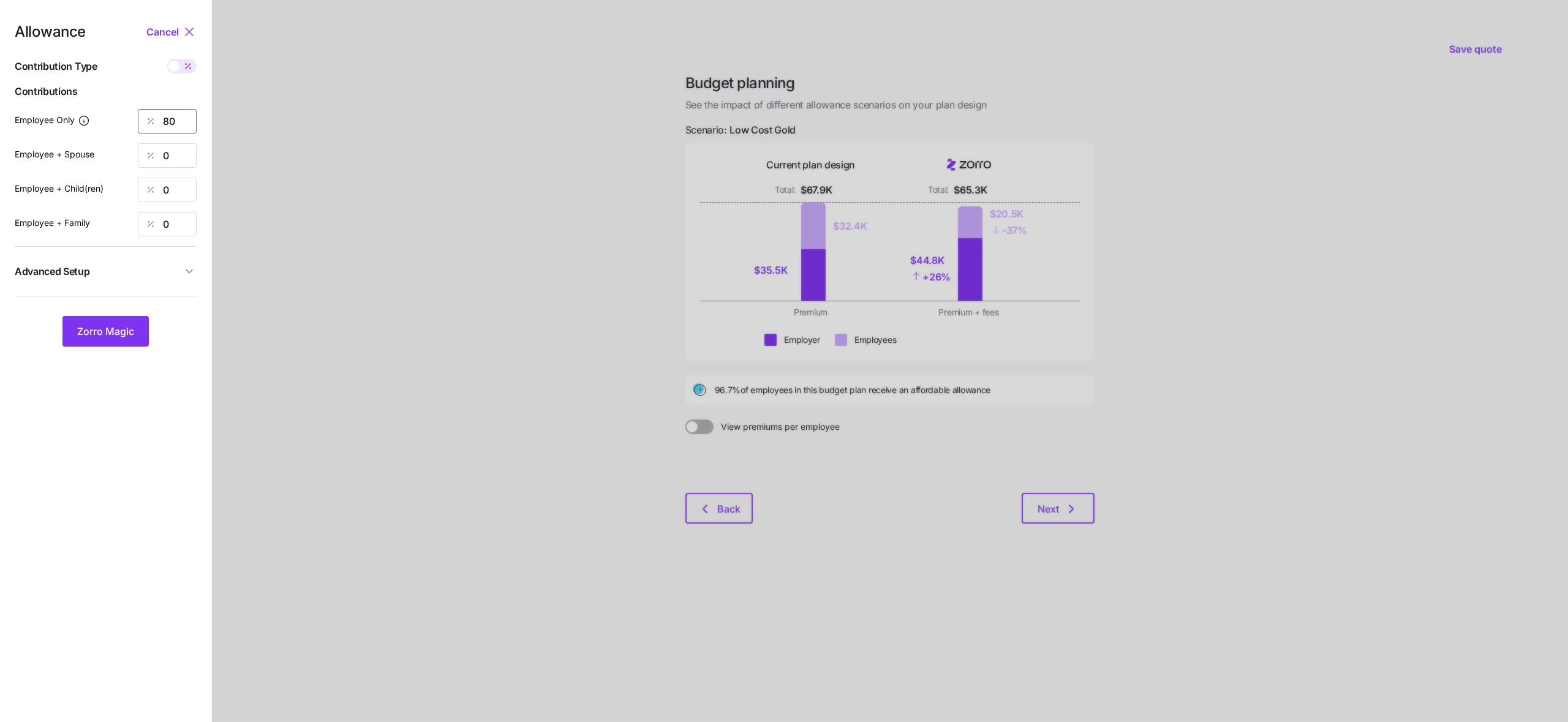
click at [185, 118] on input "80" at bounding box center [168, 120] width 59 height 24
type input "8"
click at [135, 328] on button "Zorro Magic" at bounding box center [105, 331] width 86 height 30
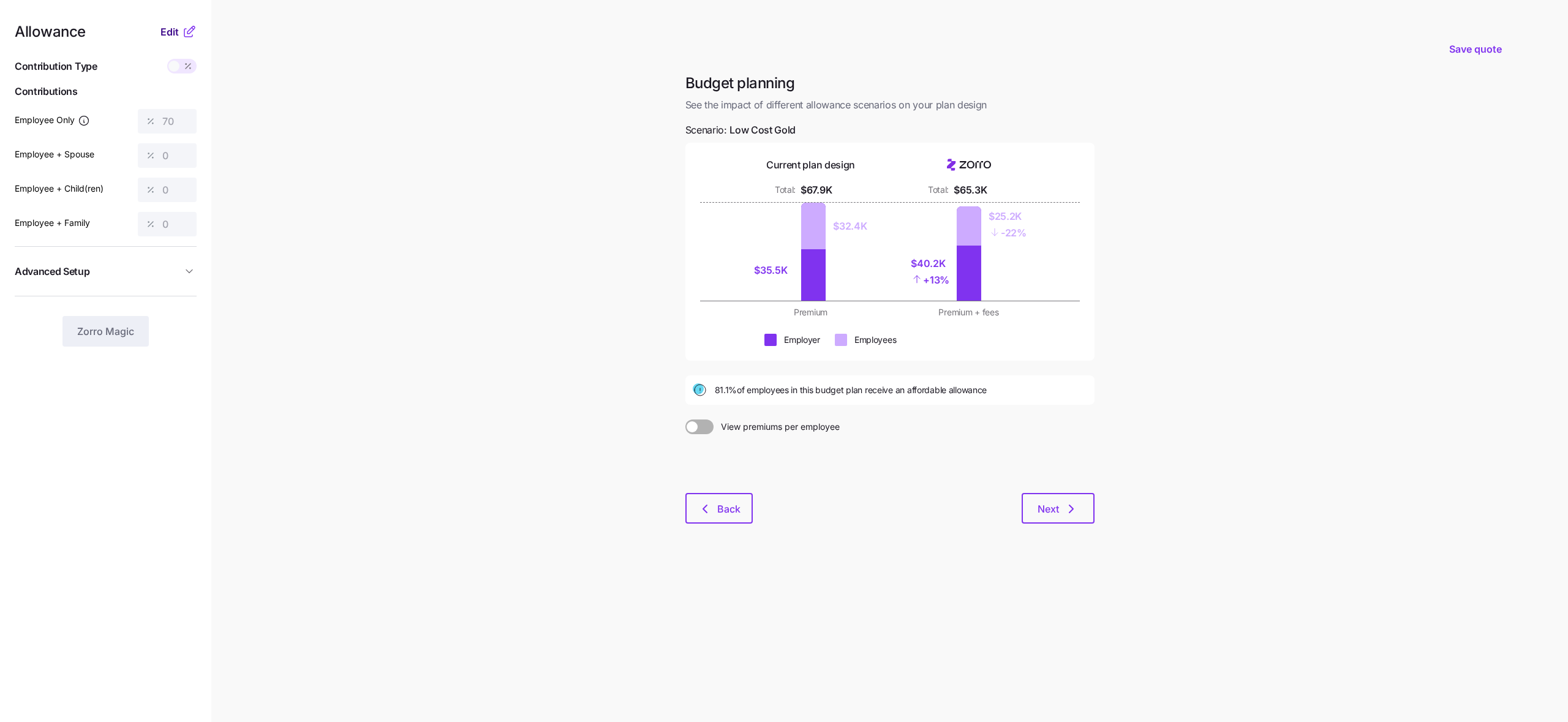
click at [167, 37] on span "Edit" at bounding box center [169, 31] width 19 height 14
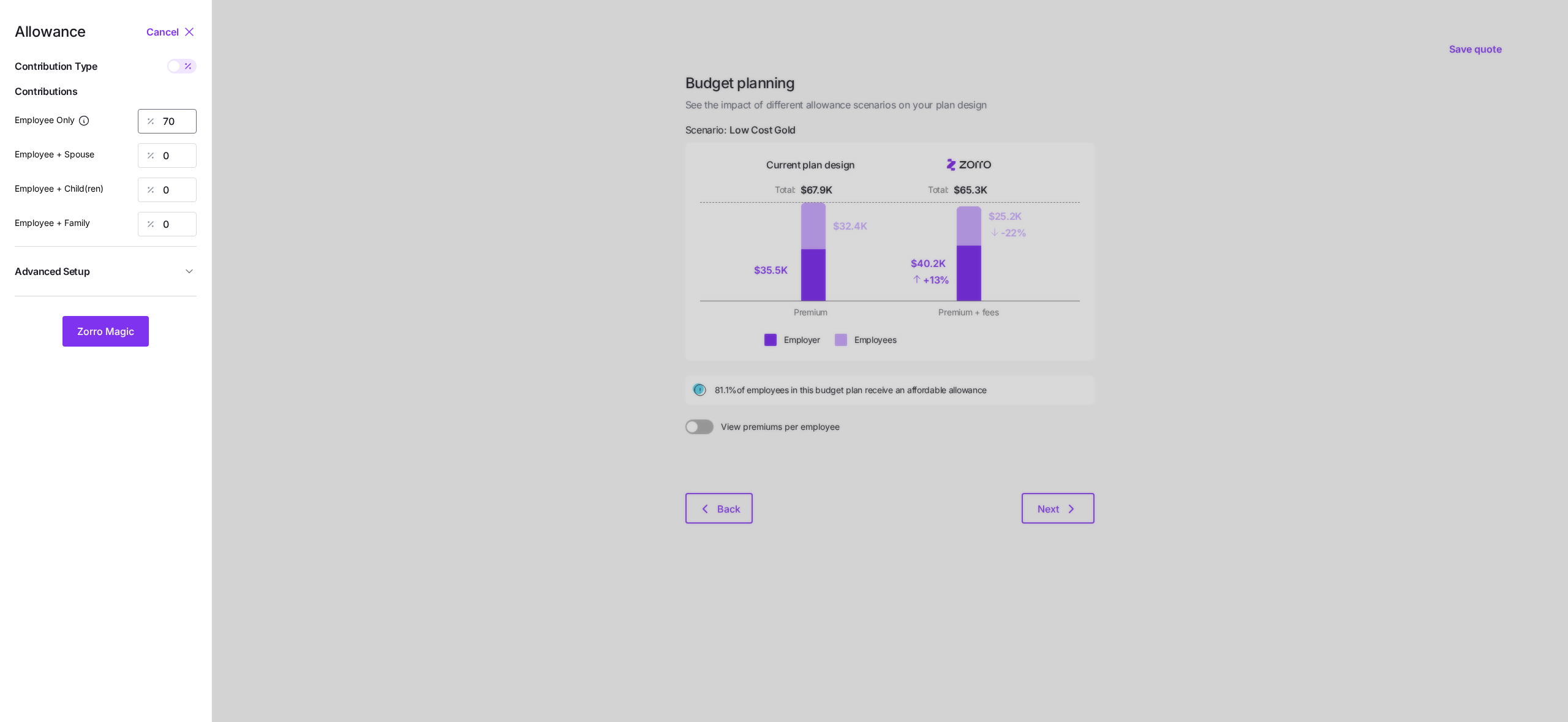
click at [188, 124] on input "70" at bounding box center [168, 120] width 59 height 24
type input "7"
type input "60"
click at [120, 322] on button "Zorro Magic" at bounding box center [105, 331] width 86 height 30
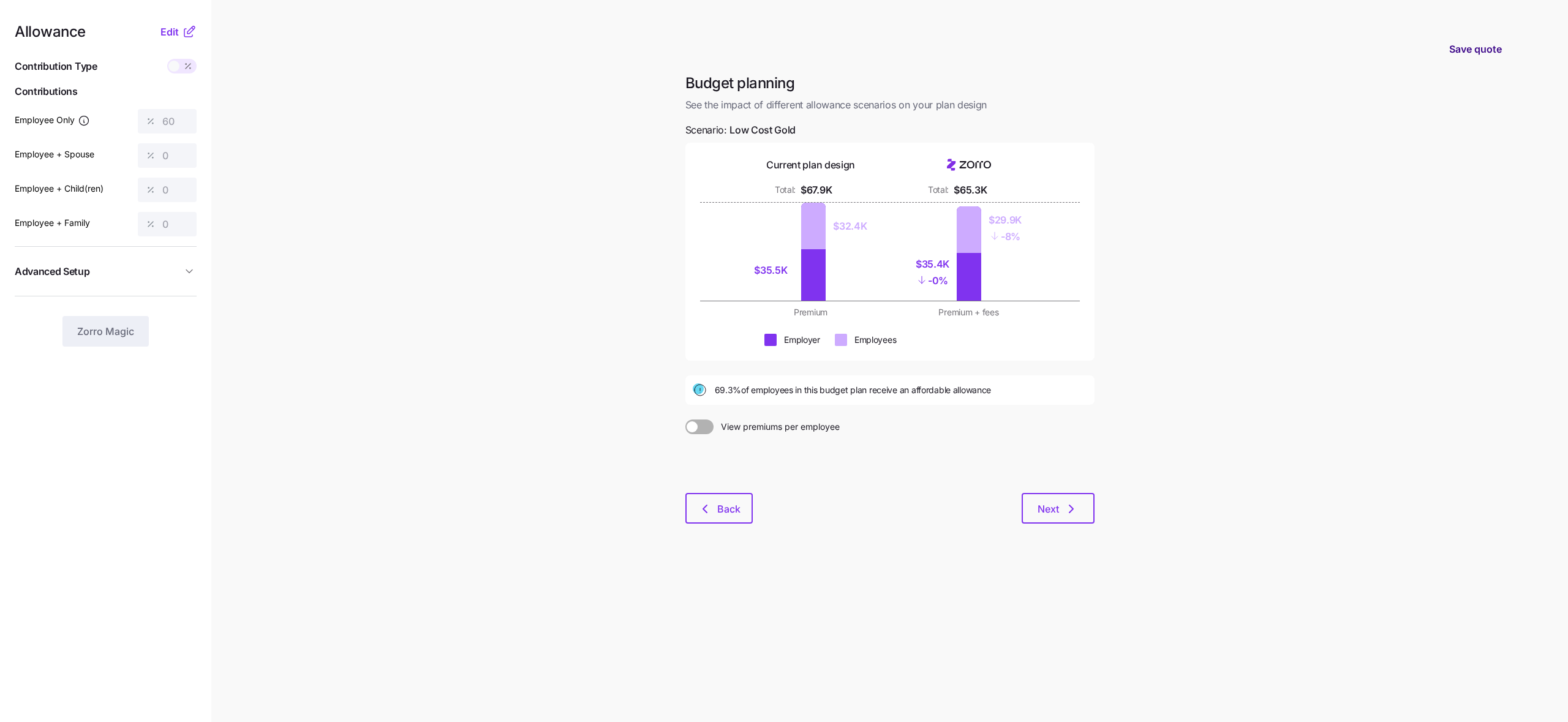
click at [1457, 48] on span "Save quote" at bounding box center [1474, 49] width 53 height 14
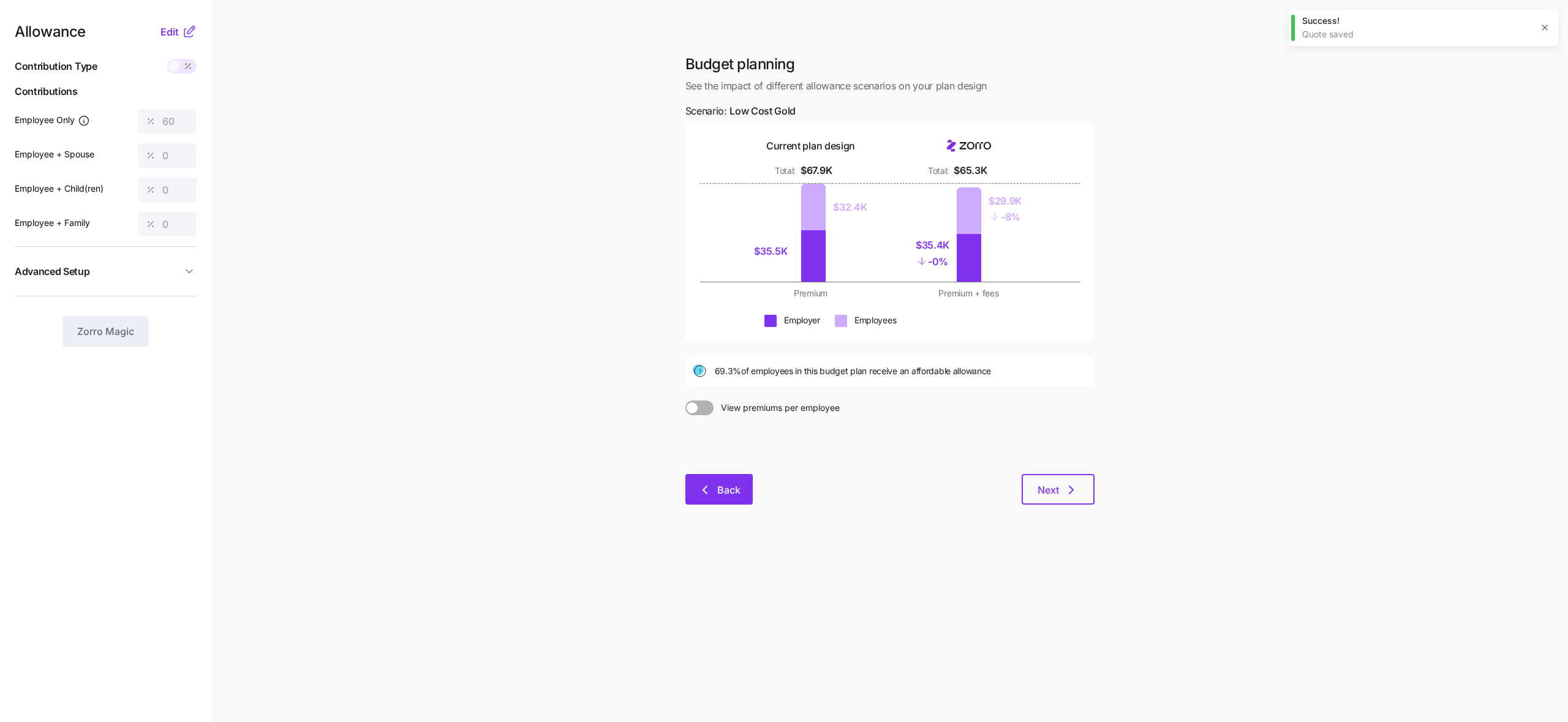
click at [707, 482] on button "Back" at bounding box center [719, 489] width 68 height 30
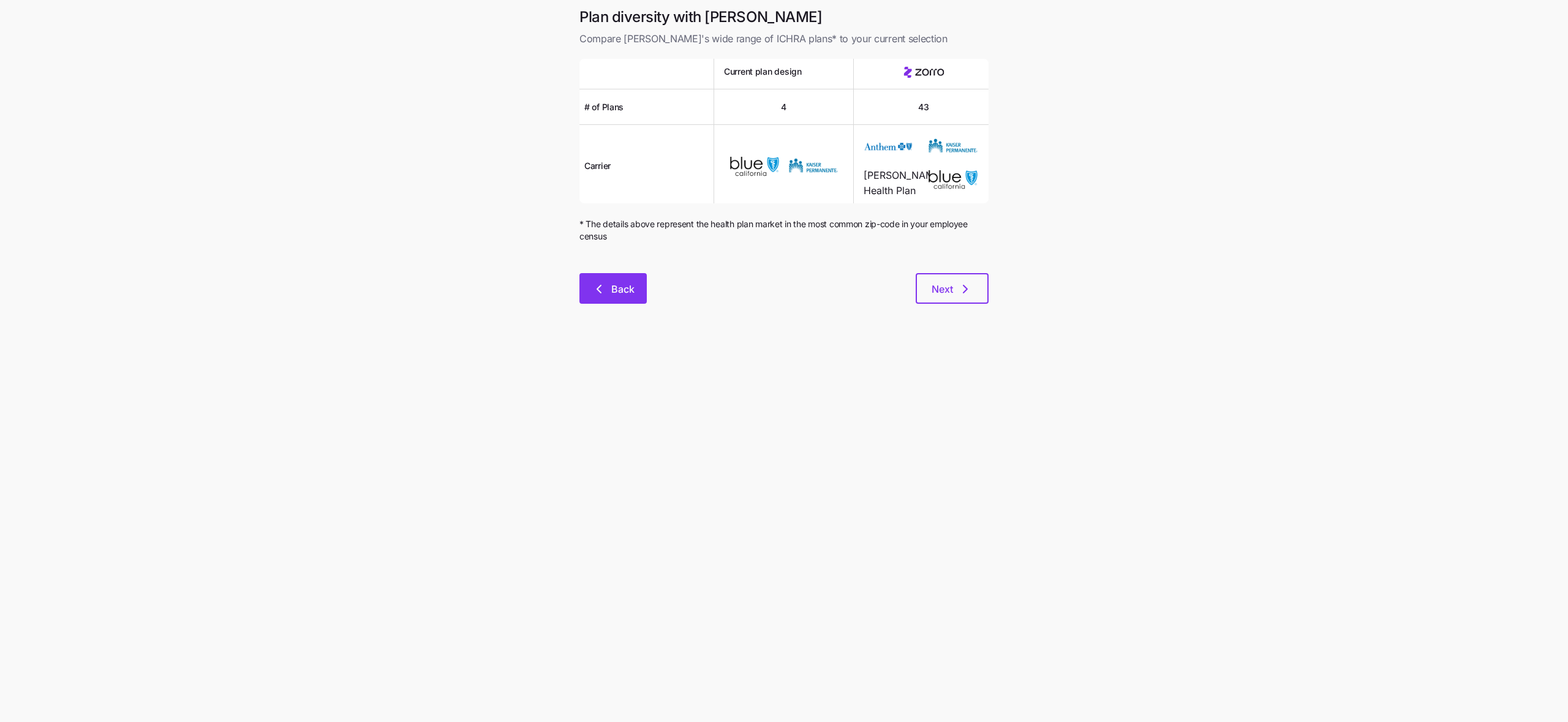
click at [605, 286] on icon "button" at bounding box center [599, 289] width 14 height 14
